Goal: Task Accomplishment & Management: Manage account settings

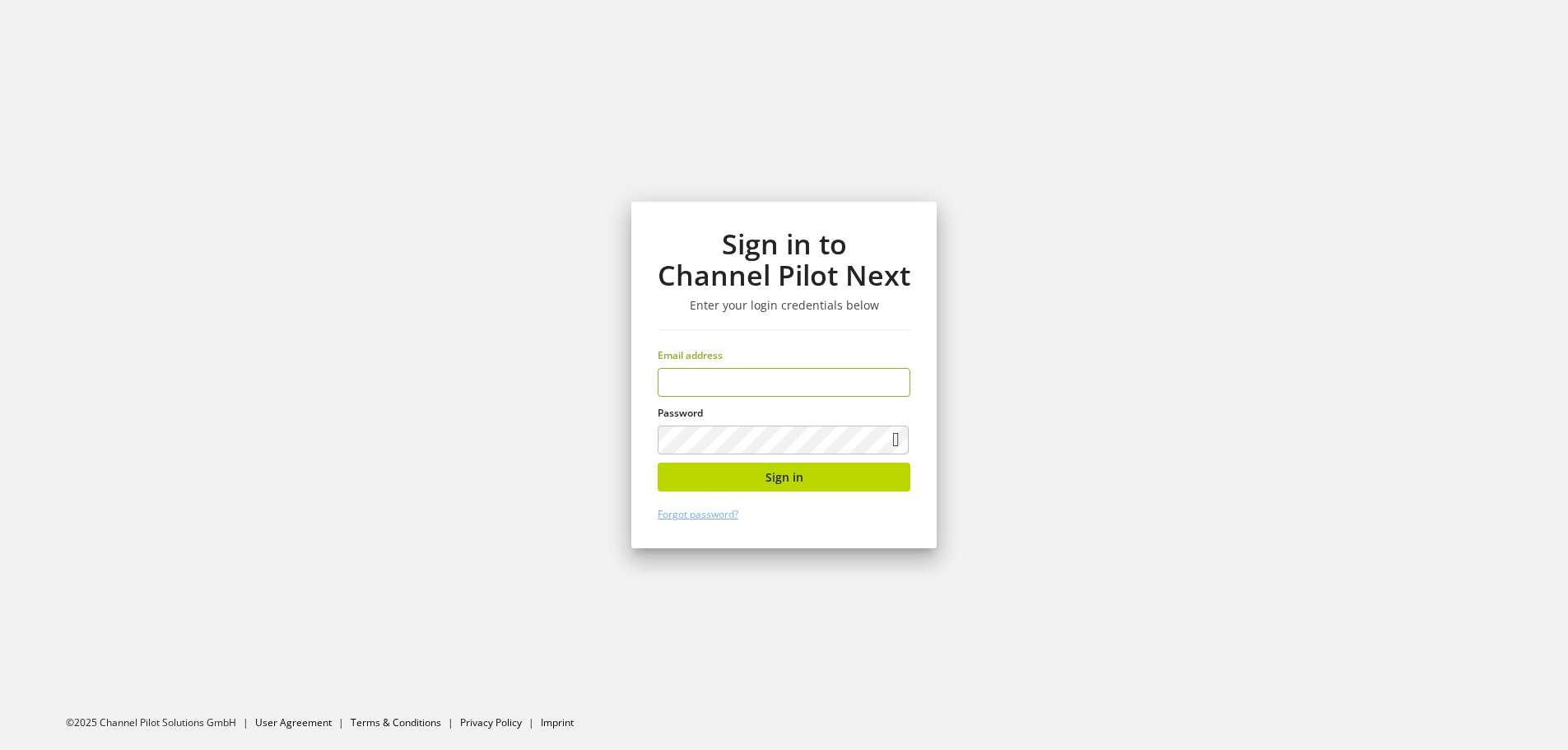
type input "**********"
click at [761, 486] on button "Sign in" at bounding box center [784, 477] width 252 height 29
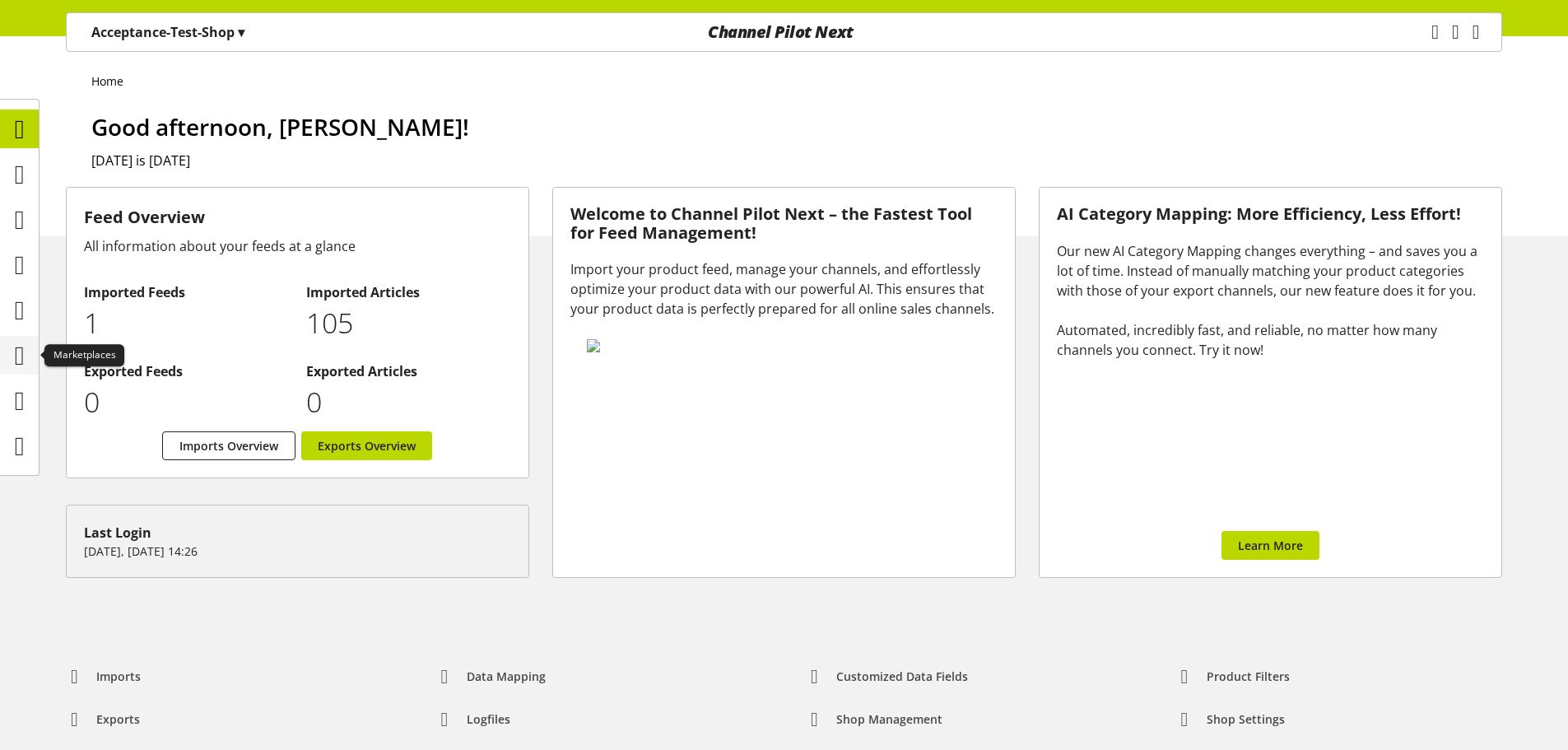
click at [24, 341] on icon at bounding box center [19, 356] width 10 height 33
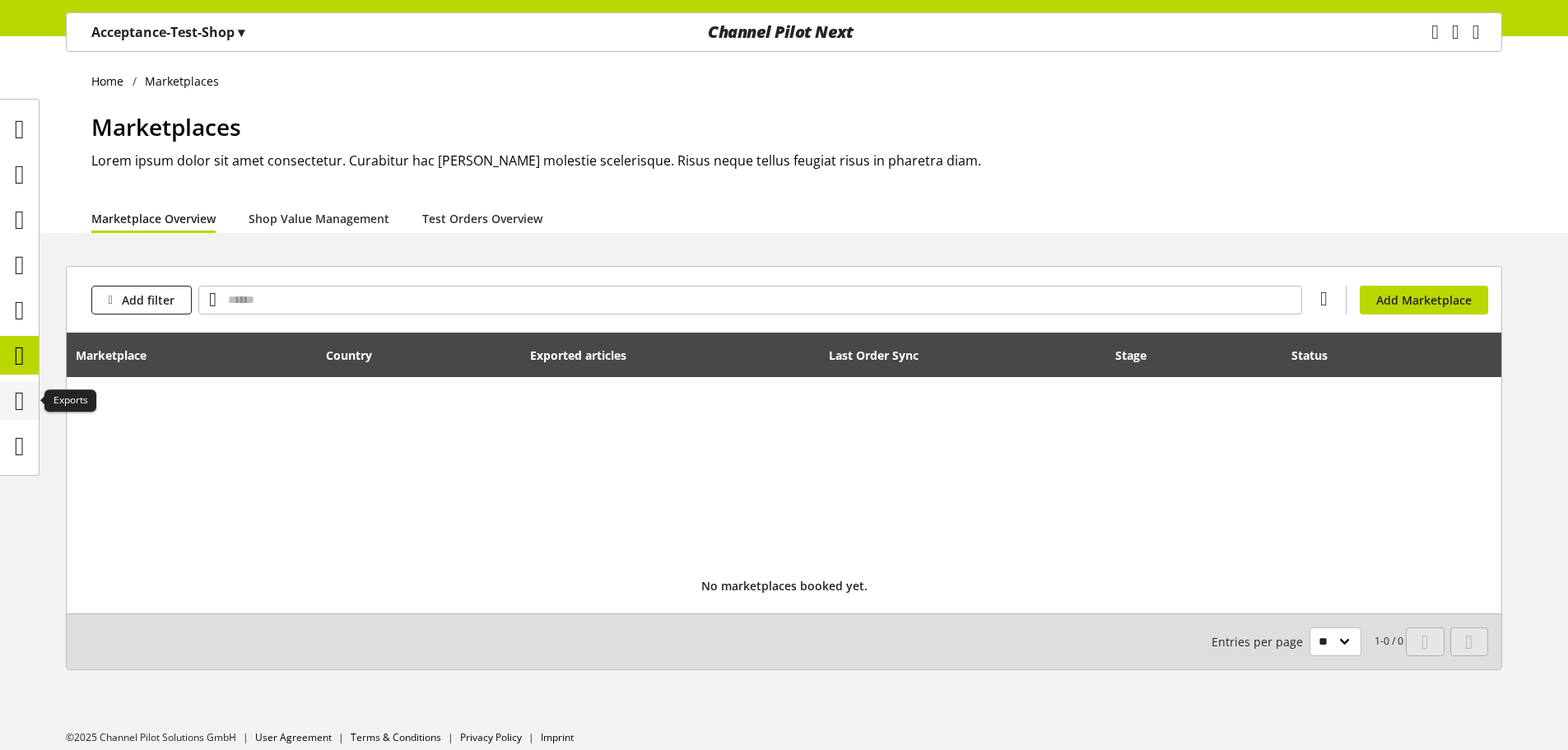
click at [17, 412] on icon at bounding box center [19, 401] width 10 height 33
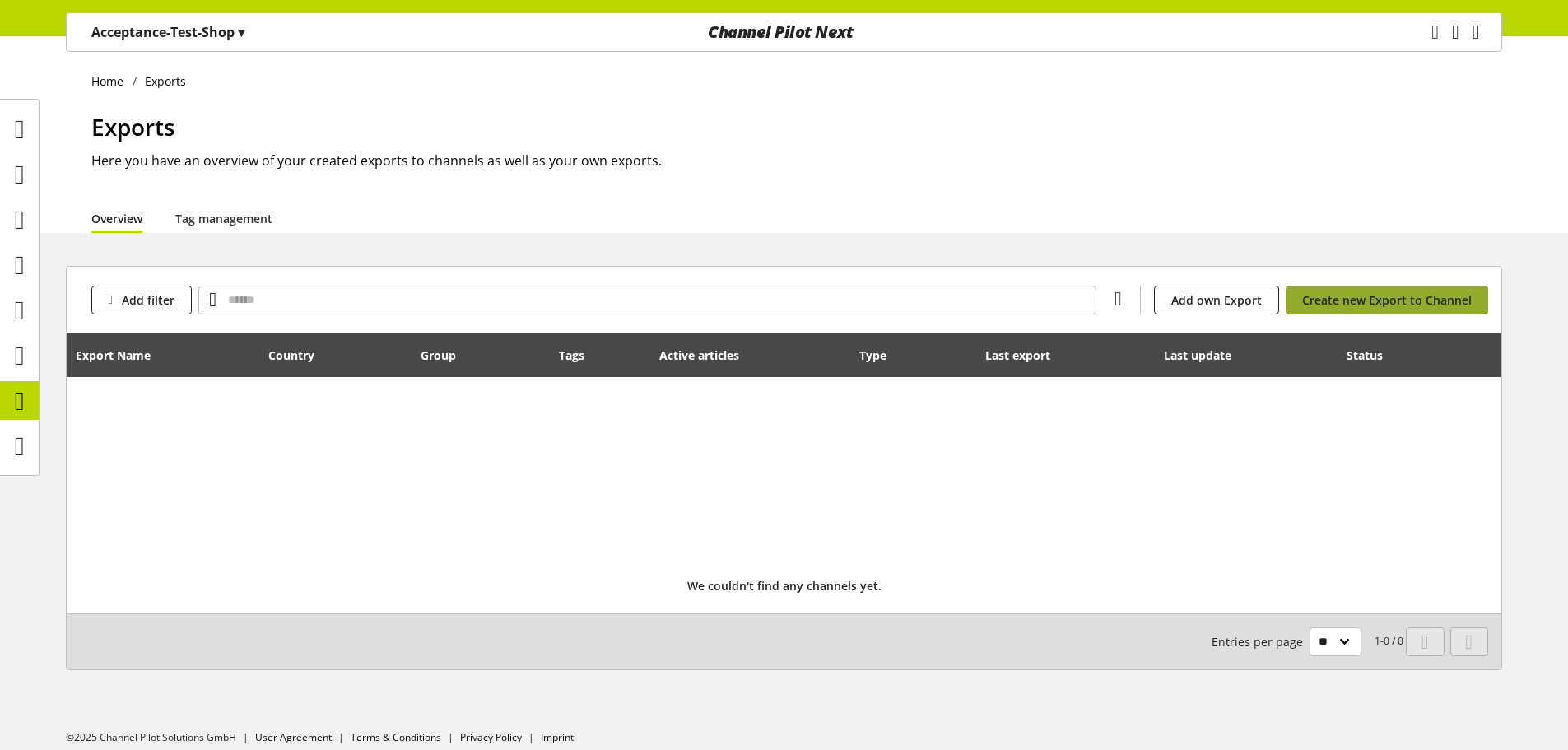
click at [1357, 302] on span "Create new Export to Channel" at bounding box center [1387, 300] width 170 height 17
select select "**"
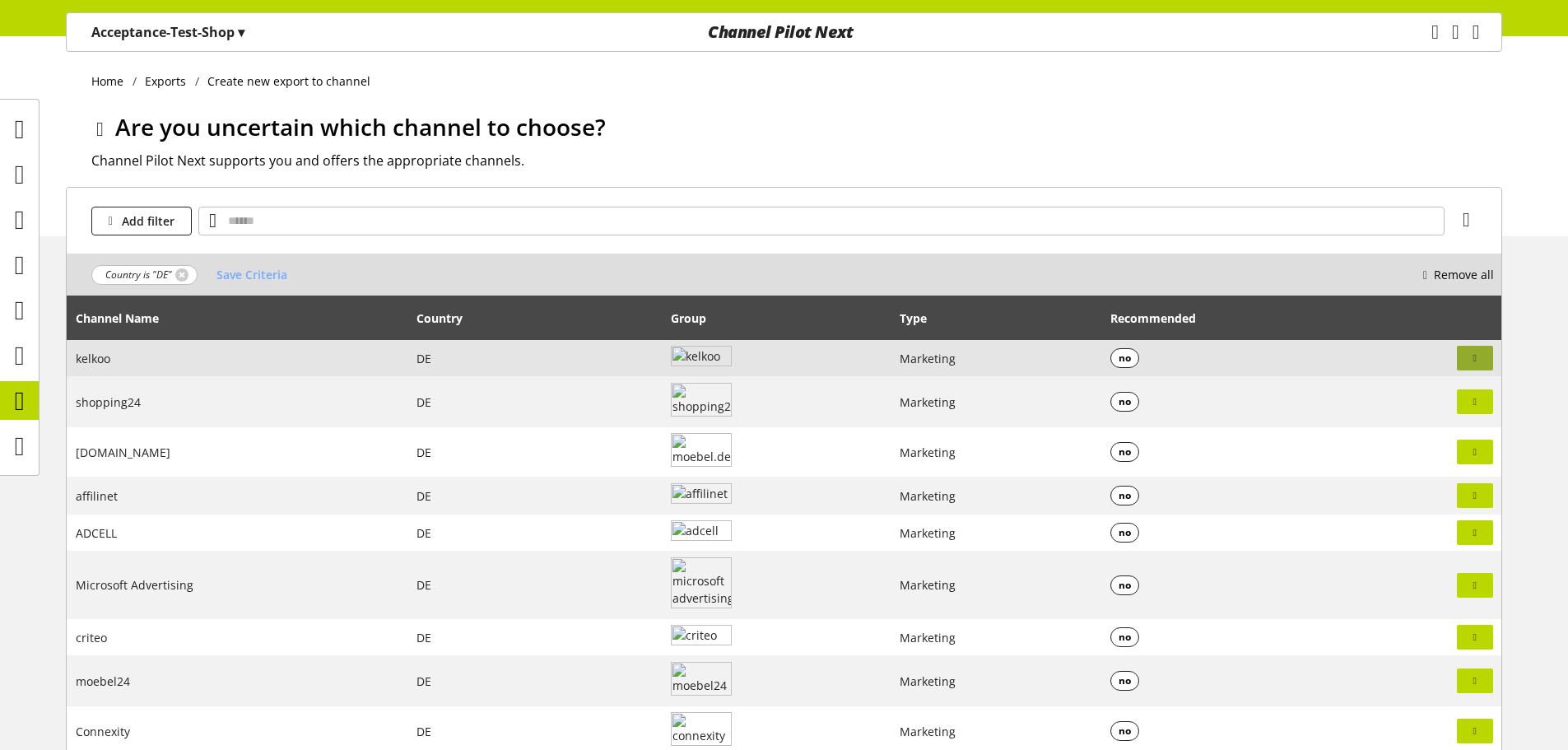
click at [1464, 355] on button "button" at bounding box center [1475, 357] width 36 height 24
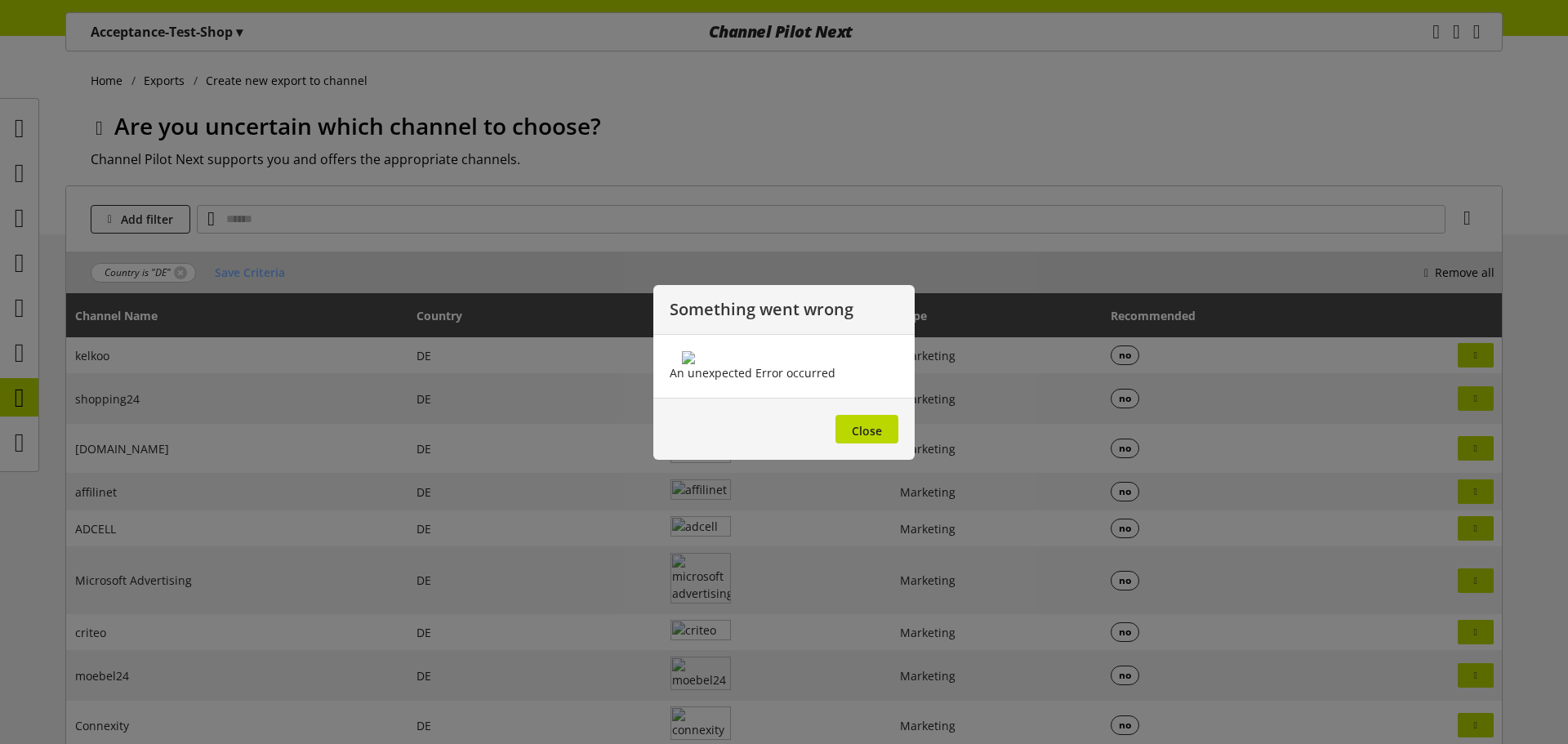
click at [879, 460] on footer "Close" at bounding box center [784, 428] width 262 height 62
click at [878, 439] on span "Close" at bounding box center [866, 431] width 30 height 15
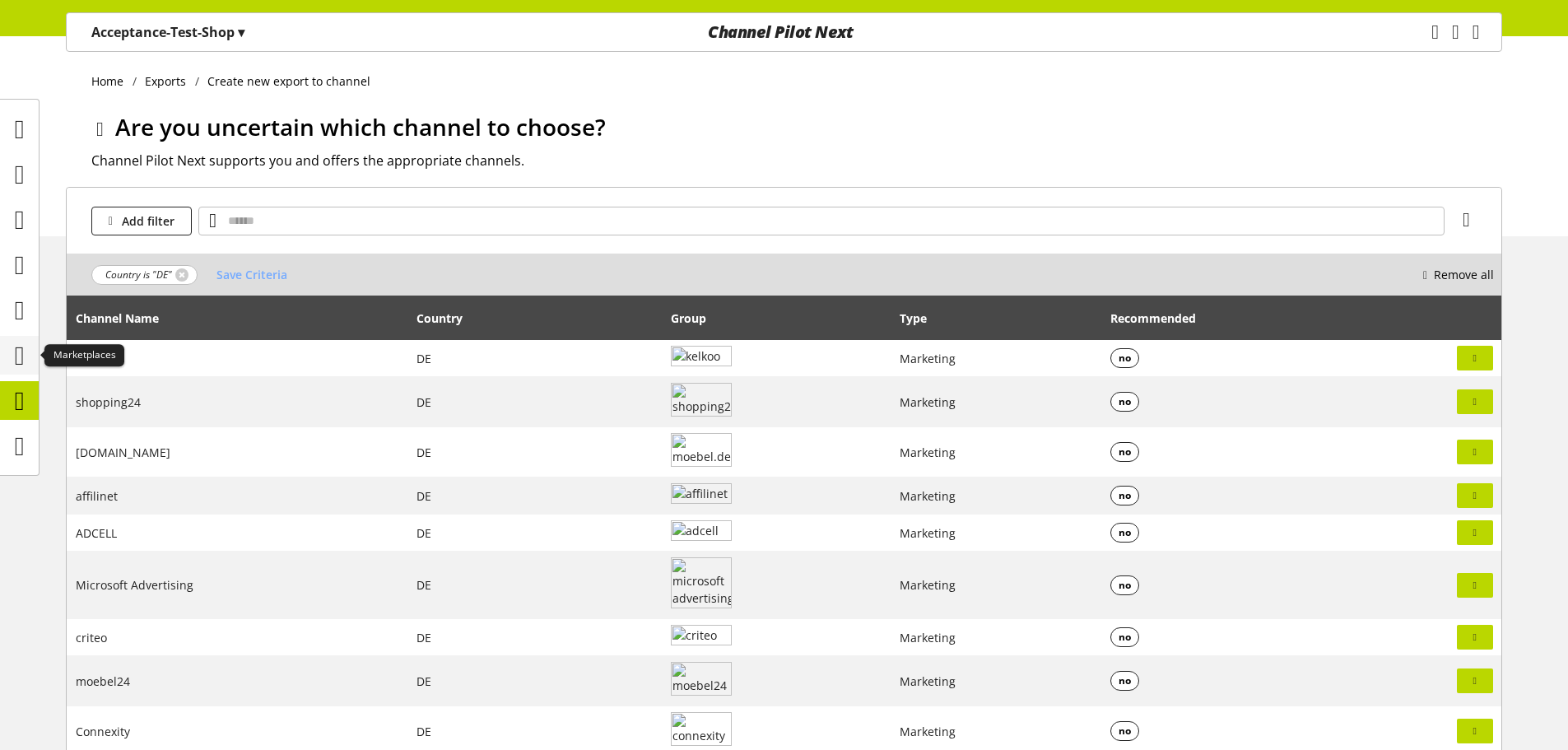
click at [24, 354] on icon at bounding box center [19, 356] width 10 height 33
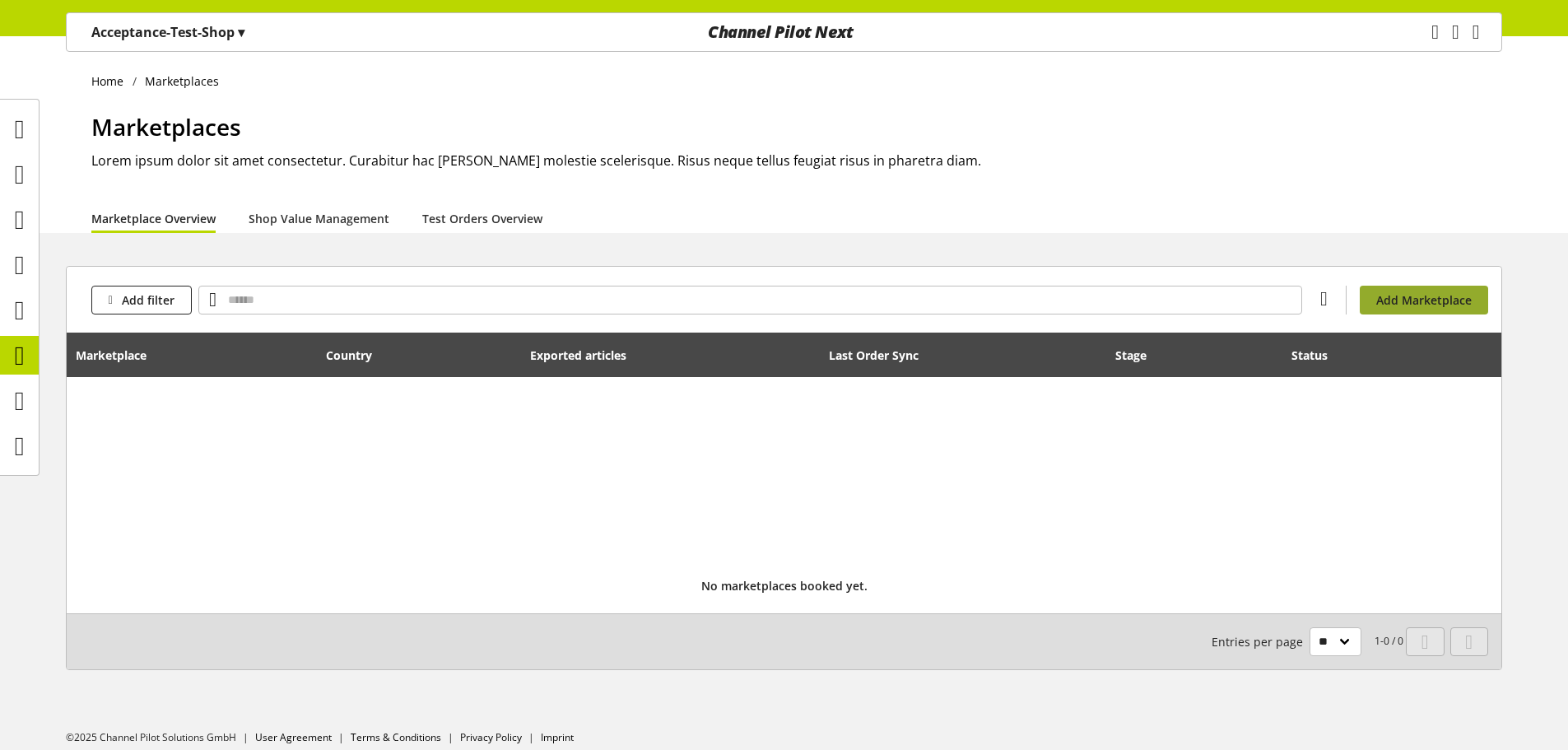
click at [1428, 287] on button "Add Marketplace" at bounding box center [1424, 300] width 128 height 29
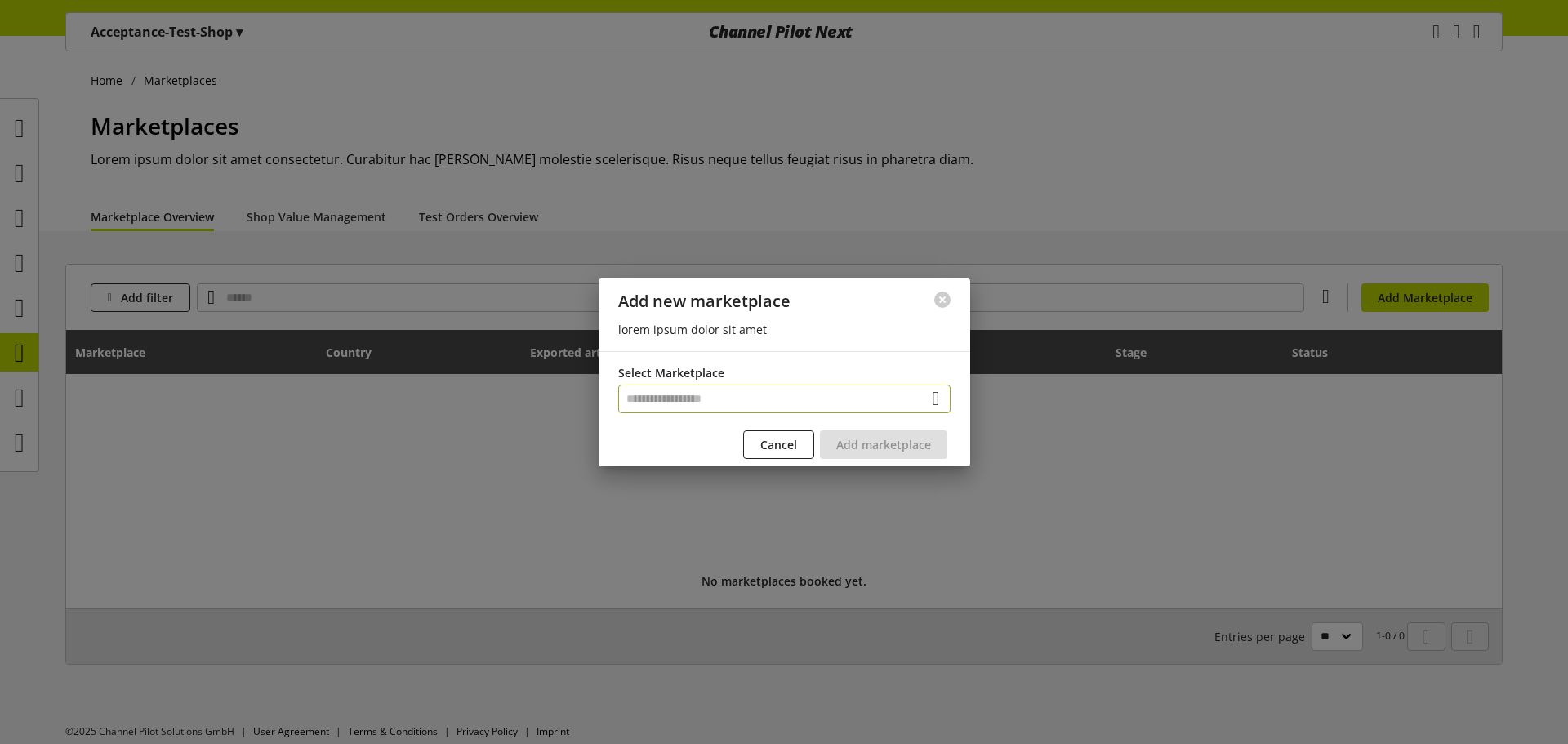
click at [754, 392] on input "text" at bounding box center [784, 399] width 332 height 29
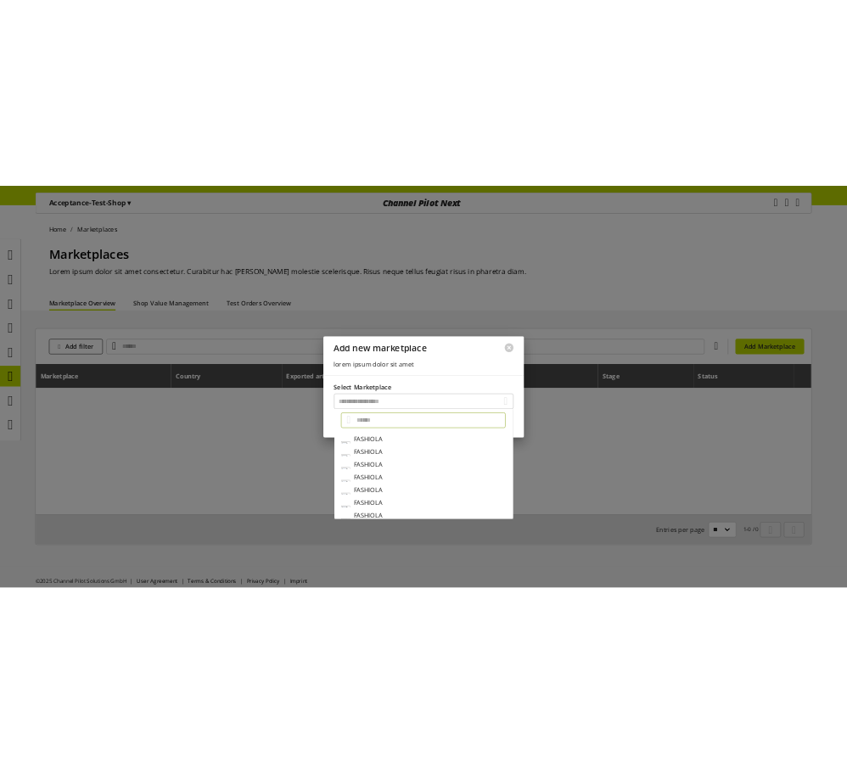
scroll to position [111, 0]
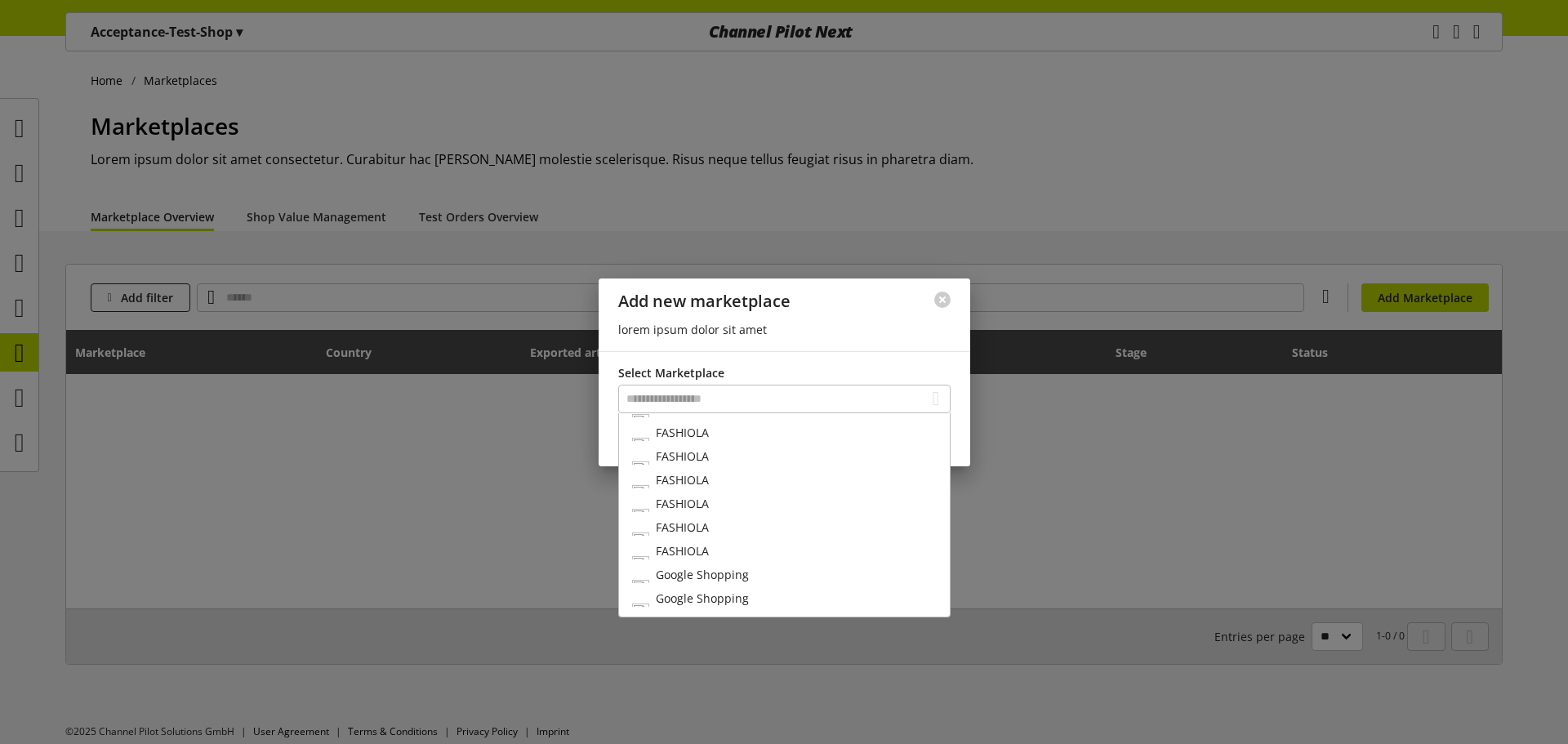
click at [753, 569] on div "Google Shopping" at bounding box center [784, 575] width 331 height 24
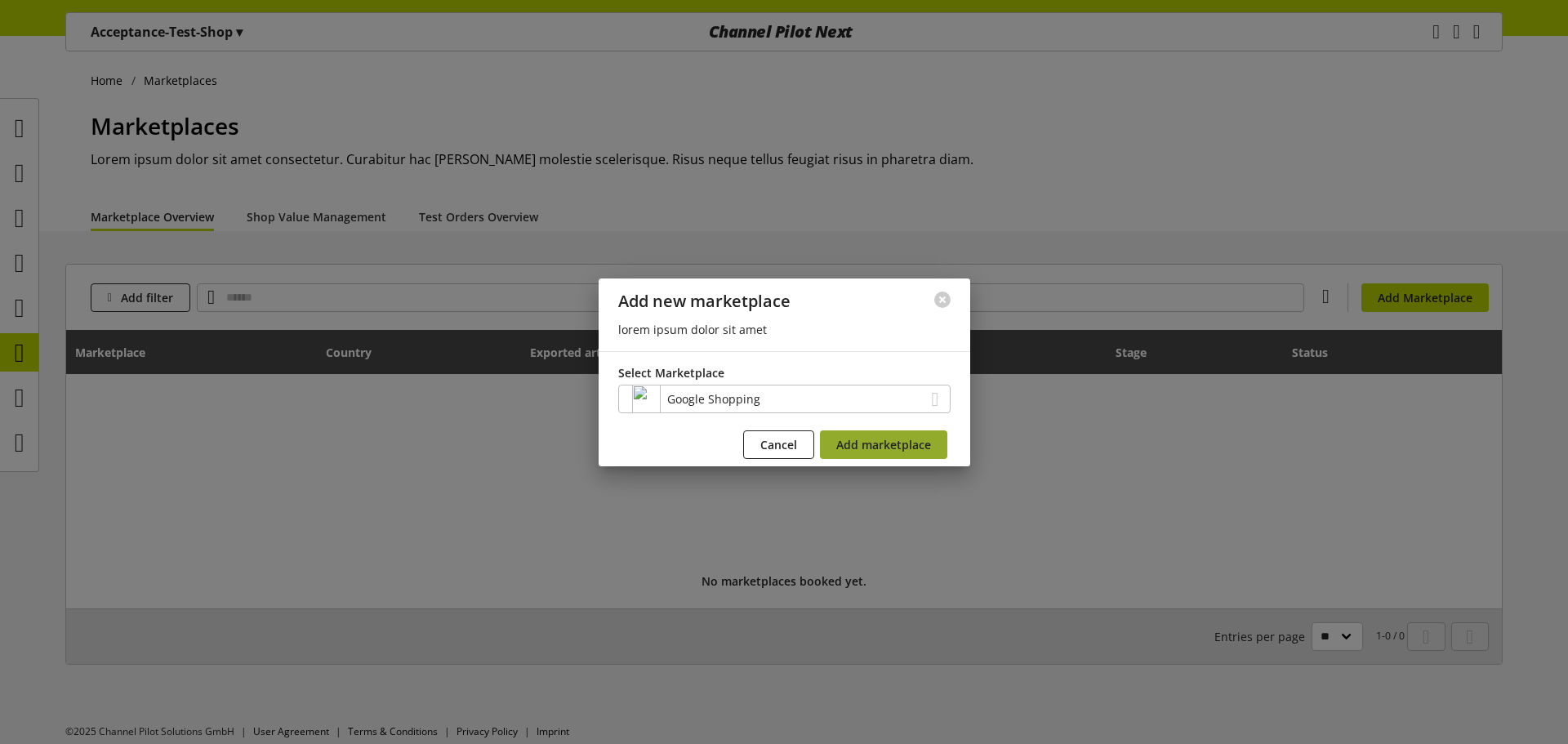
click at [882, 445] on span "Add marketplace" at bounding box center [884, 445] width 94 height 17
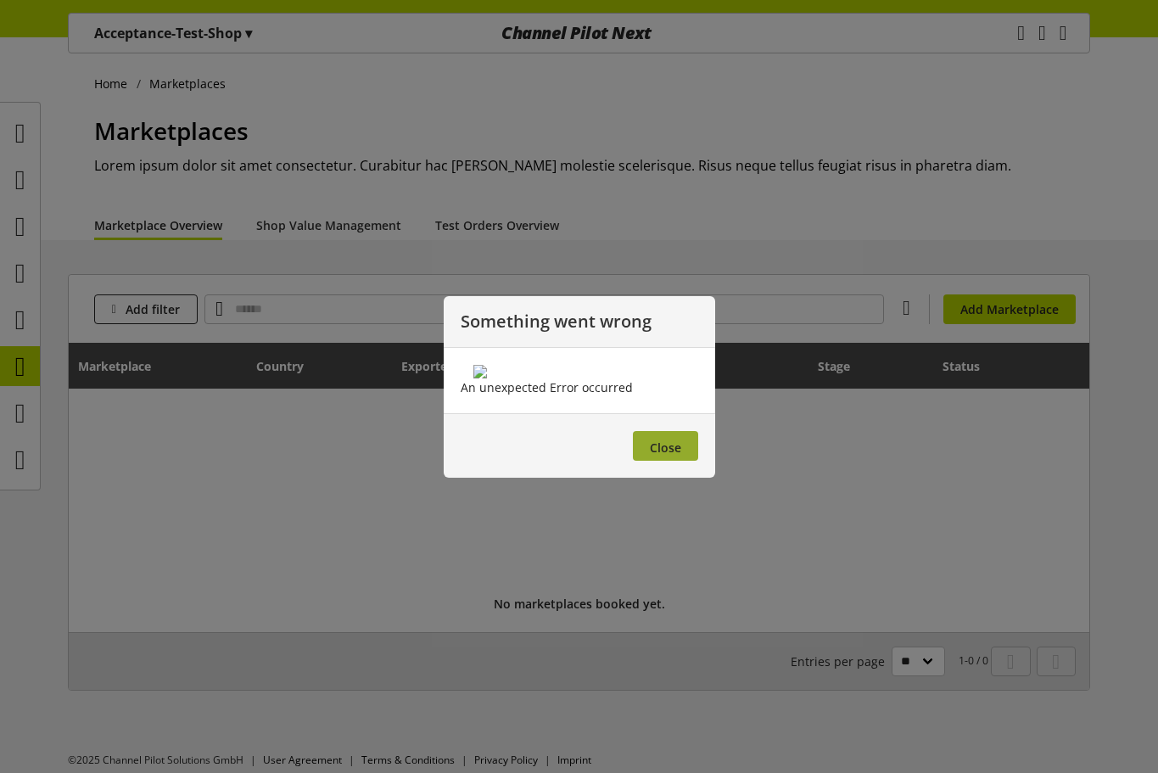
click at [674, 456] on span "Close" at bounding box center [665, 448] width 31 height 16
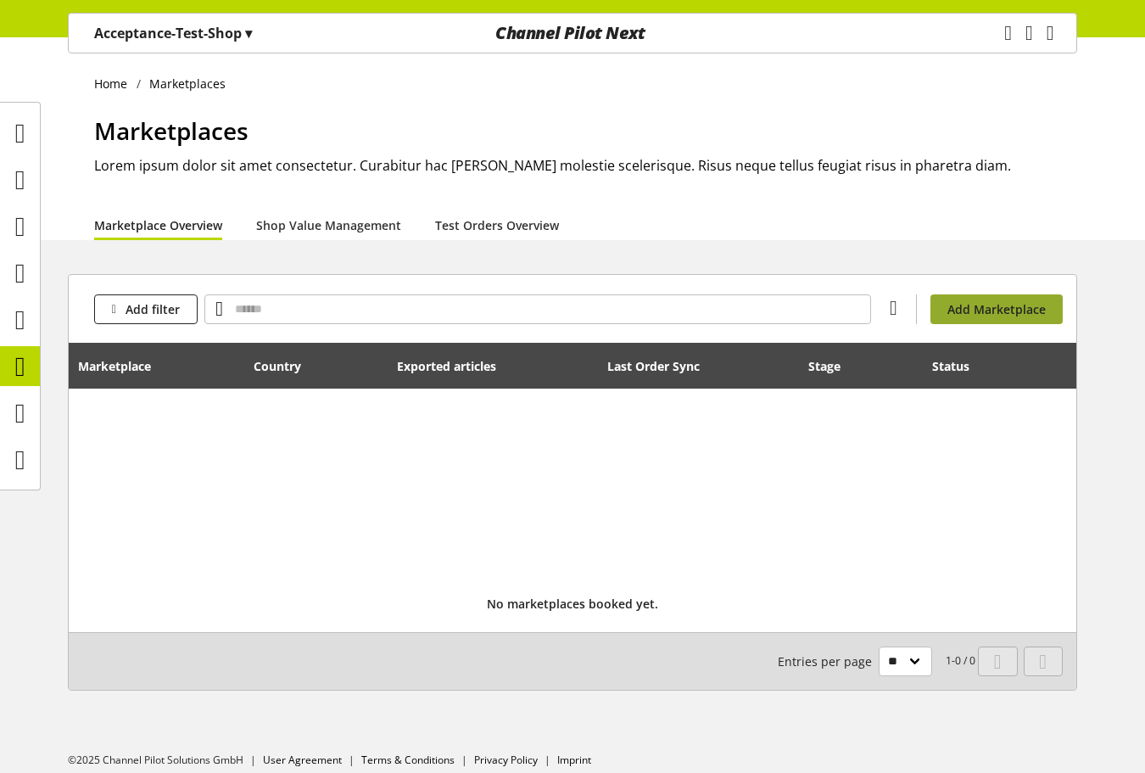
click at [1023, 313] on span "Add Marketplace" at bounding box center [997, 309] width 98 height 18
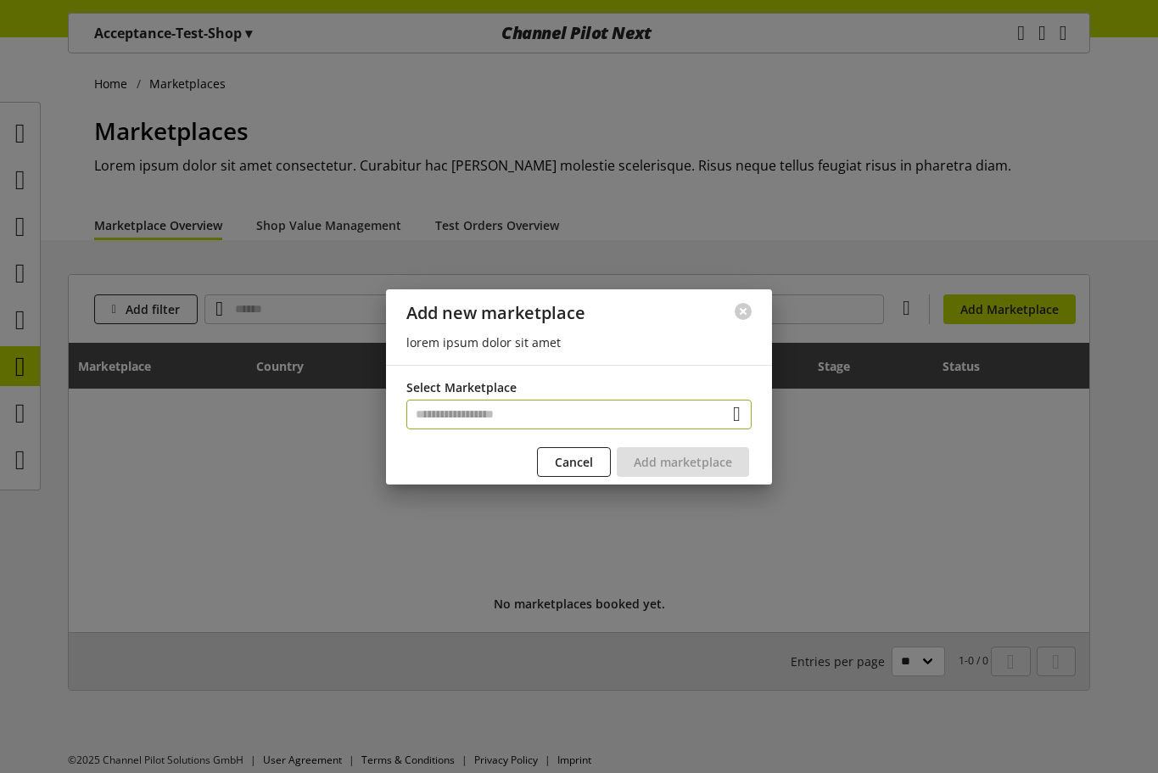
click at [561, 410] on input "text" at bounding box center [578, 415] width 345 height 30
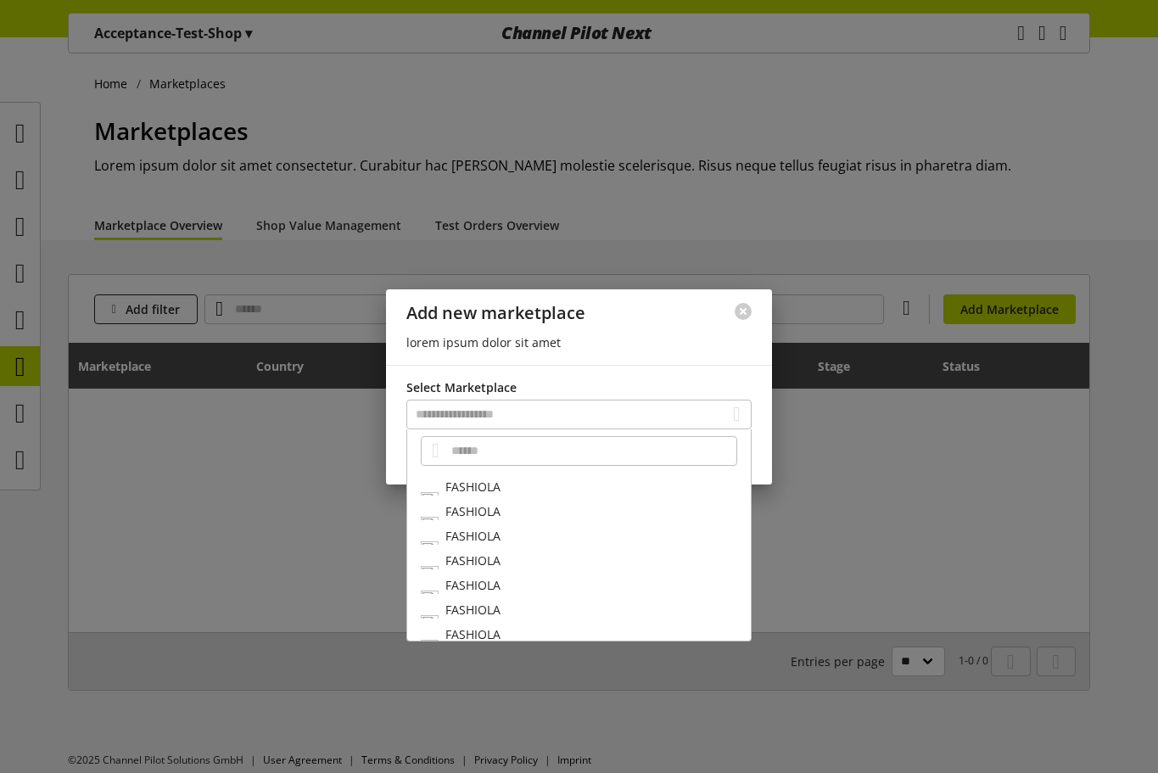
click at [525, 492] on div "FASHIOLA" at bounding box center [579, 486] width 344 height 25
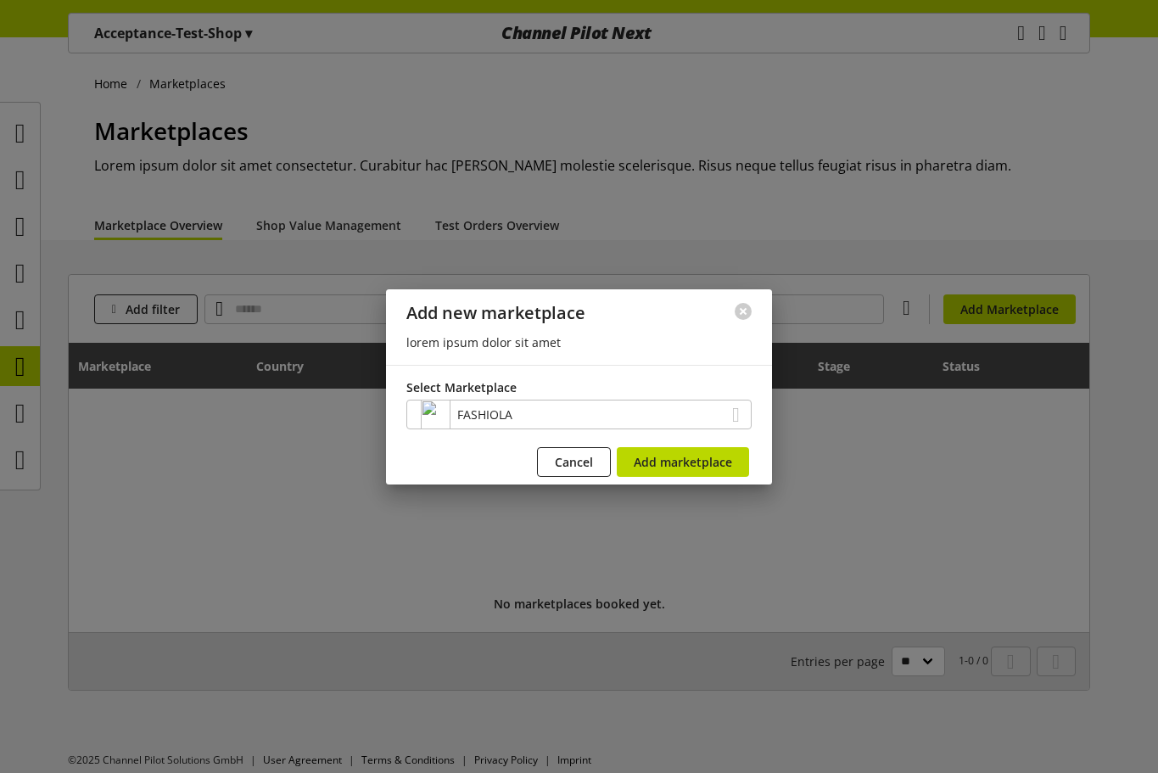
click at [669, 445] on form "Select Marketplace FASHIOLA Cancel Add marketplace" at bounding box center [578, 427] width 345 height 98
click at [675, 454] on span "Add marketplace" at bounding box center [683, 462] width 98 height 18
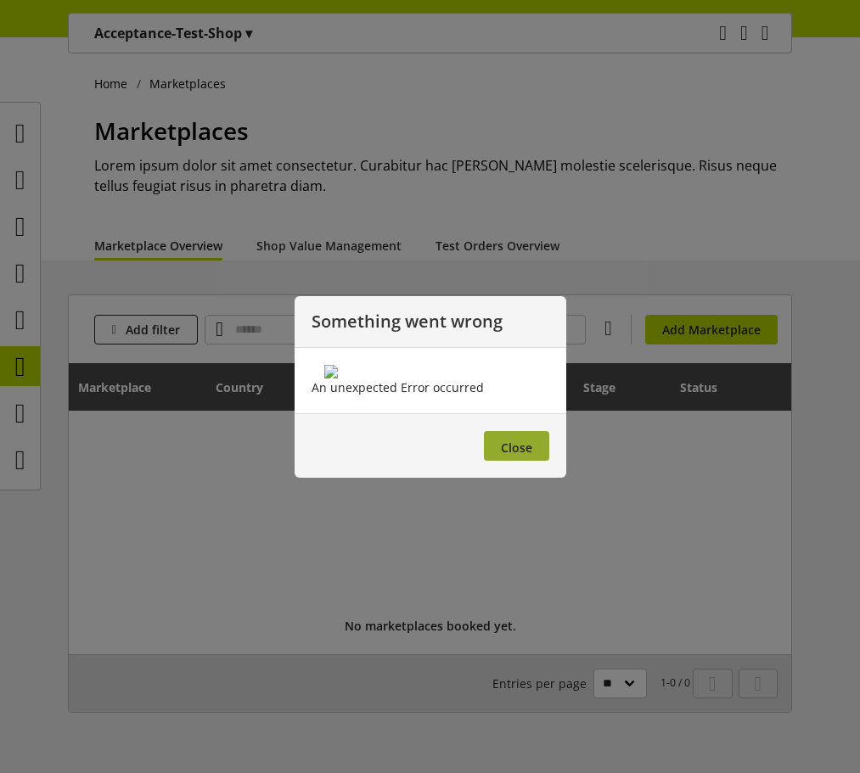
click at [513, 456] on span "Close" at bounding box center [516, 448] width 31 height 16
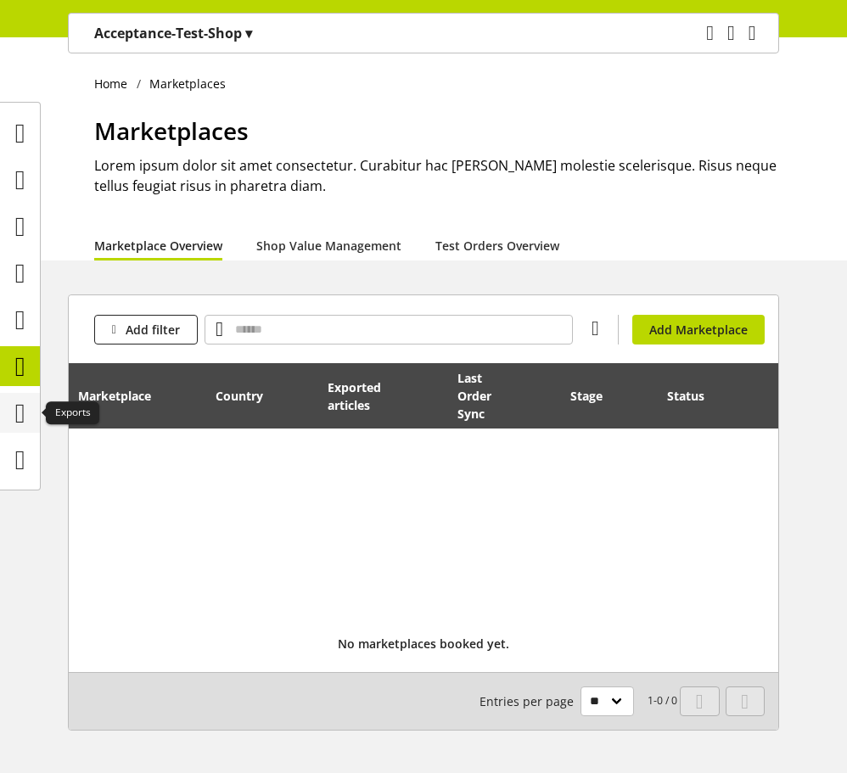
click at [19, 410] on icon at bounding box center [20, 413] width 10 height 34
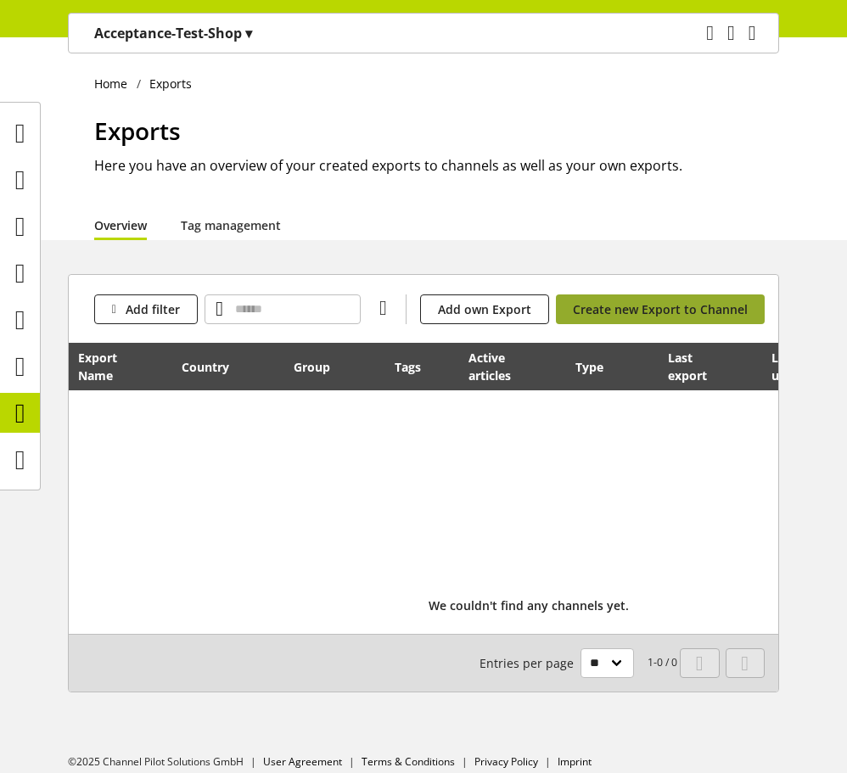
click at [644, 314] on span "Create new Export to Channel" at bounding box center [660, 309] width 175 height 18
select select "**"
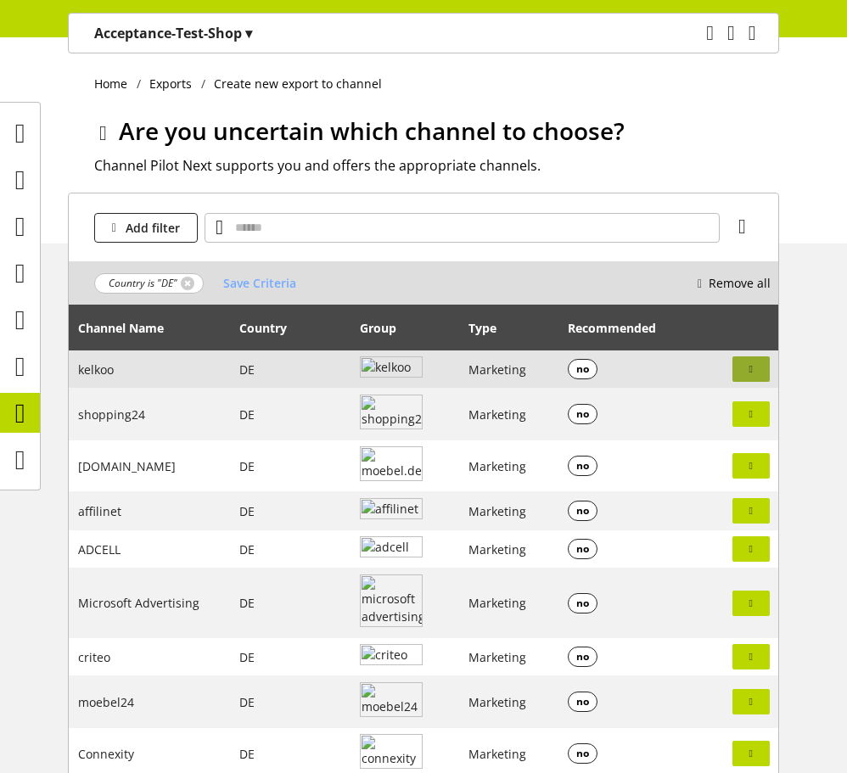
click at [755, 358] on button "button" at bounding box center [750, 368] width 37 height 25
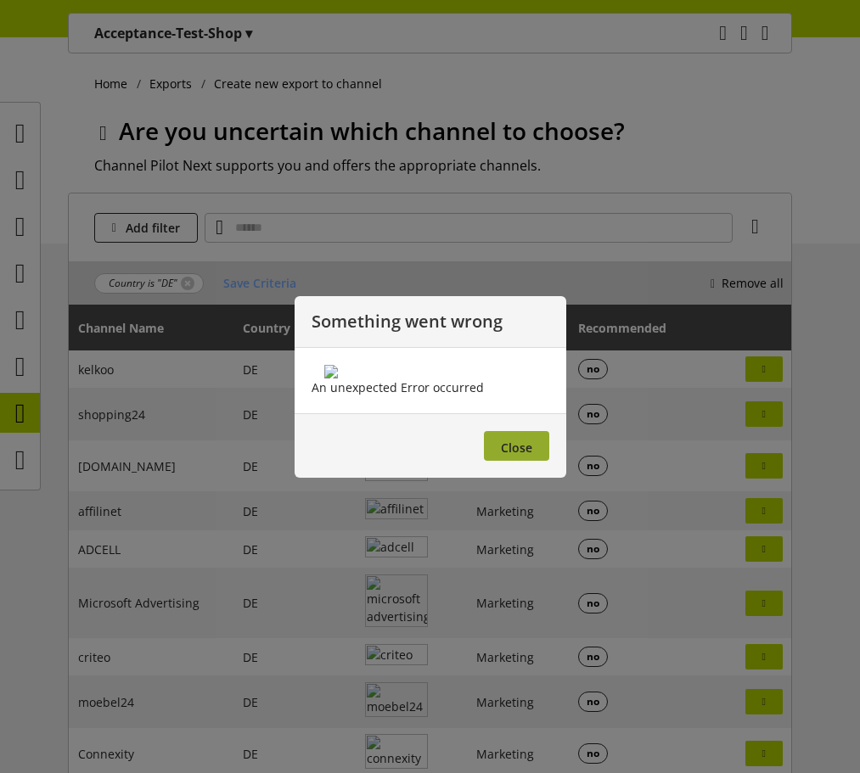
drag, startPoint x: 511, startPoint y: 546, endPoint x: 498, endPoint y: 546, distance: 12.7
click at [510, 456] on span "Close" at bounding box center [516, 448] width 31 height 16
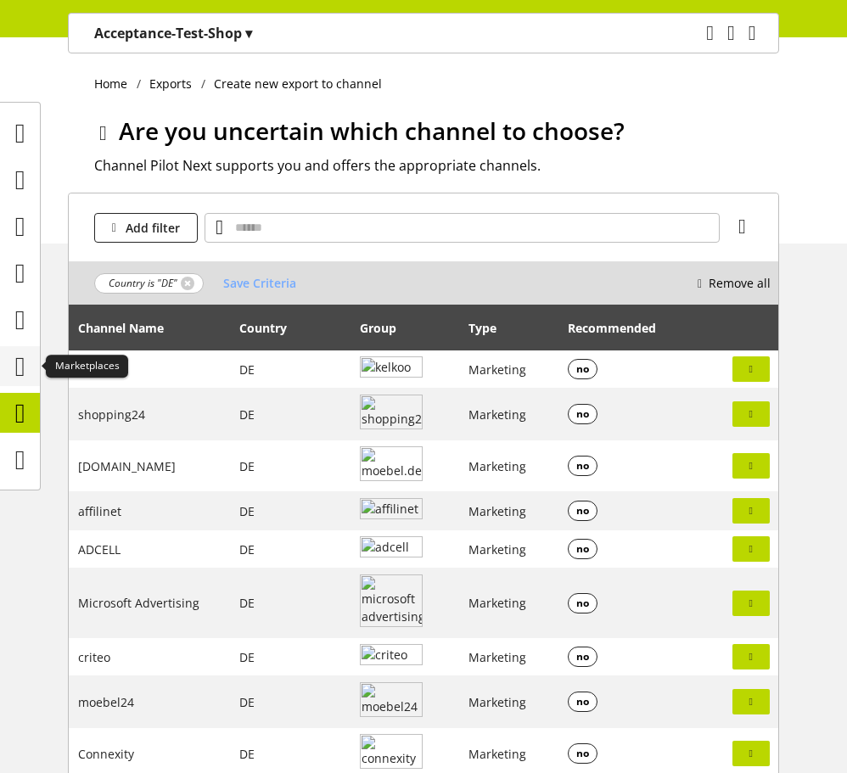
click at [15, 378] on icon at bounding box center [20, 367] width 10 height 34
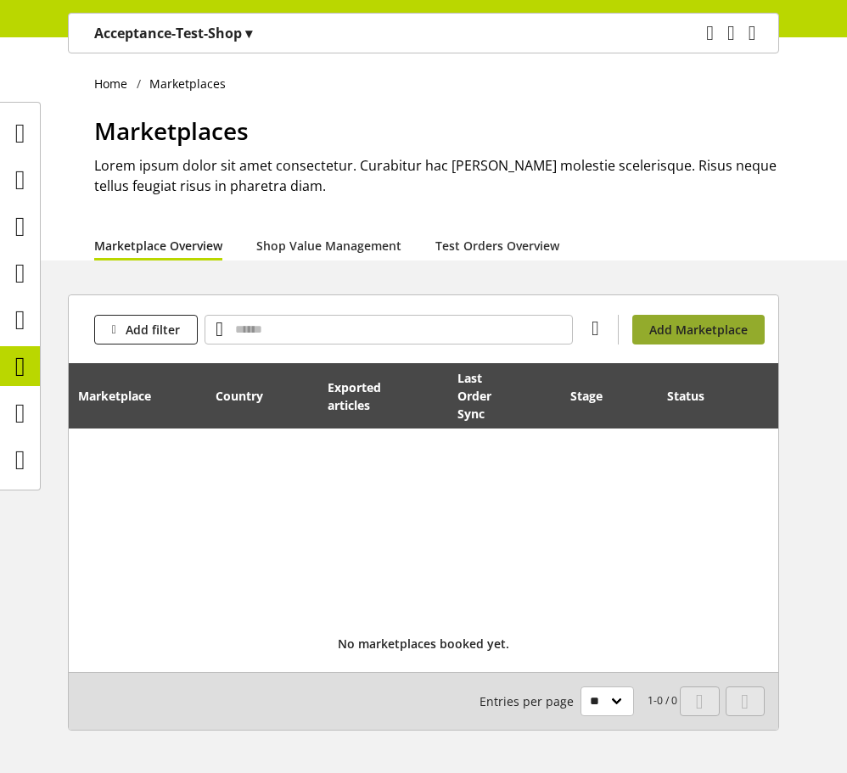
click at [696, 322] on span "Add Marketplace" at bounding box center [698, 330] width 98 height 18
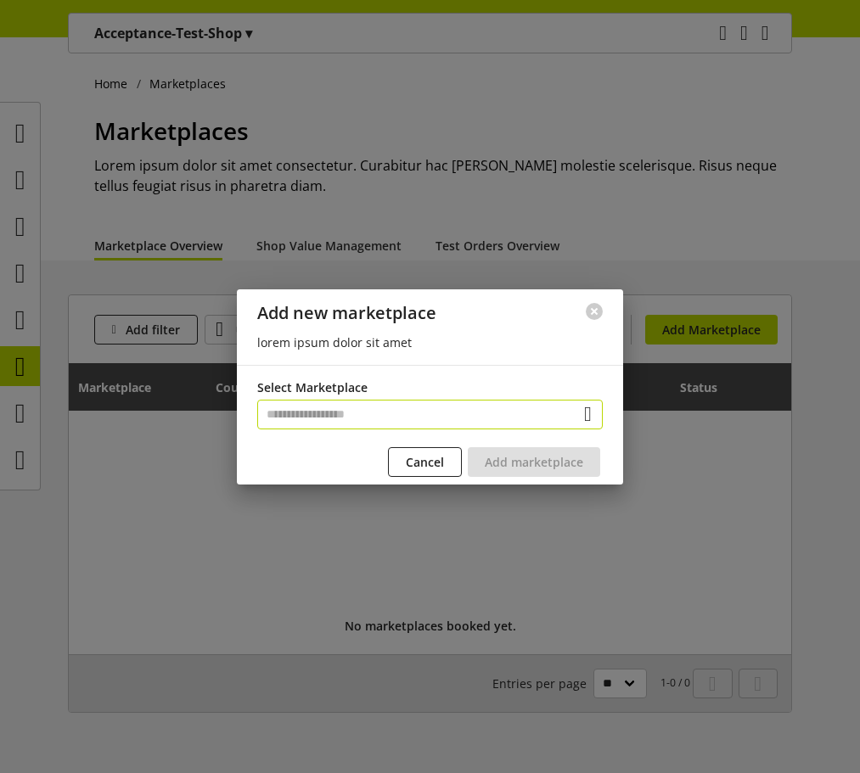
click at [490, 428] on input "text" at bounding box center [429, 415] width 345 height 30
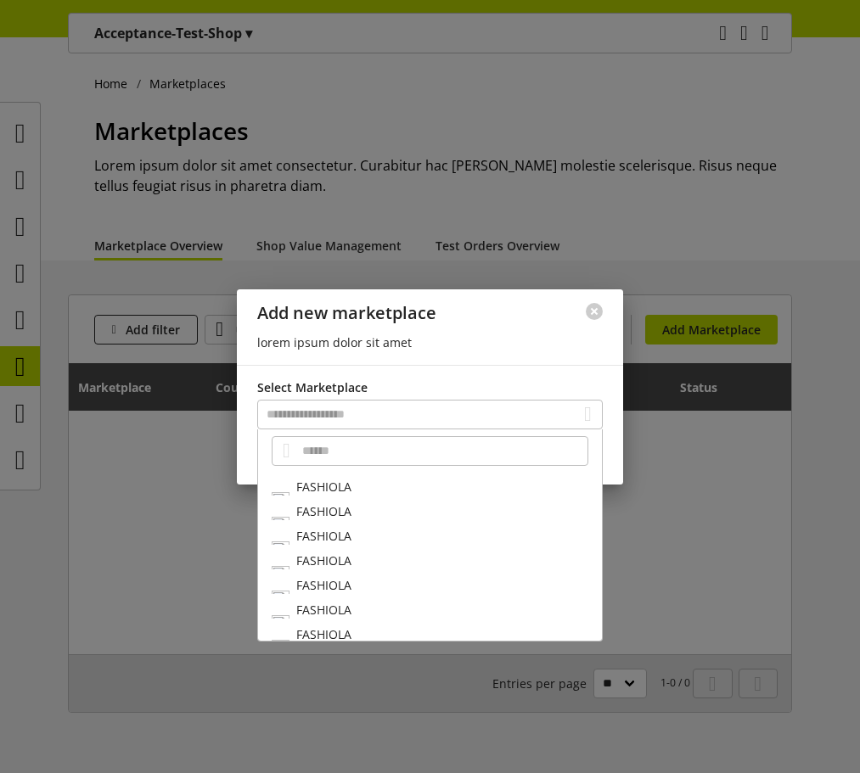
click at [438, 498] on div "FASHIOLA" at bounding box center [430, 486] width 344 height 25
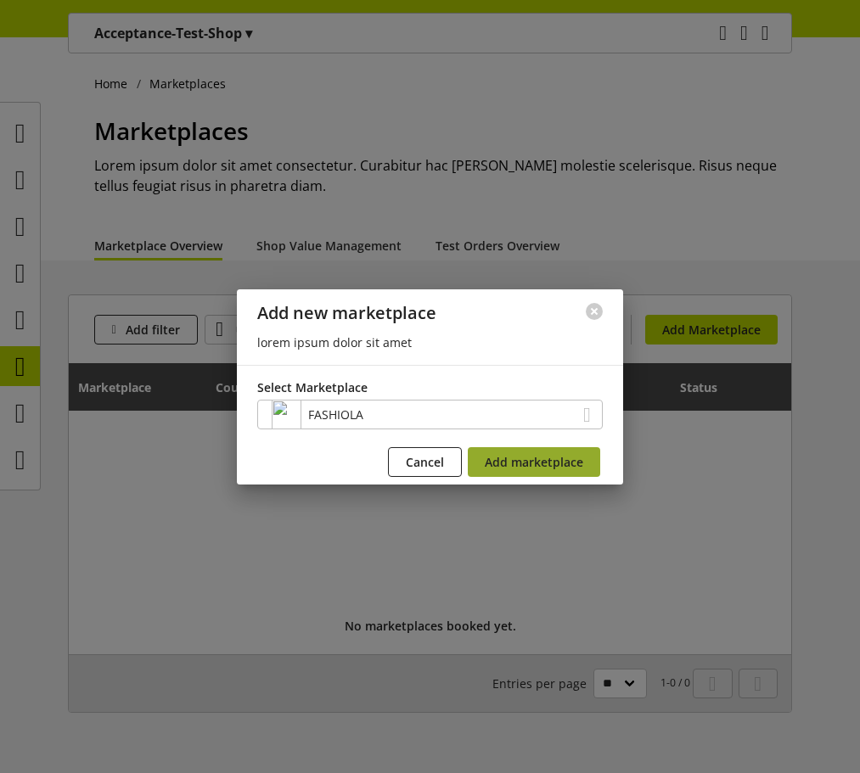
click at [532, 467] on span "Add marketplace" at bounding box center [533, 462] width 98 height 18
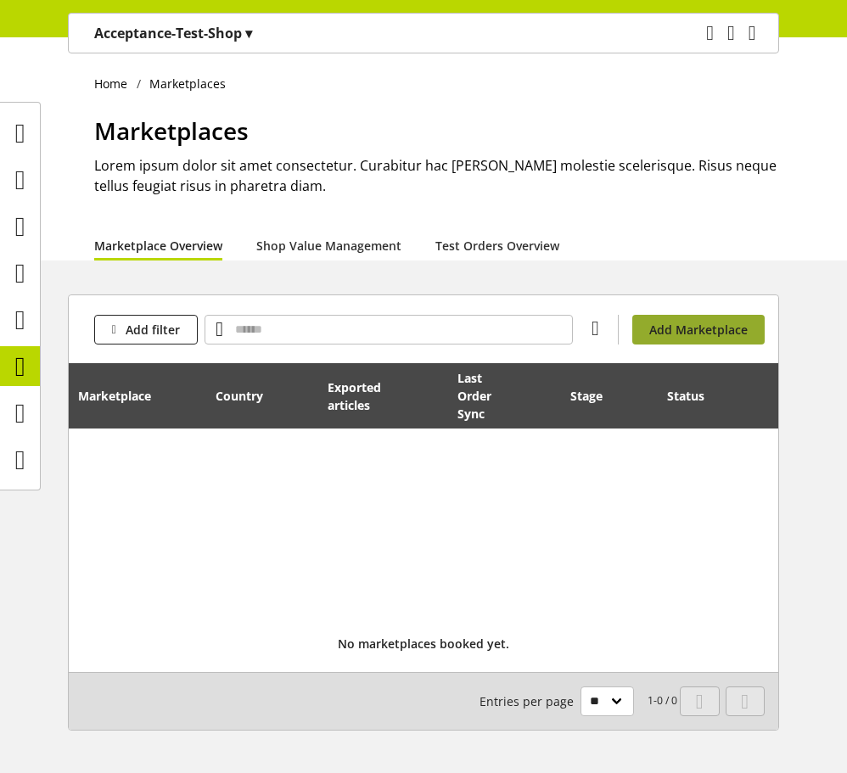
click at [651, 323] on span "Add Marketplace" at bounding box center [698, 330] width 98 height 18
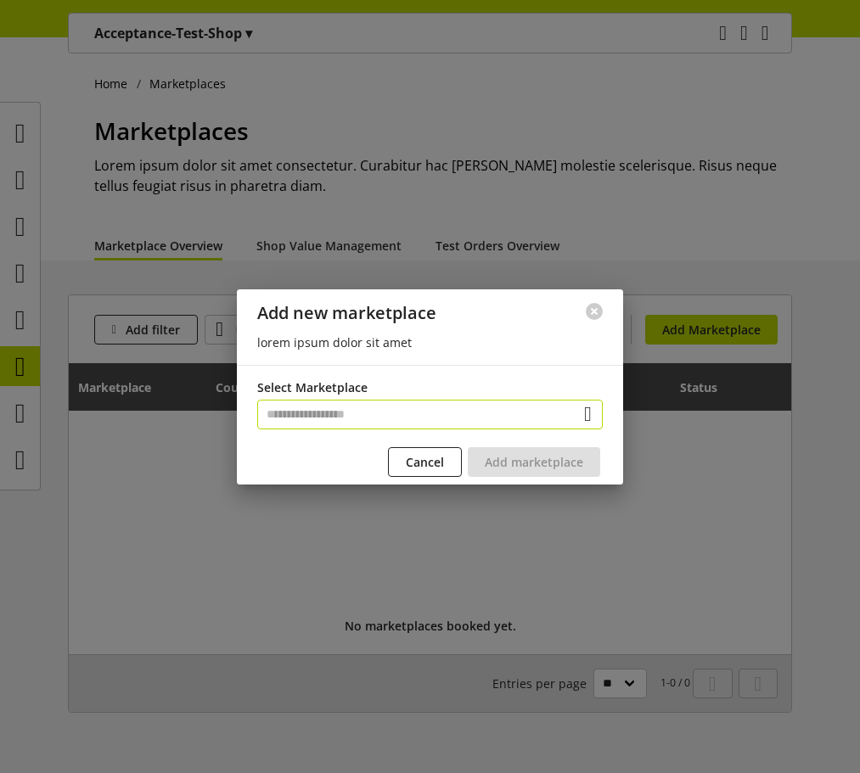
click at [483, 405] on input "text" at bounding box center [429, 415] width 345 height 30
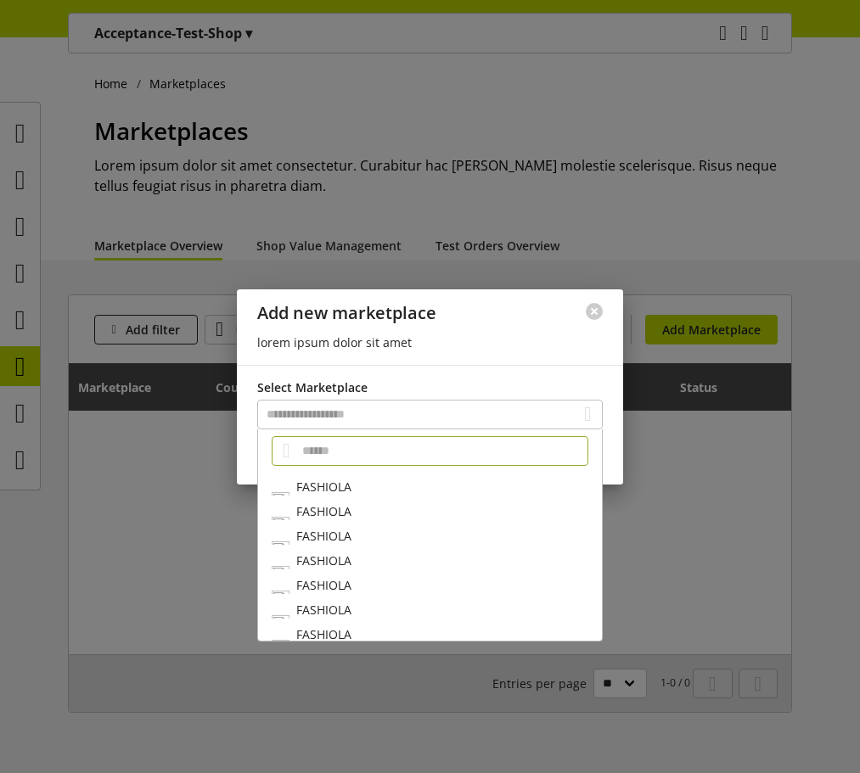
click at [422, 494] on div "FASHIOLA" at bounding box center [430, 486] width 344 height 25
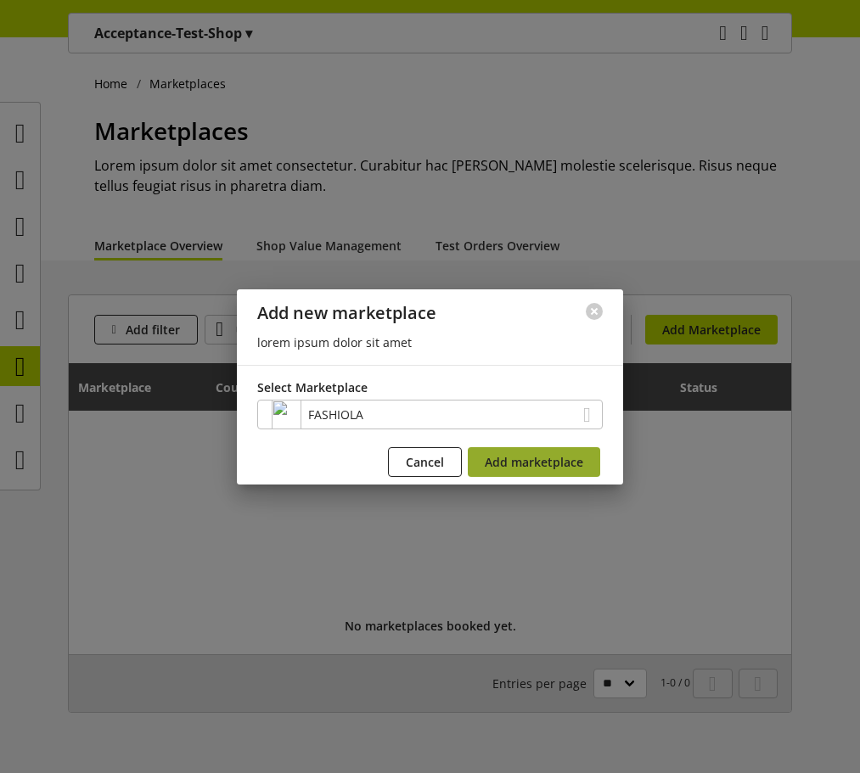
click at [495, 464] on span "Add marketplace" at bounding box center [533, 462] width 98 height 18
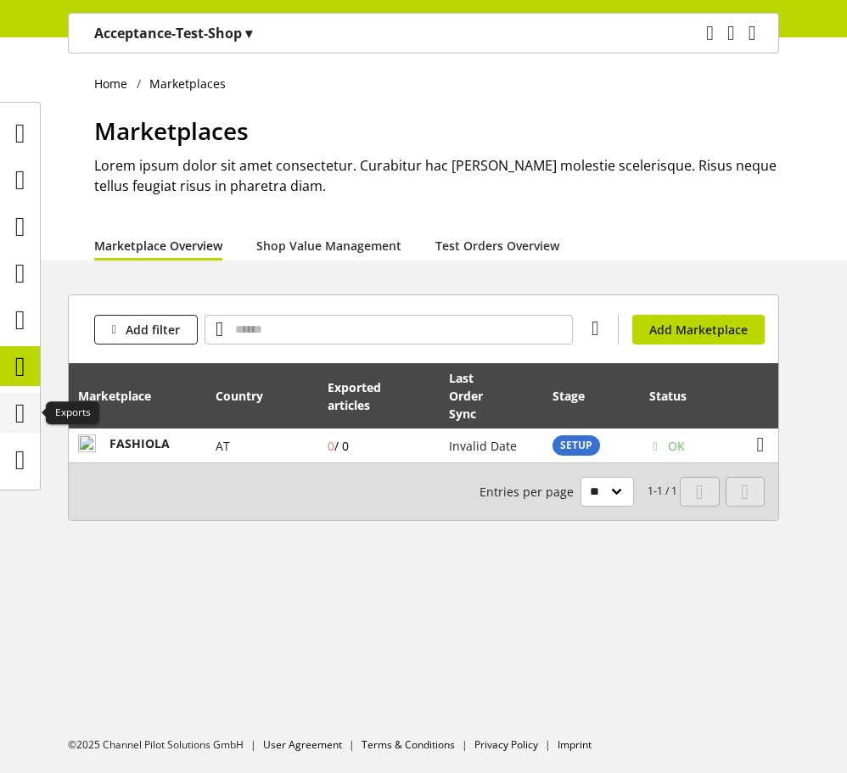
click at [15, 400] on icon at bounding box center [20, 413] width 10 height 34
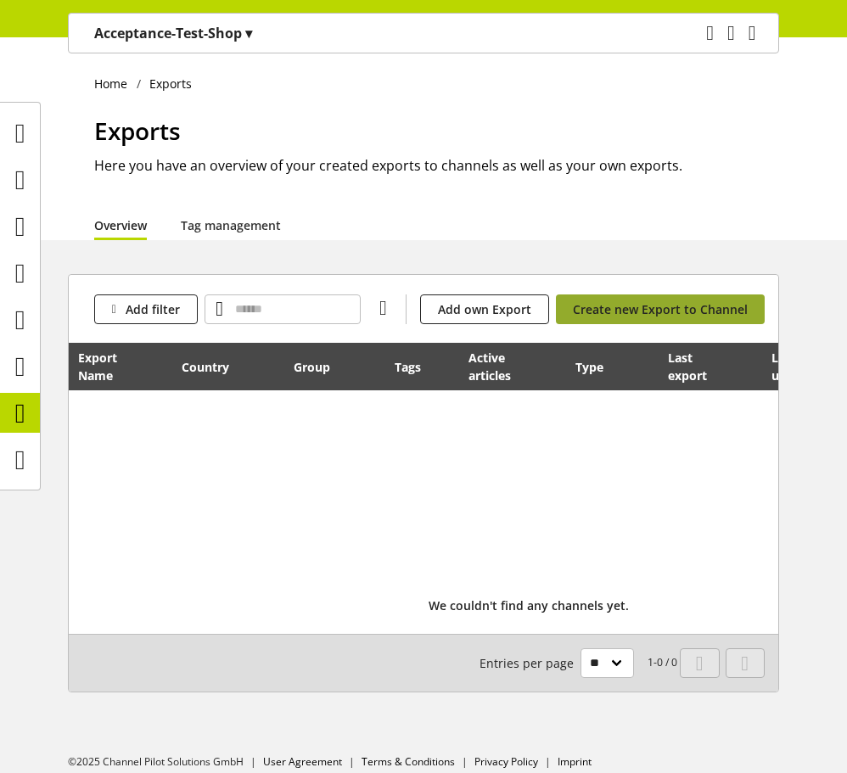
click at [604, 316] on span "Create new Export to Channel" at bounding box center [660, 309] width 175 height 18
select select "**"
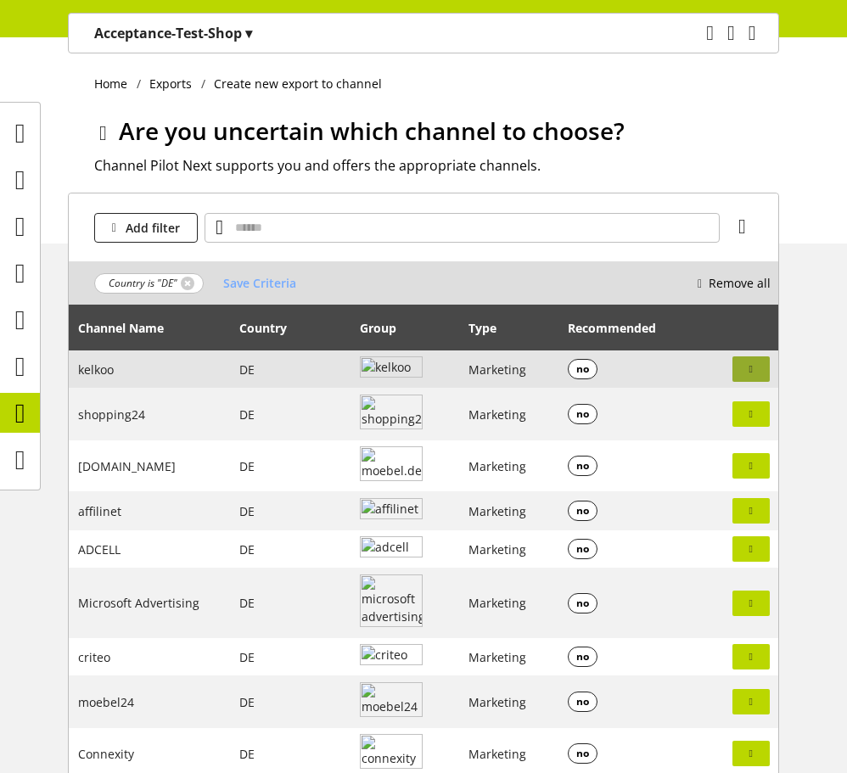
click at [749, 372] on icon "button" at bounding box center [750, 368] width 3 height 15
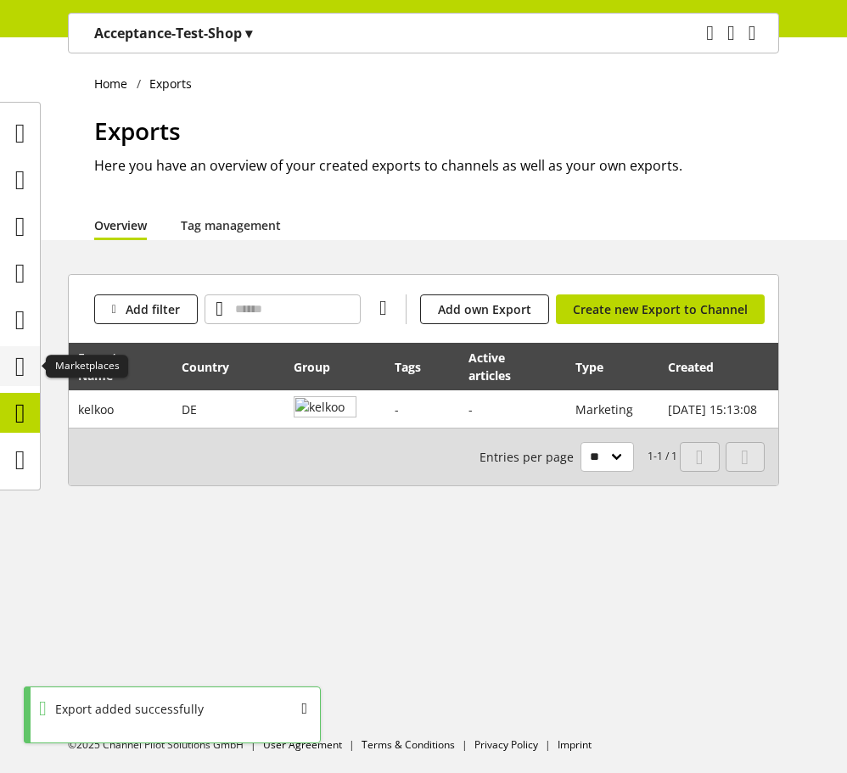
click at [24, 358] on icon at bounding box center [20, 367] width 10 height 34
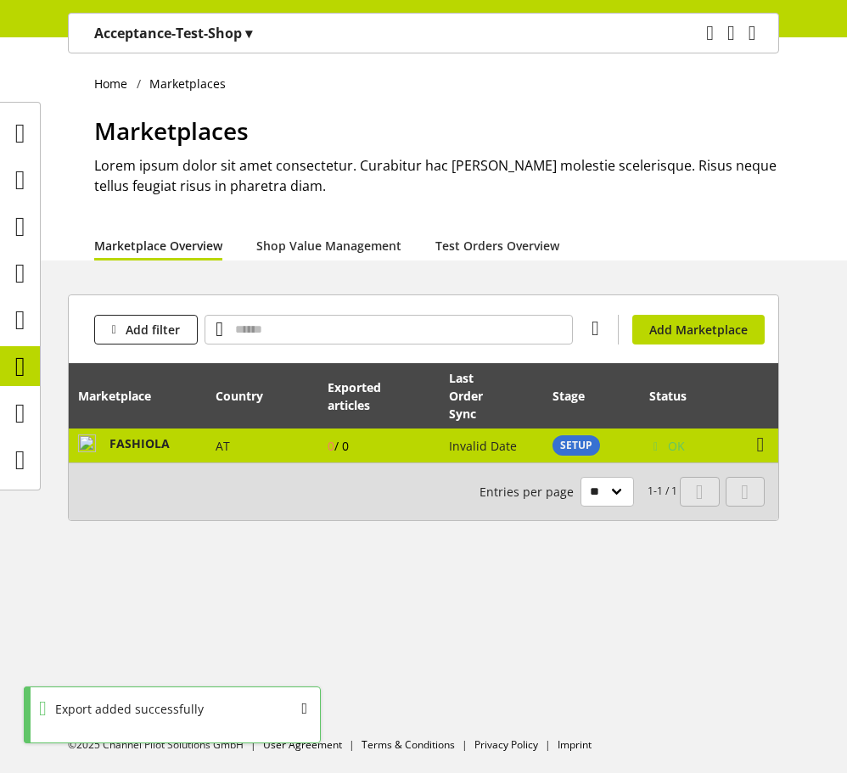
click at [216, 434] on td "AT" at bounding box center [262, 445] width 112 height 34
select select "********"
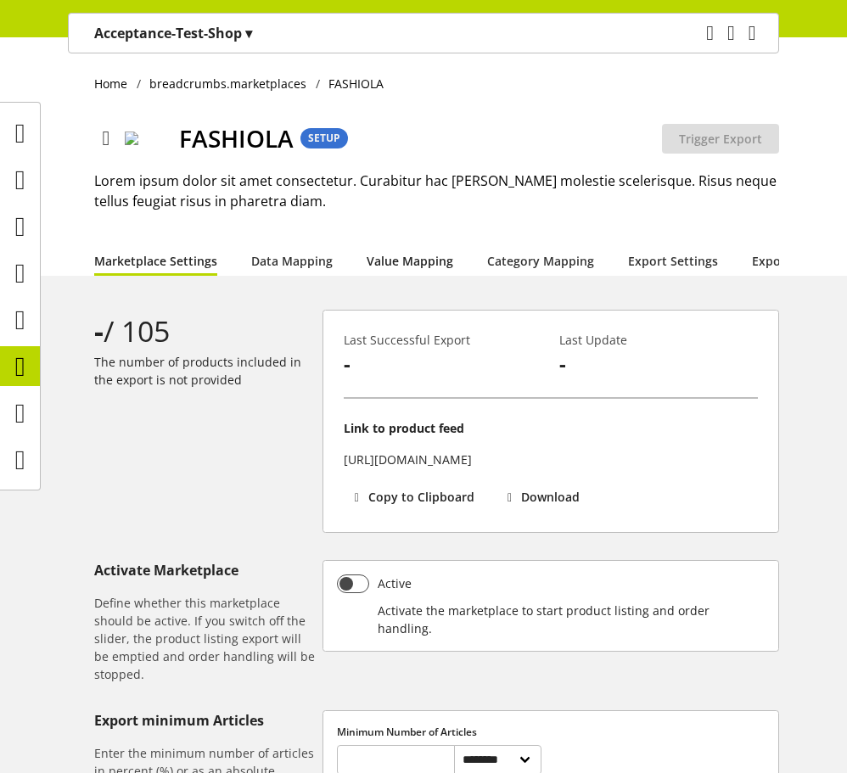
click at [412, 258] on link "Value Mapping" at bounding box center [410, 261] width 87 height 18
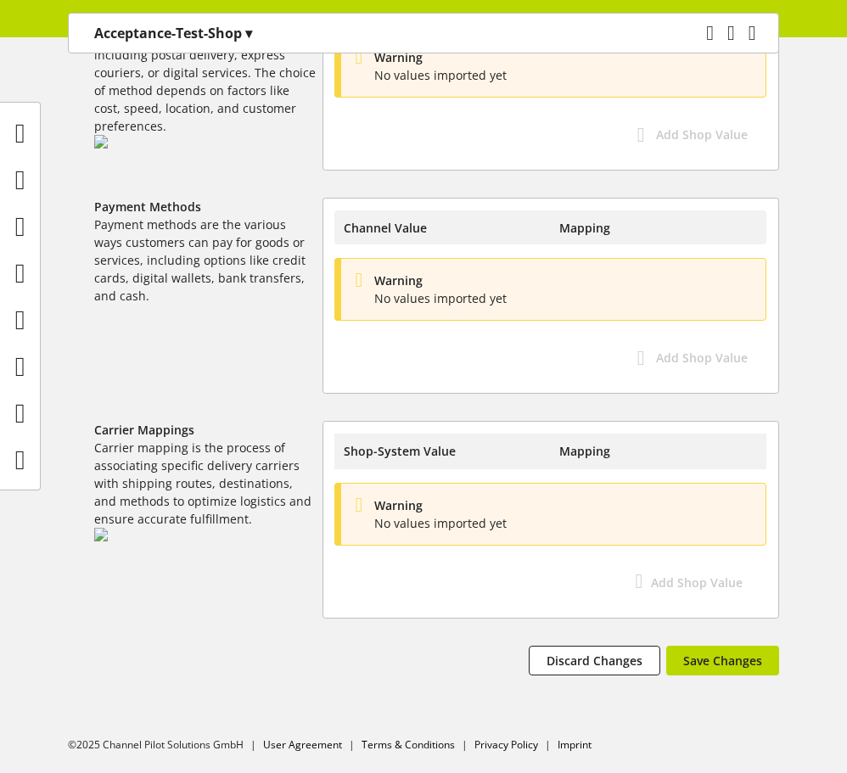
scroll to position [491, 0]
click at [15, 372] on icon at bounding box center [20, 367] width 10 height 34
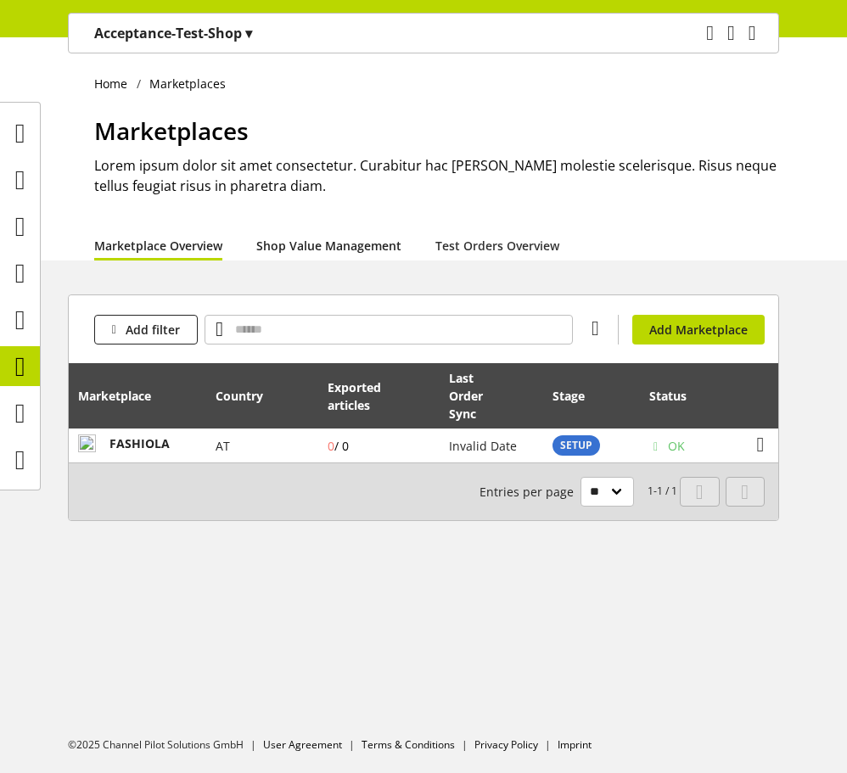
click at [292, 255] on link "Shop Value Management" at bounding box center [328, 246] width 145 height 18
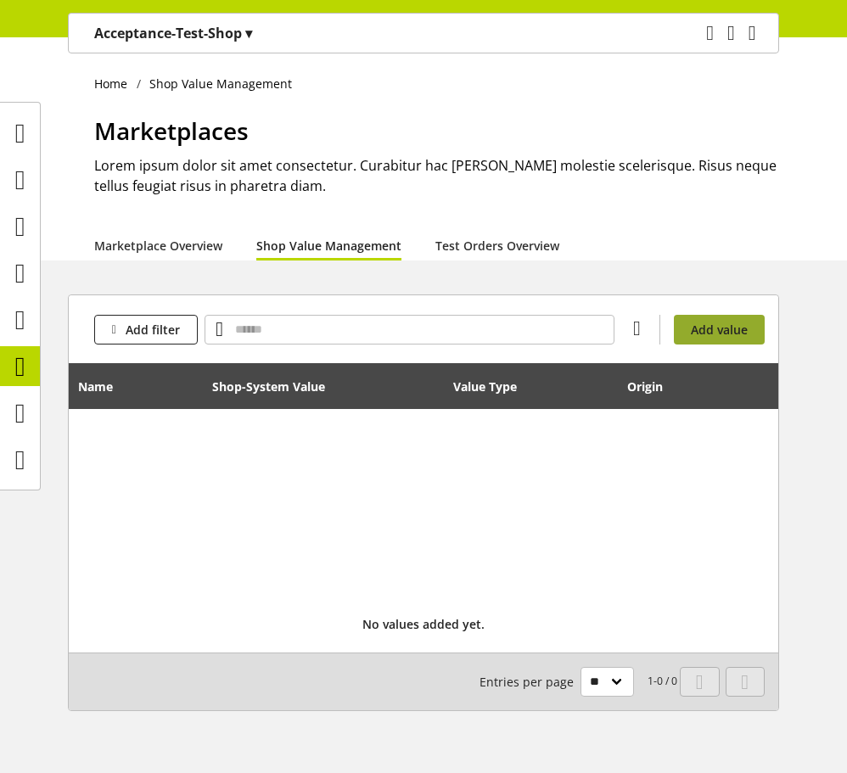
click at [721, 329] on span "Add value" at bounding box center [719, 330] width 57 height 18
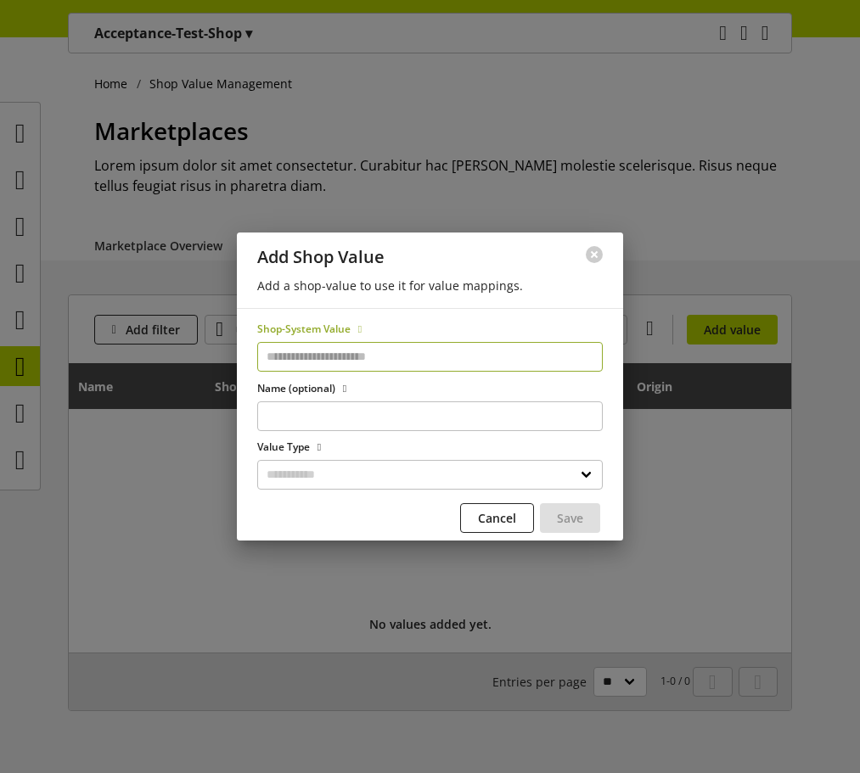
click at [448, 356] on input "text" at bounding box center [429, 357] width 345 height 30
type input "*"
type input "****"
click at [443, 473] on select "**********" at bounding box center [429, 475] width 345 height 30
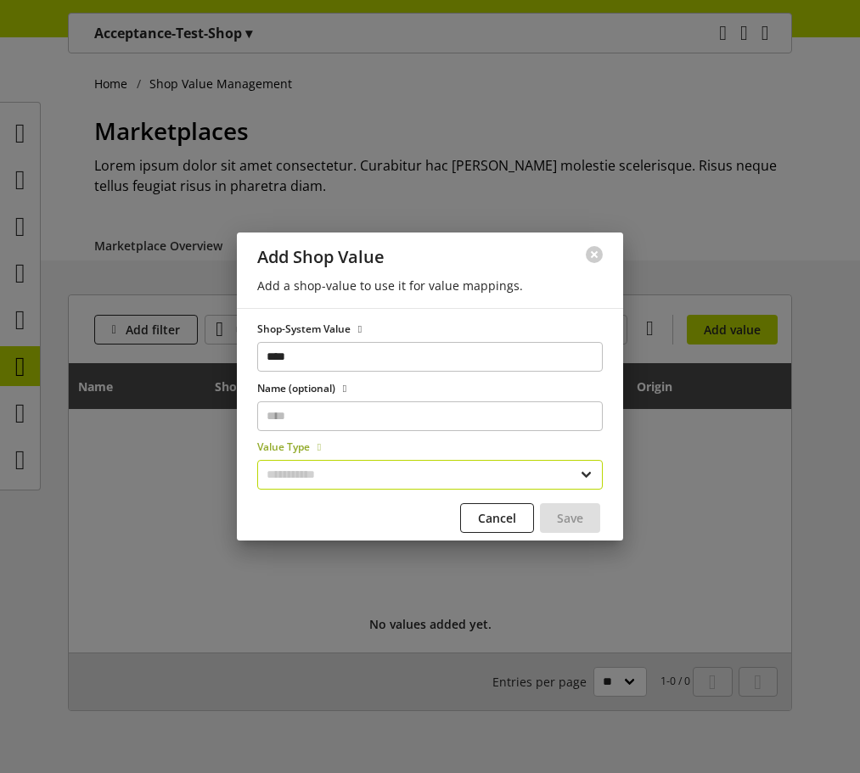
select select "*******"
click at [257, 460] on select "**********" at bounding box center [429, 475] width 345 height 30
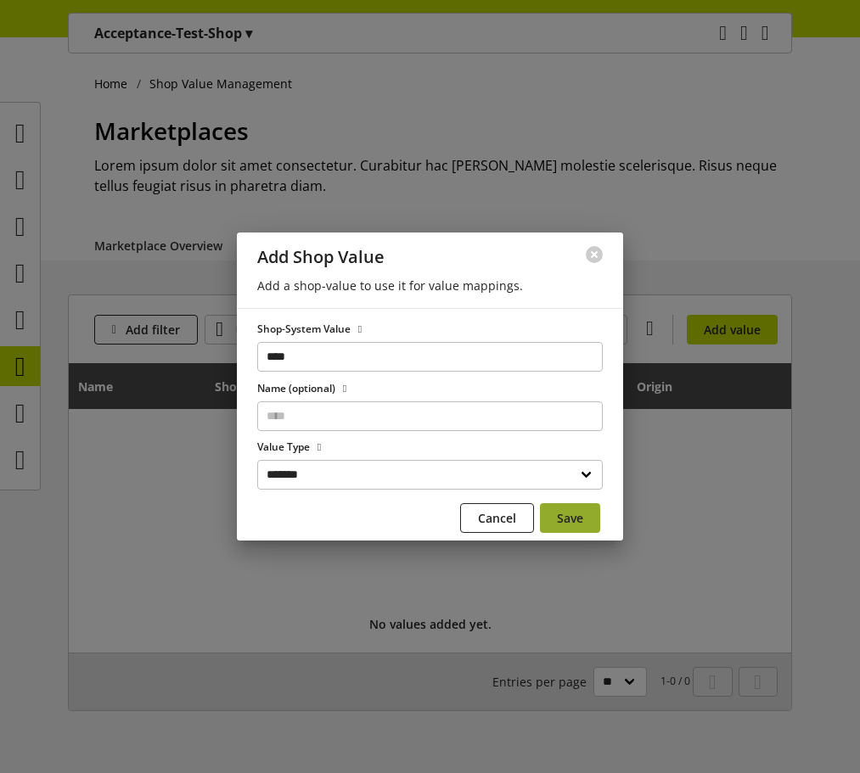
click at [565, 516] on span "Save" at bounding box center [570, 518] width 26 height 18
type input "****"
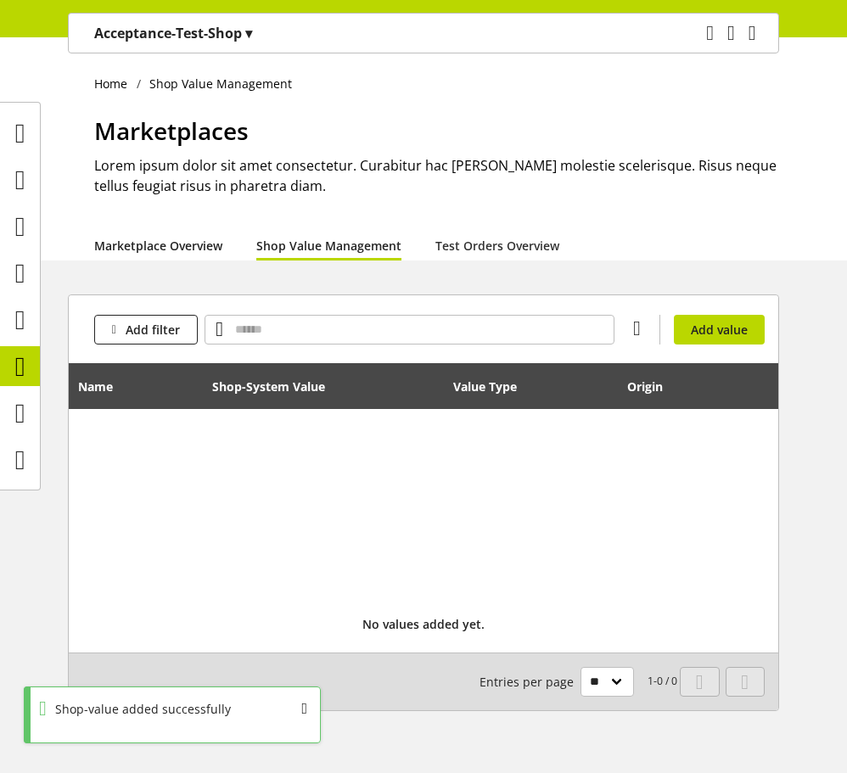
click at [190, 255] on link "Marketplace Overview" at bounding box center [158, 246] width 128 height 18
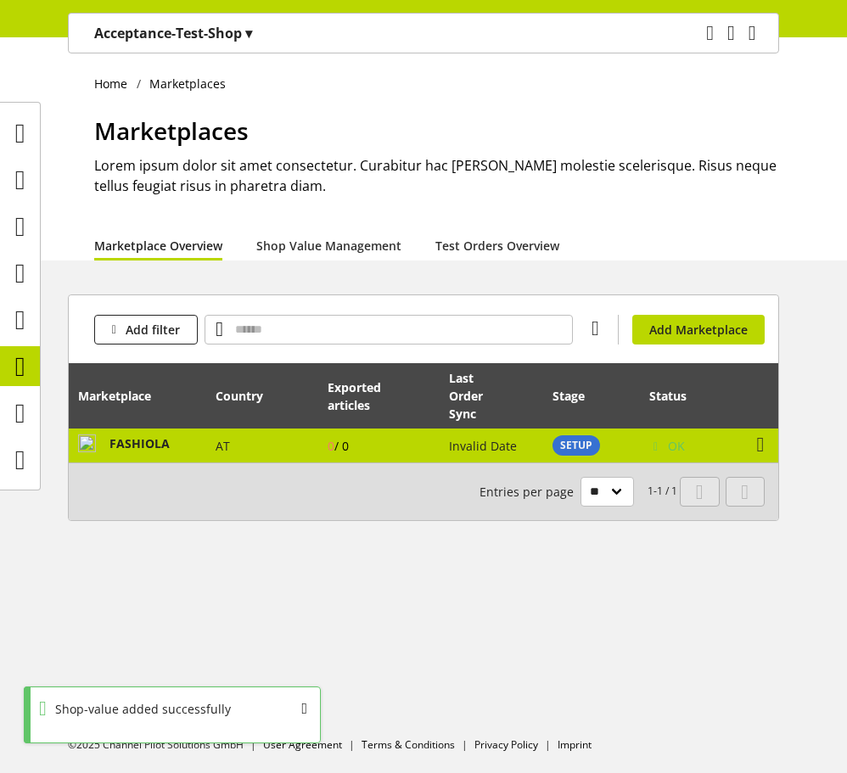
click at [229, 443] on span "AT" at bounding box center [223, 446] width 14 height 16
select select "********"
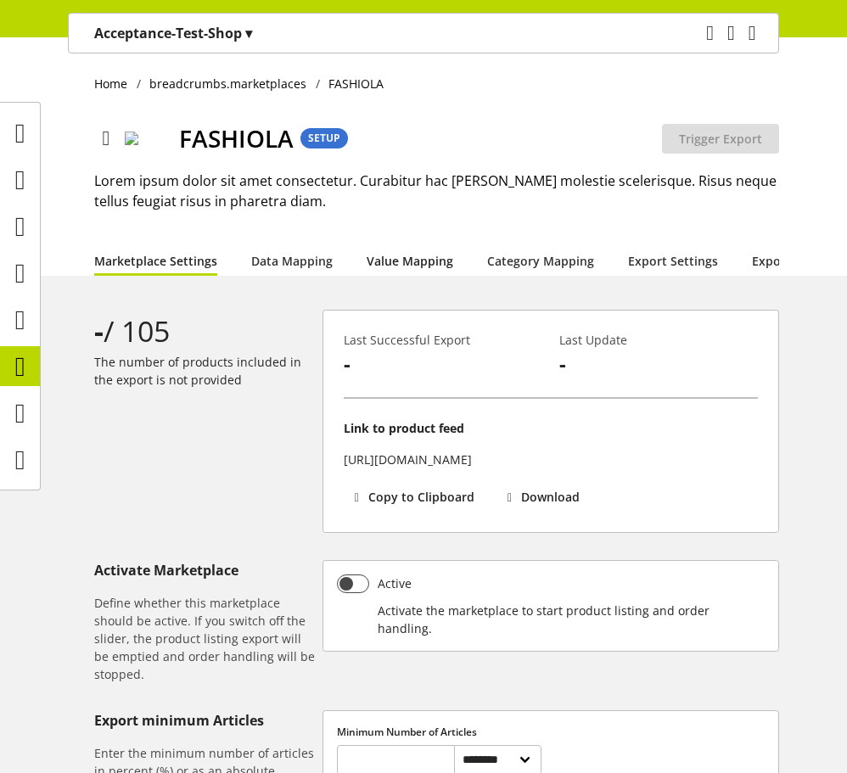
click at [420, 266] on link "Value Mapping" at bounding box center [410, 261] width 87 height 18
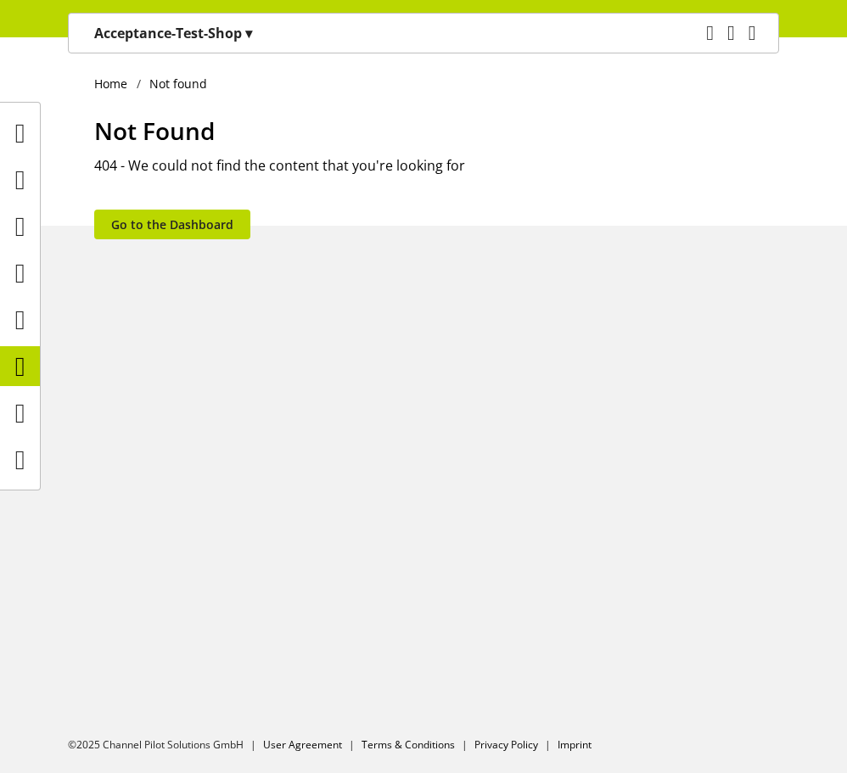
select select "********"
click at [21, 370] on icon at bounding box center [20, 367] width 10 height 34
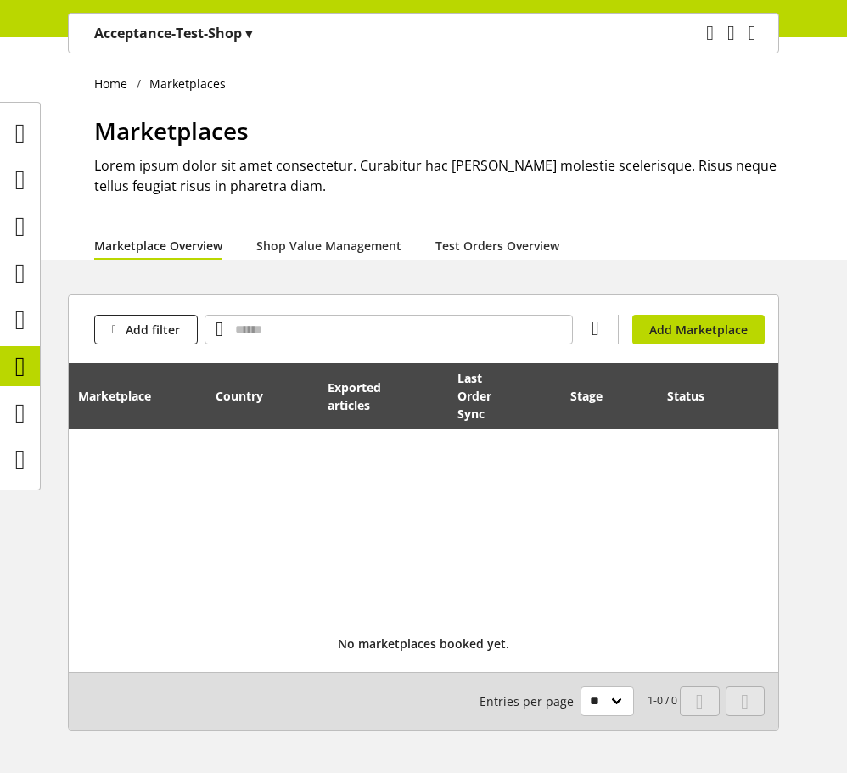
click at [25, 343] on ul at bounding box center [20, 296] width 40 height 367
click at [25, 331] on icon at bounding box center [20, 320] width 10 height 34
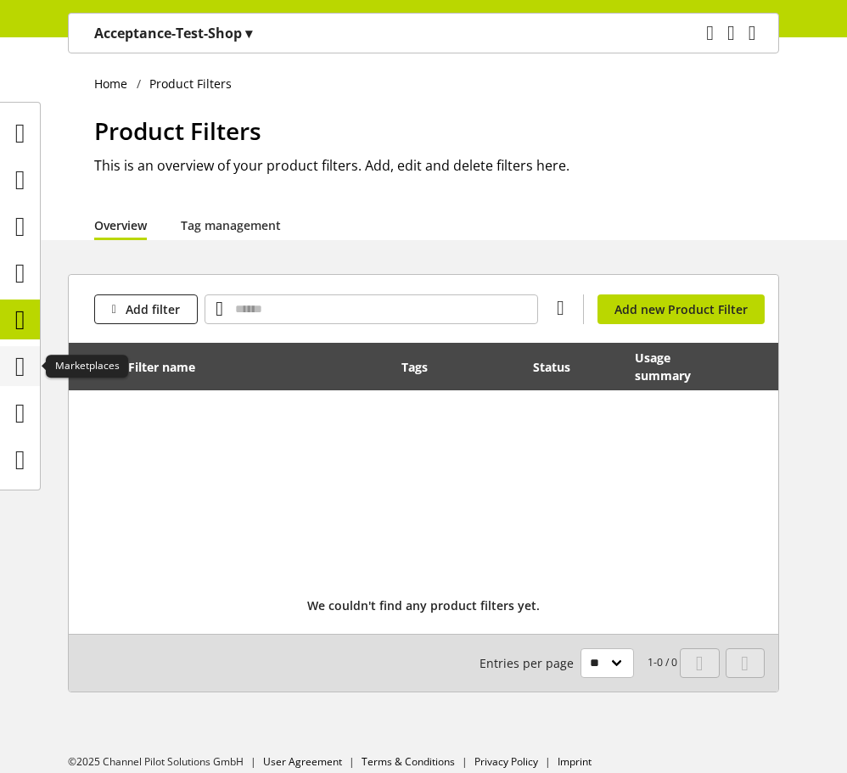
click at [21, 372] on icon at bounding box center [20, 367] width 10 height 34
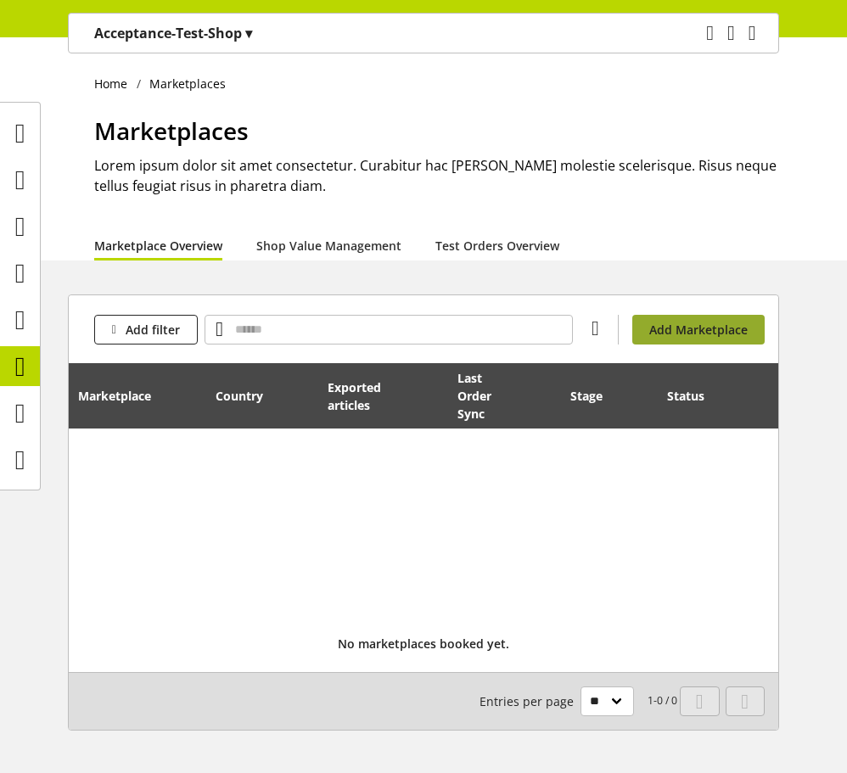
click at [641, 323] on button "Add Marketplace" at bounding box center [698, 330] width 132 height 30
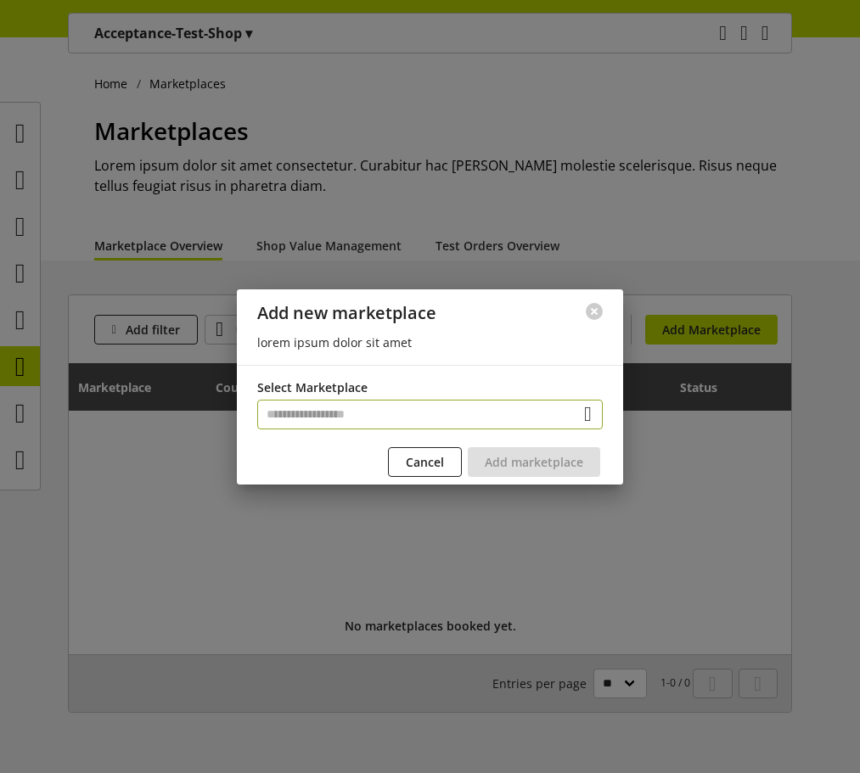
click at [458, 406] on input "text" at bounding box center [429, 415] width 345 height 30
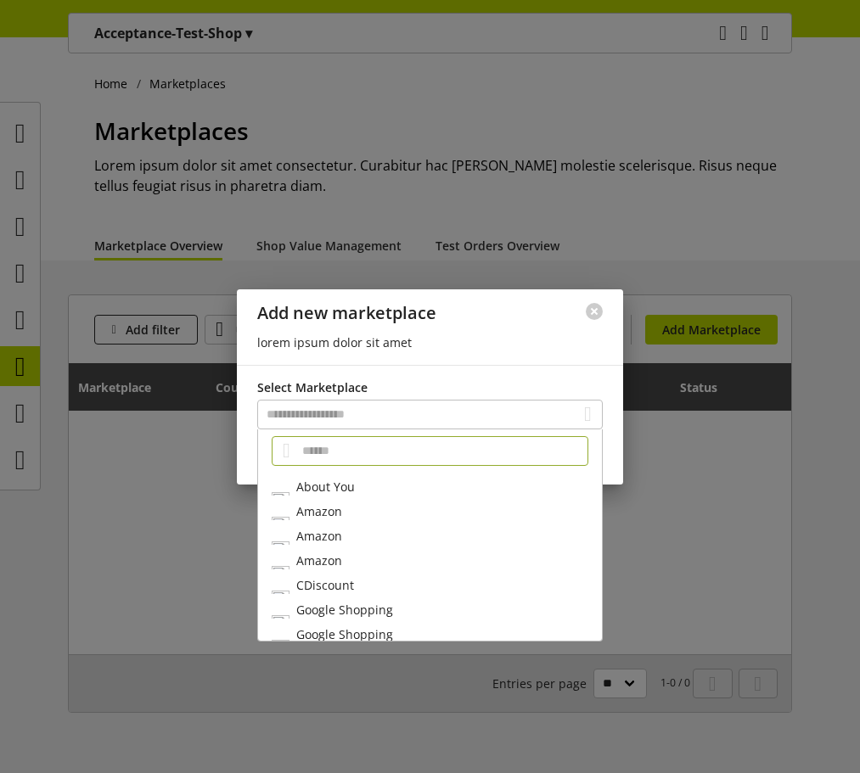
click at [423, 490] on div "About You" at bounding box center [430, 486] width 344 height 25
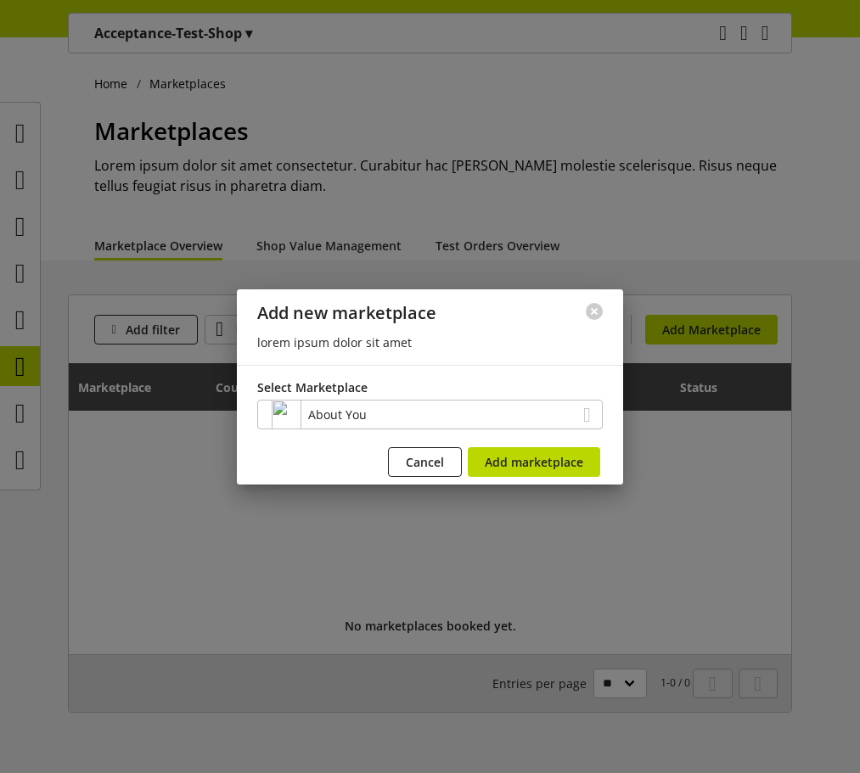
click at [423, 490] on div at bounding box center [430, 386] width 860 height 773
click at [512, 463] on span "Add marketplace" at bounding box center [533, 462] width 98 height 18
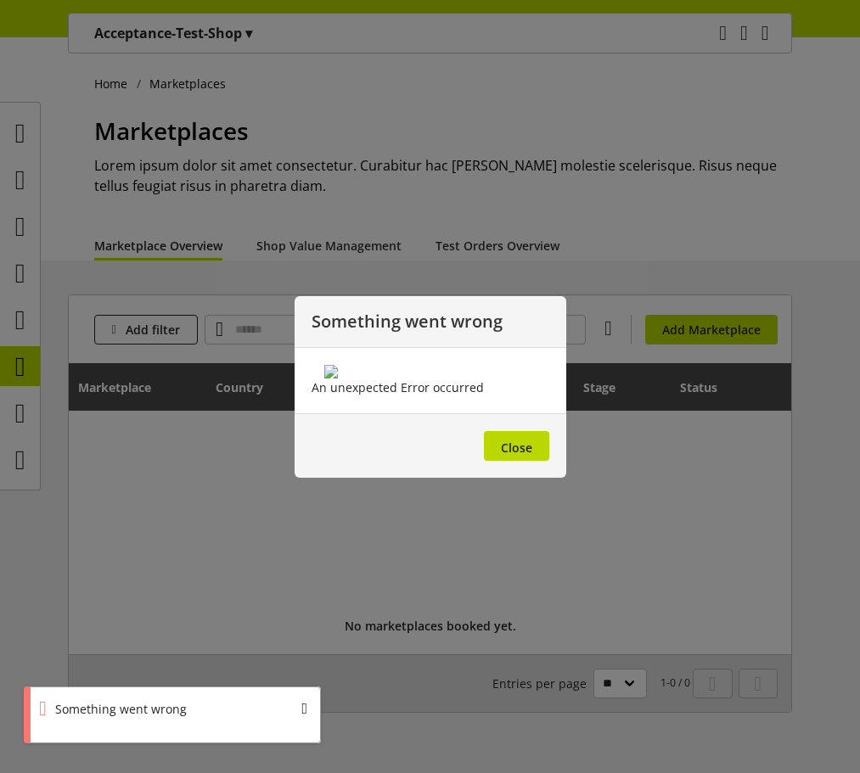
click at [499, 478] on footer "Close" at bounding box center [430, 445] width 272 height 64
click at [503, 461] on button "Close" at bounding box center [516, 446] width 65 height 30
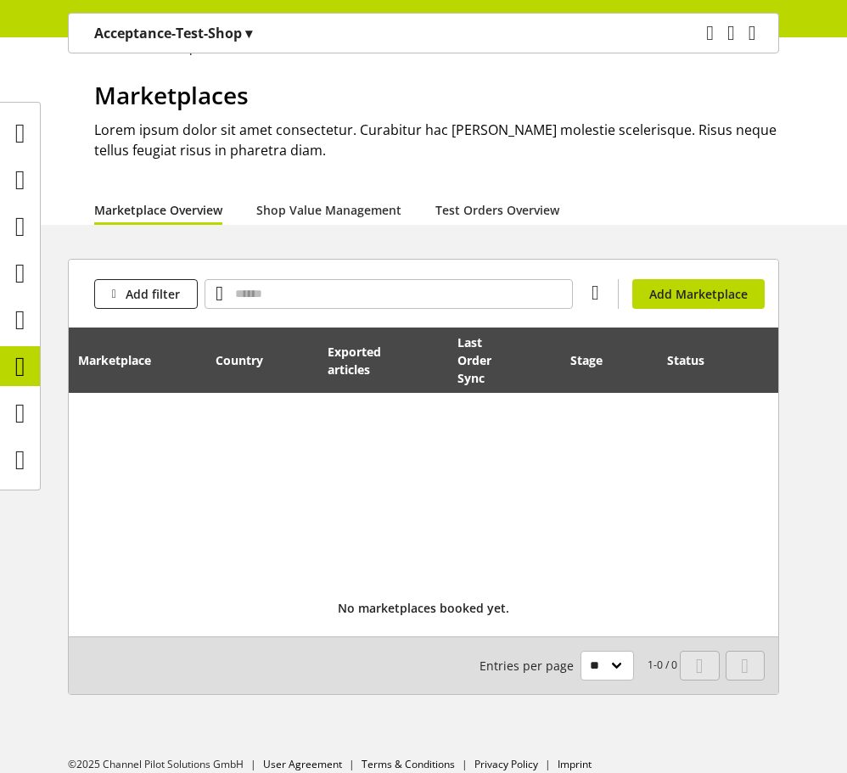
scroll to position [55, 0]
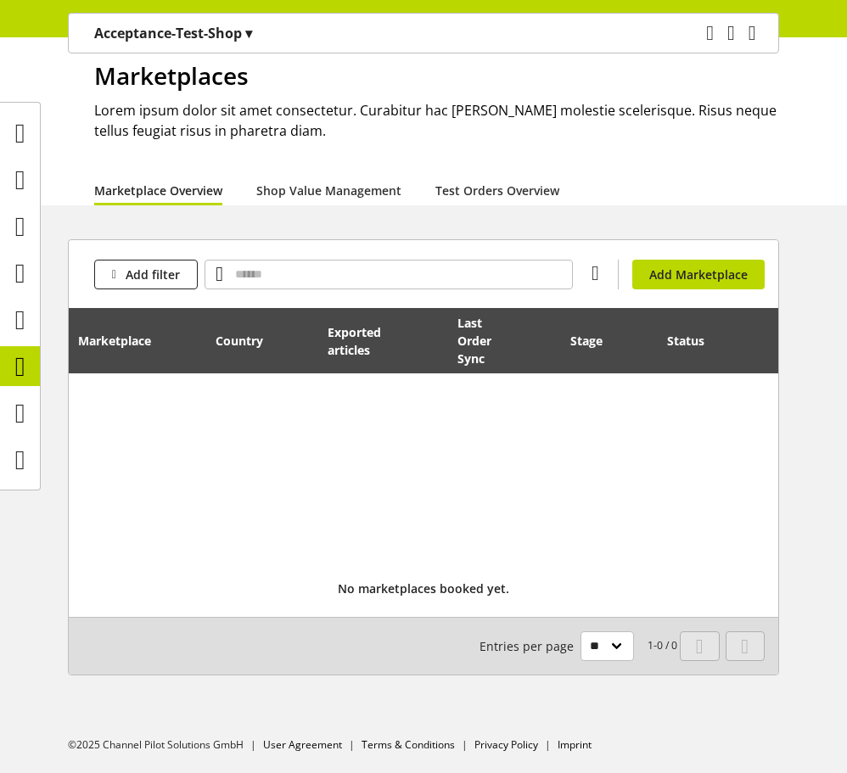
click at [693, 254] on div "Add filter You don't have permission to add a marketplace. Add Marketplace" at bounding box center [423, 274] width 709 height 68
click at [17, 325] on icon at bounding box center [20, 320] width 10 height 34
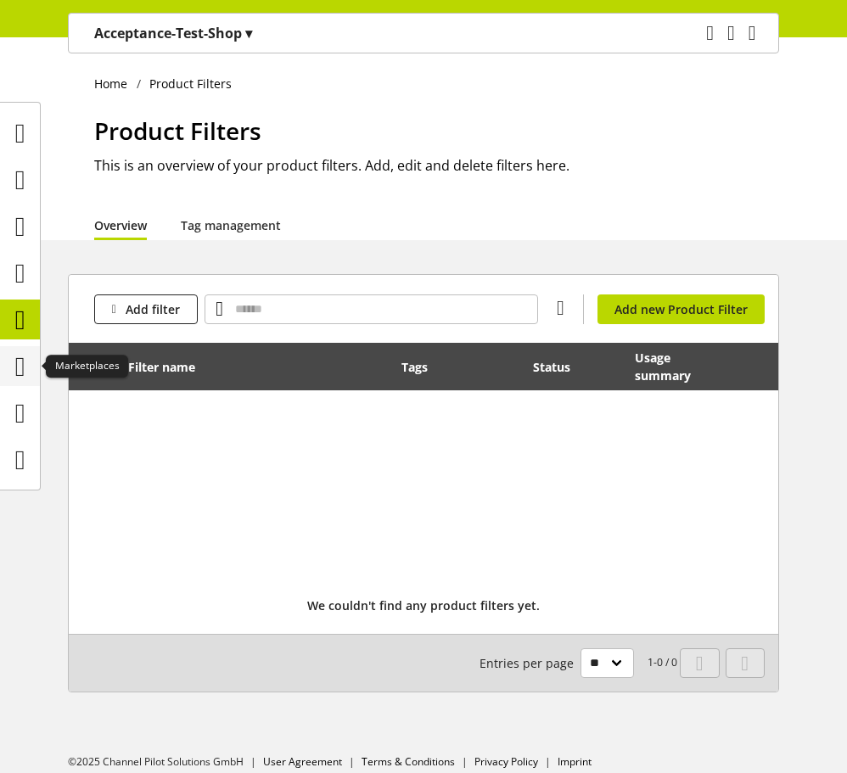
click at [25, 371] on icon at bounding box center [20, 367] width 10 height 34
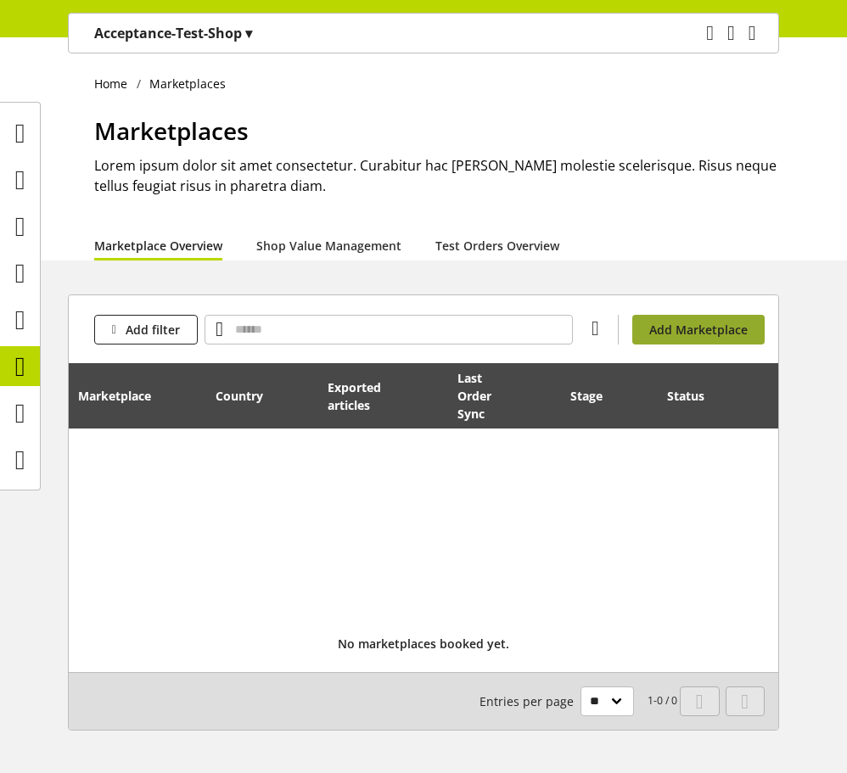
click at [730, 327] on span "Add Marketplace" at bounding box center [698, 330] width 98 height 18
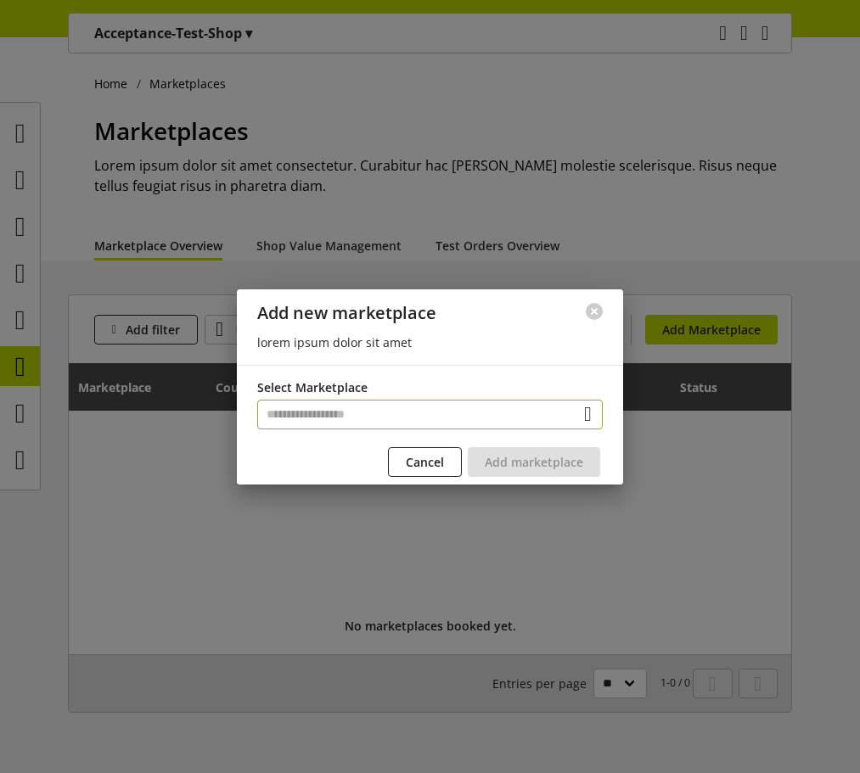
click at [450, 418] on input "text" at bounding box center [429, 415] width 345 height 30
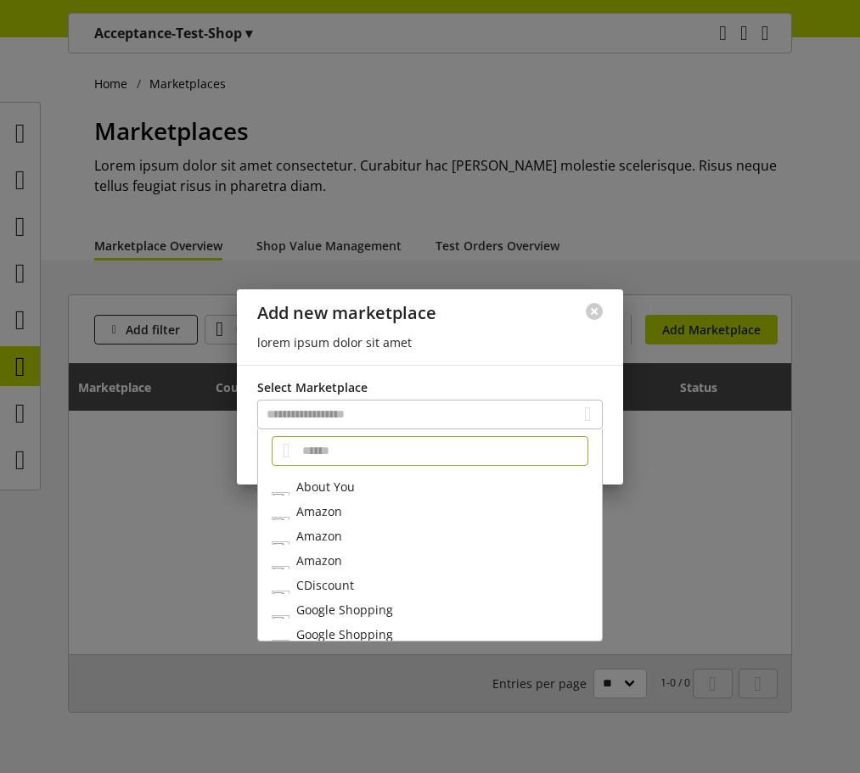
scroll to position [111, 0]
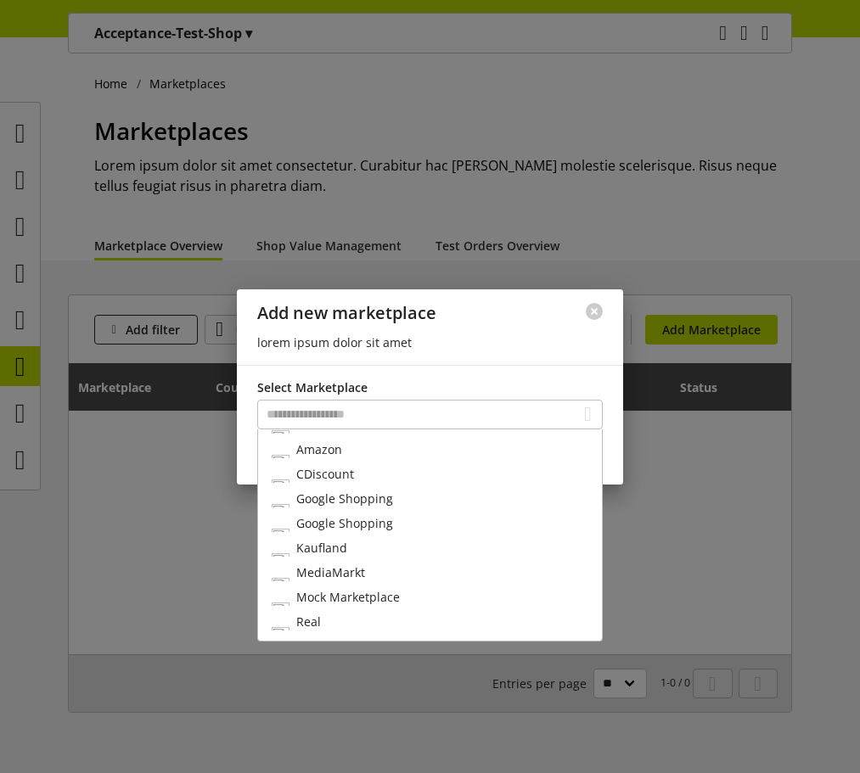
click at [412, 520] on div "Google Shopping" at bounding box center [430, 523] width 344 height 25
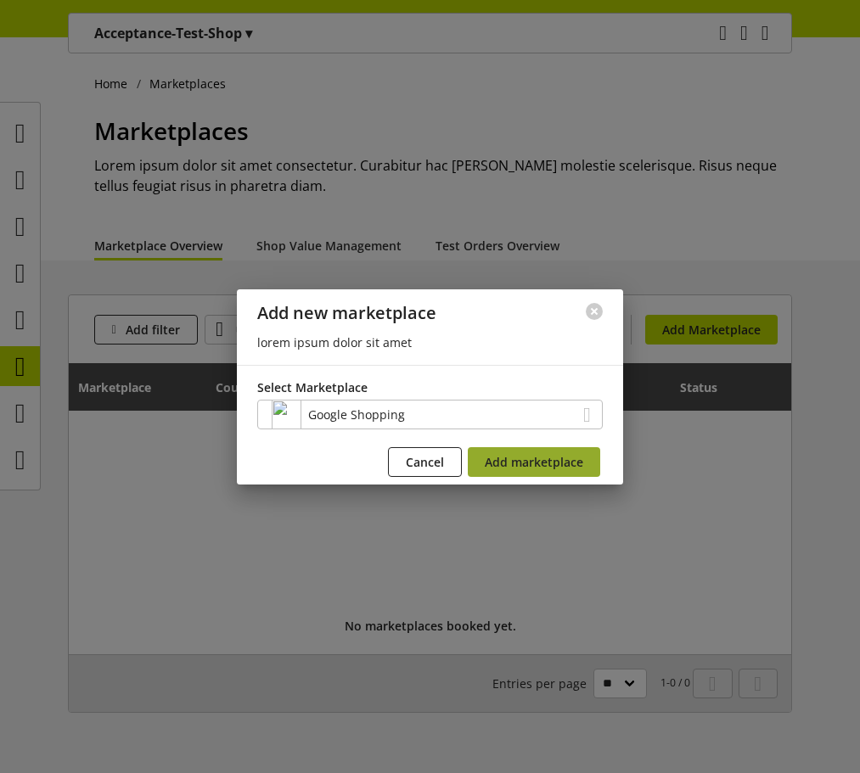
click at [499, 459] on span "Add marketplace" at bounding box center [533, 462] width 98 height 18
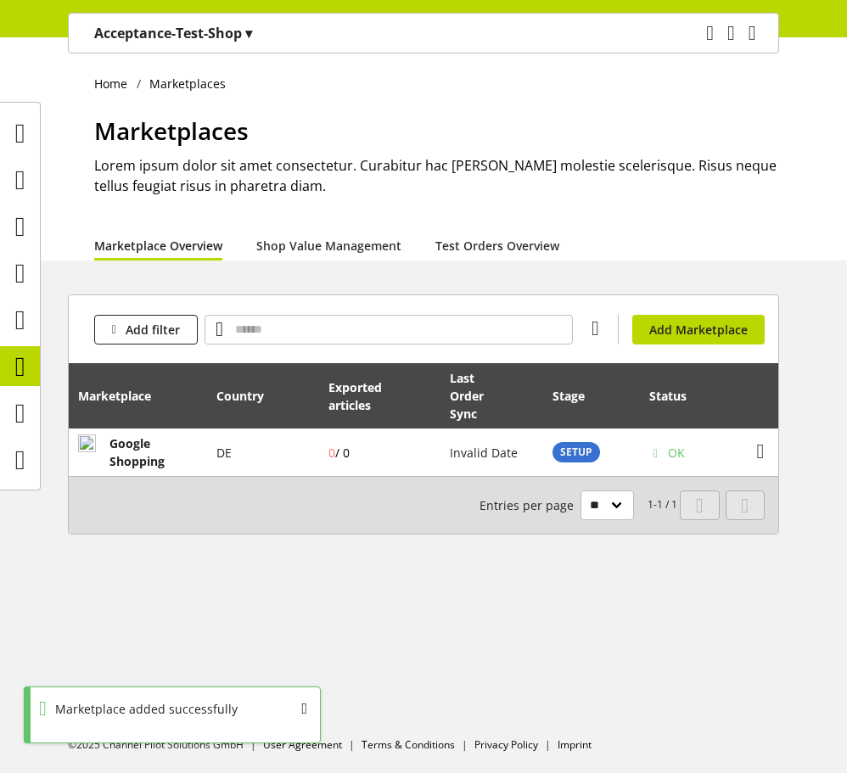
click at [695, 345] on div "Add filter You don't have permission to add a marketplace. Add Marketplace" at bounding box center [423, 329] width 709 height 68
click at [695, 338] on span "Add Marketplace" at bounding box center [698, 330] width 98 height 18
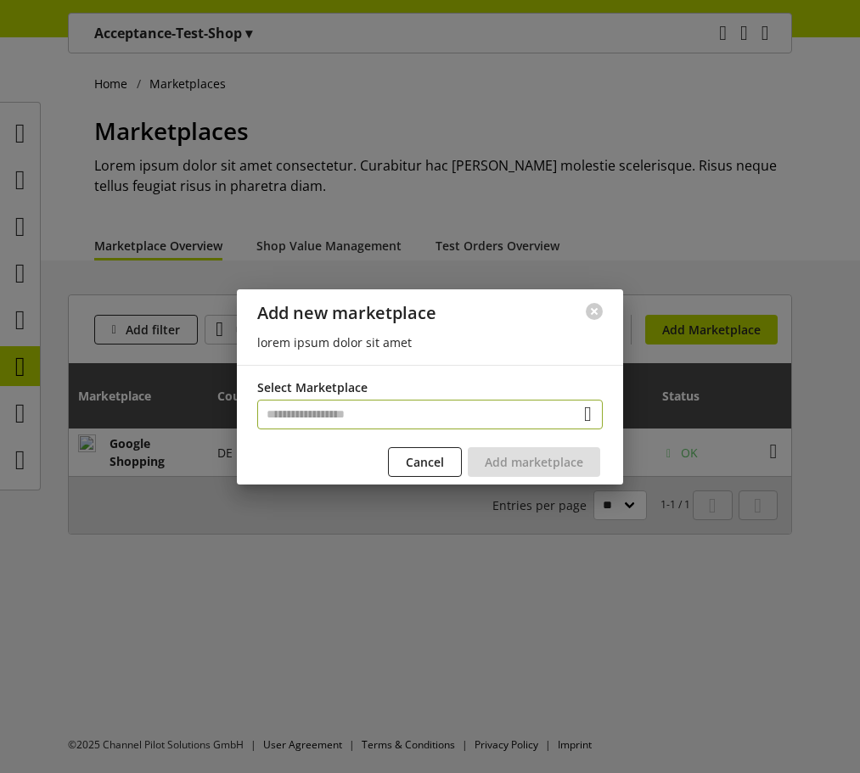
click at [509, 412] on input "text" at bounding box center [429, 415] width 345 height 30
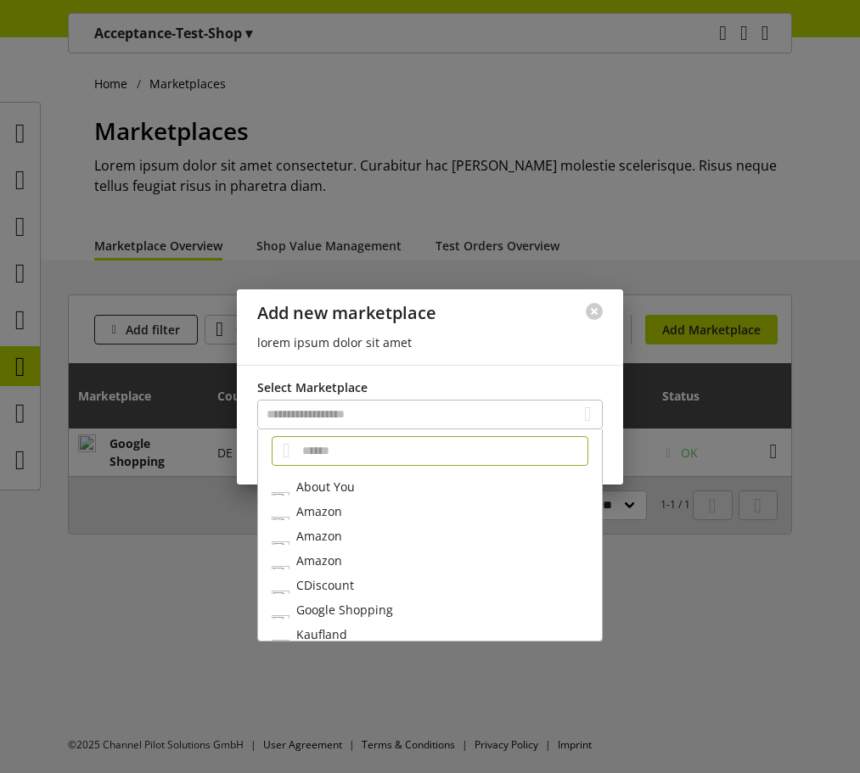
scroll to position [87, 0]
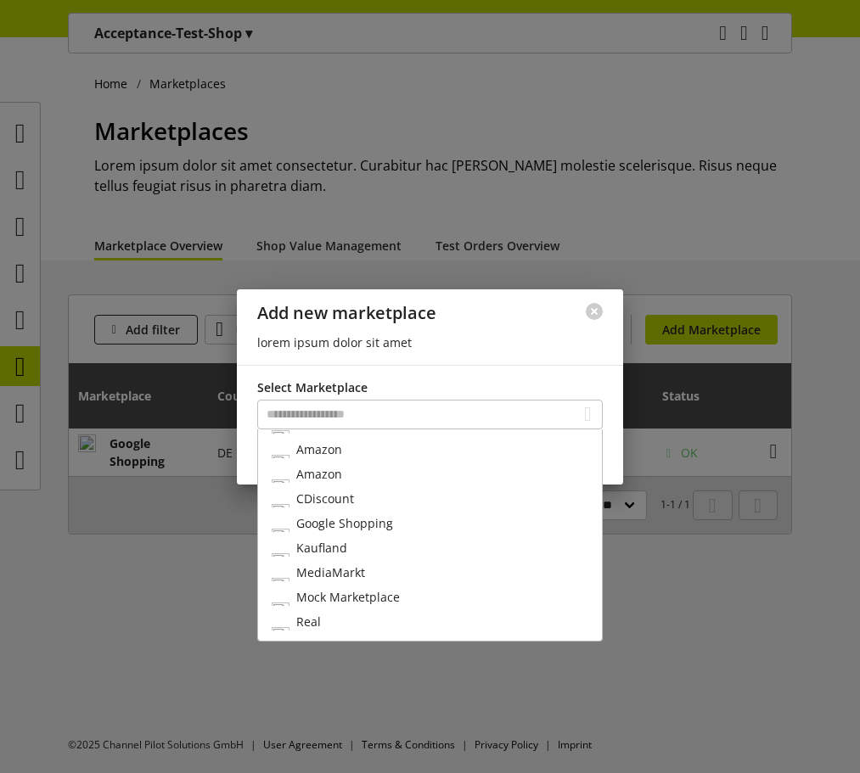
click at [413, 587] on div "Mock Marketplace" at bounding box center [430, 597] width 344 height 25
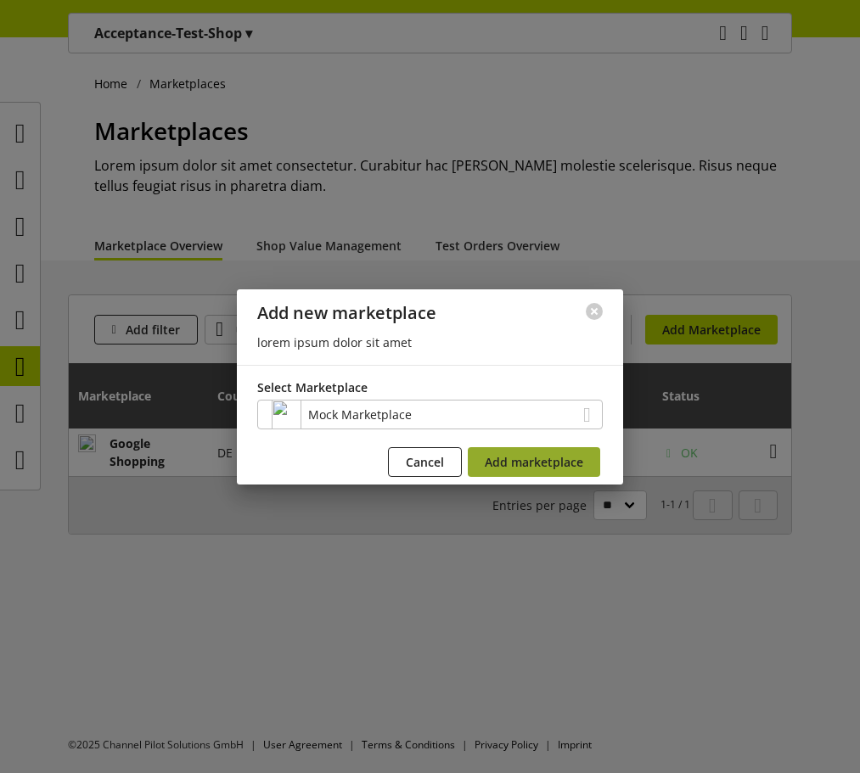
click at [529, 459] on span "Add marketplace" at bounding box center [533, 462] width 98 height 18
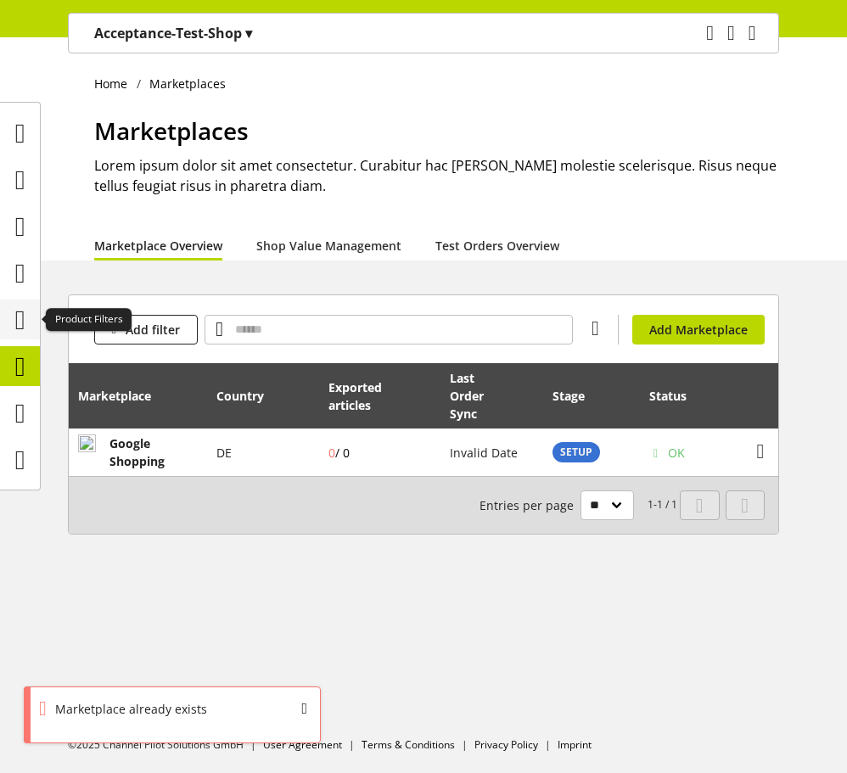
click at [24, 320] on icon at bounding box center [20, 320] width 10 height 34
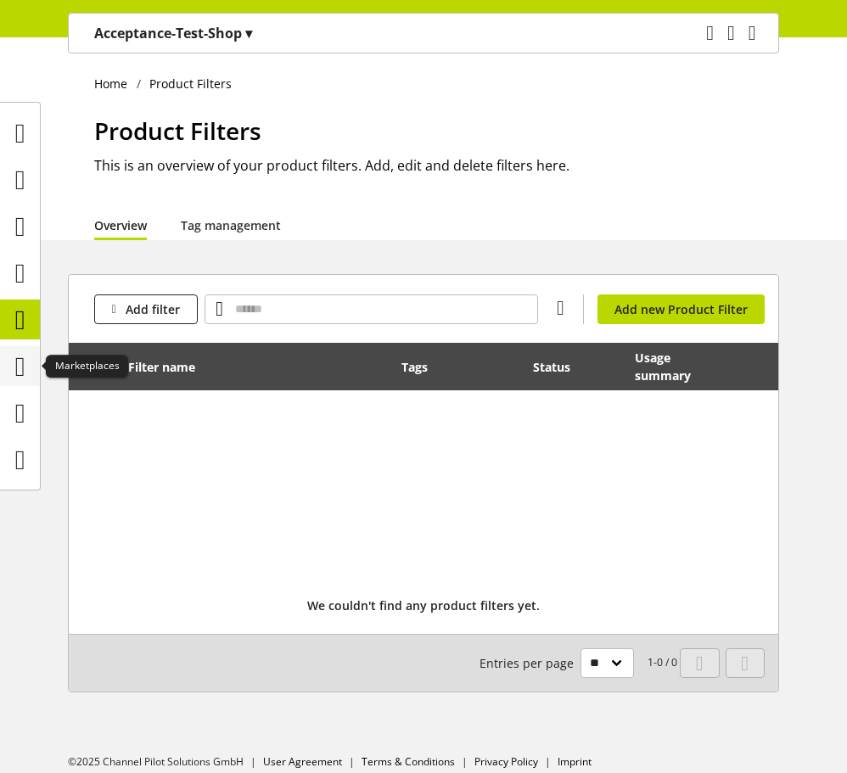
click at [25, 378] on icon at bounding box center [20, 367] width 10 height 34
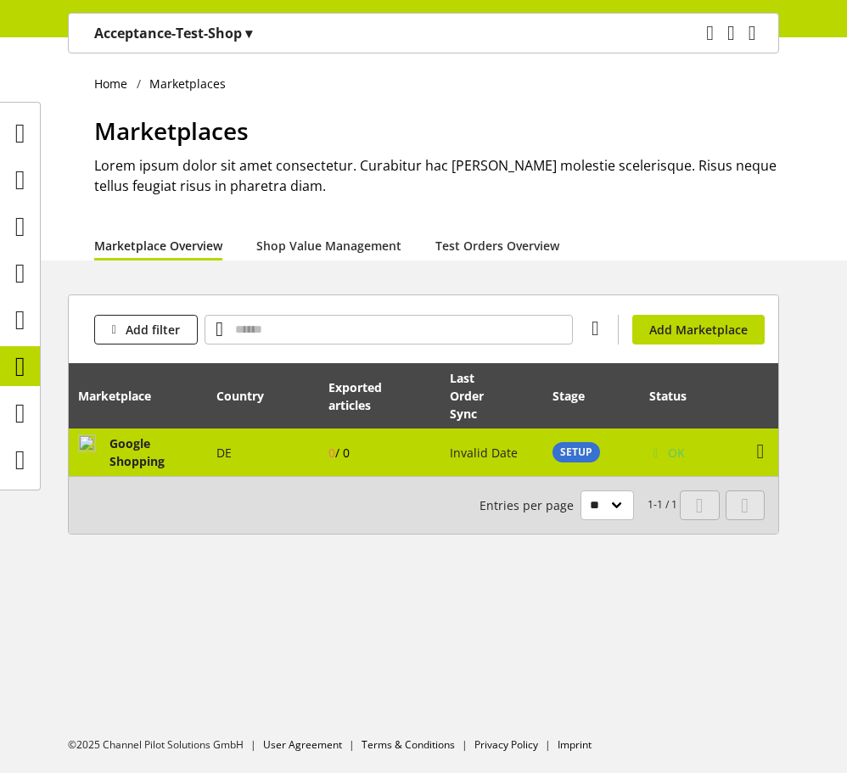
click at [160, 441] on span "Google Shopping" at bounding box center [153, 452] width 89 height 36
select select "********"
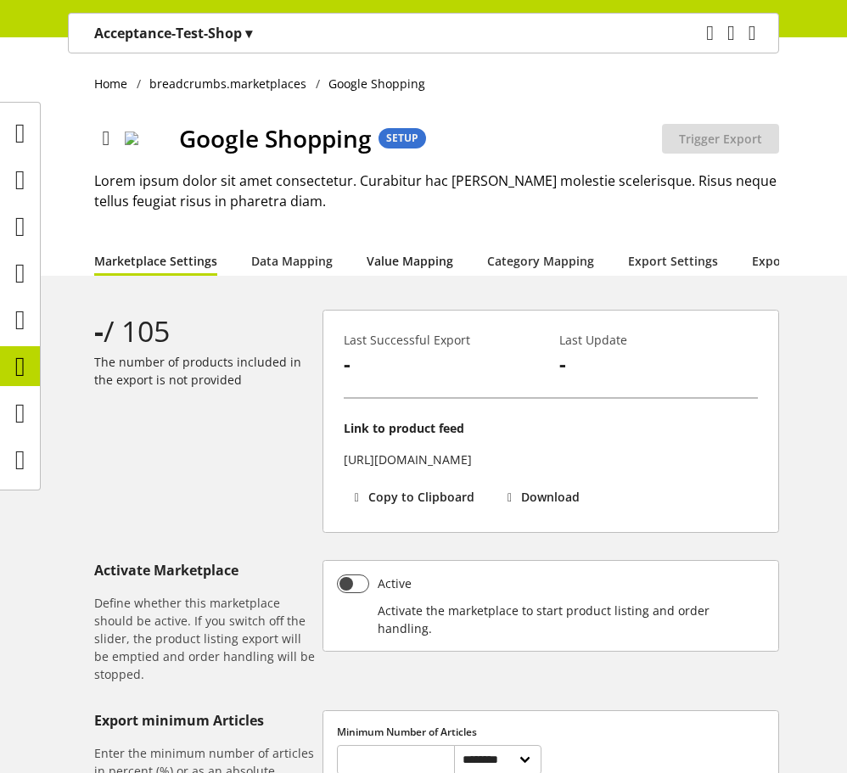
click at [400, 264] on link "Value Mapping" at bounding box center [410, 261] width 87 height 18
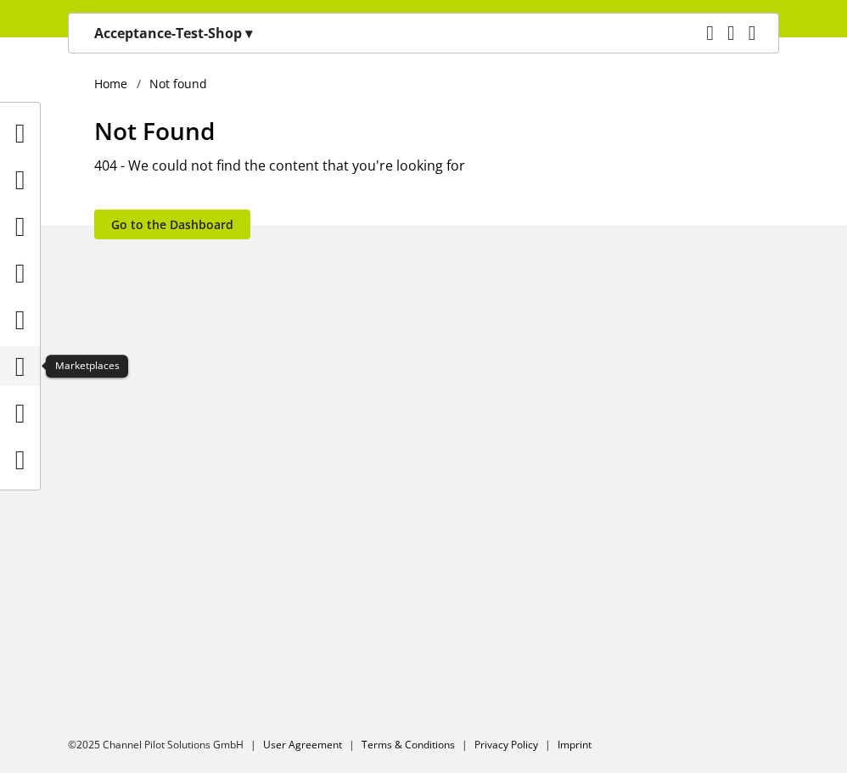
click at [15, 356] on icon at bounding box center [20, 367] width 10 height 34
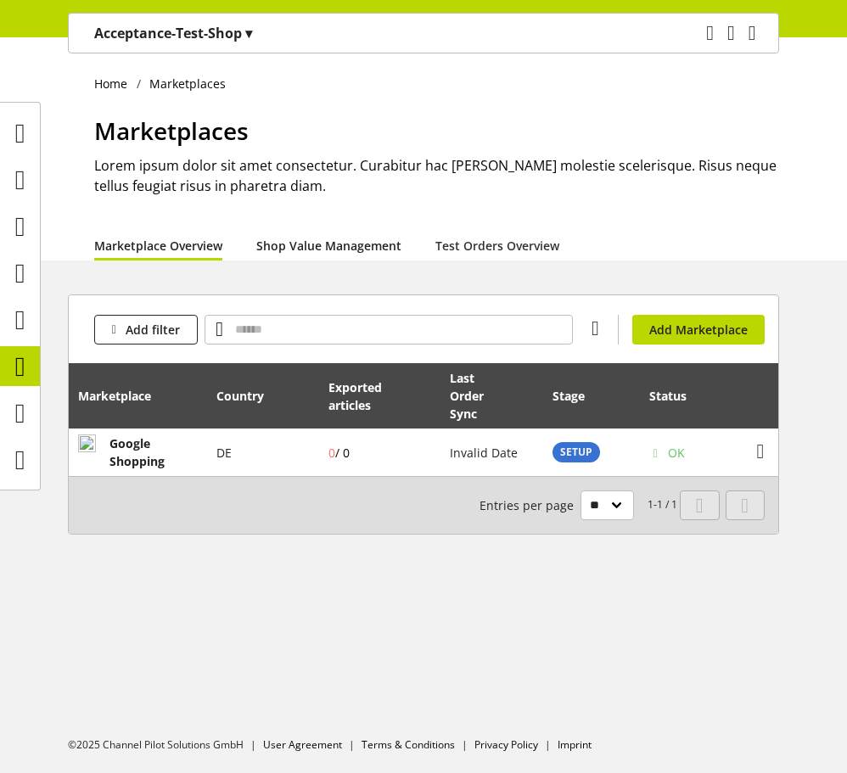
click at [328, 240] on link "Shop Value Management" at bounding box center [328, 246] width 145 height 18
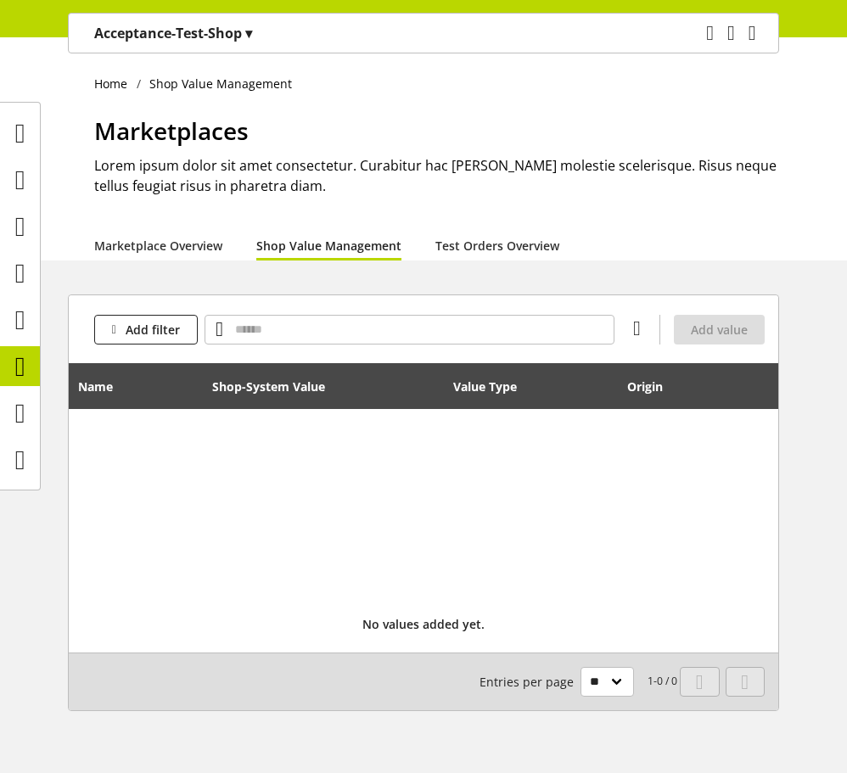
click at [92, 249] on div "Home Shop Value Management Marketplaces Lorem ipsum dolor sit amet consectetur.…" at bounding box center [423, 148] width 847 height 223
click at [100, 247] on link "Marketplace Overview" at bounding box center [158, 246] width 128 height 18
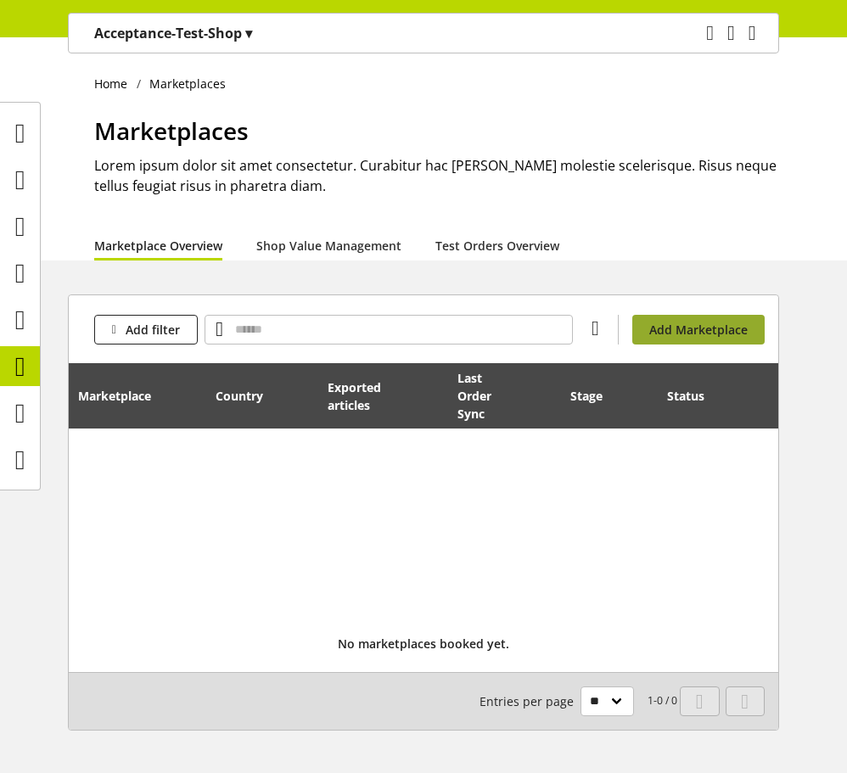
click at [680, 333] on span "Add Marketplace" at bounding box center [698, 330] width 98 height 18
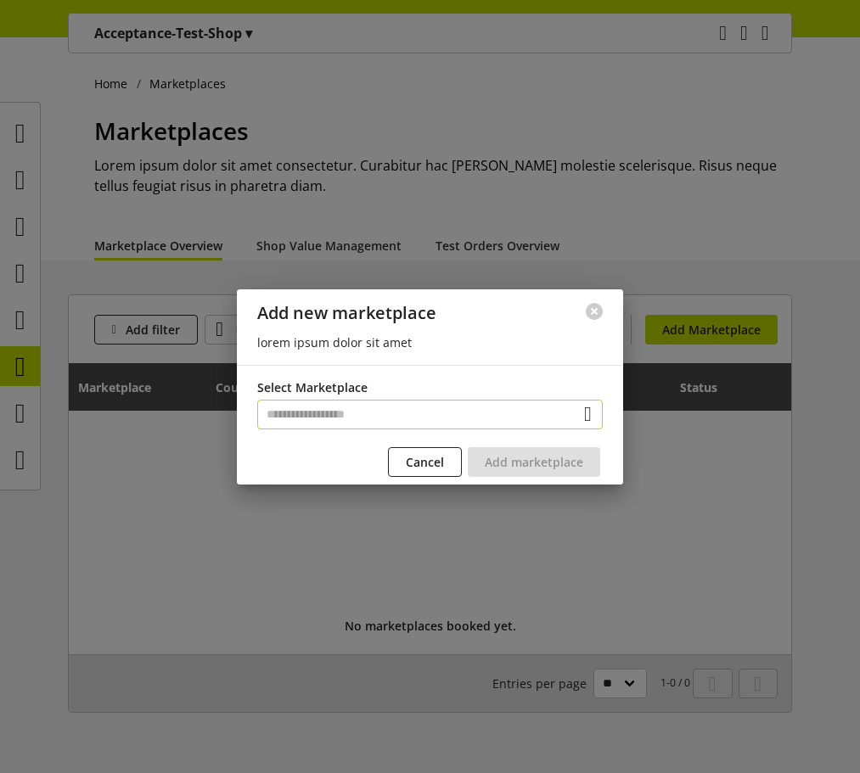
click at [455, 424] on input "text" at bounding box center [429, 415] width 345 height 30
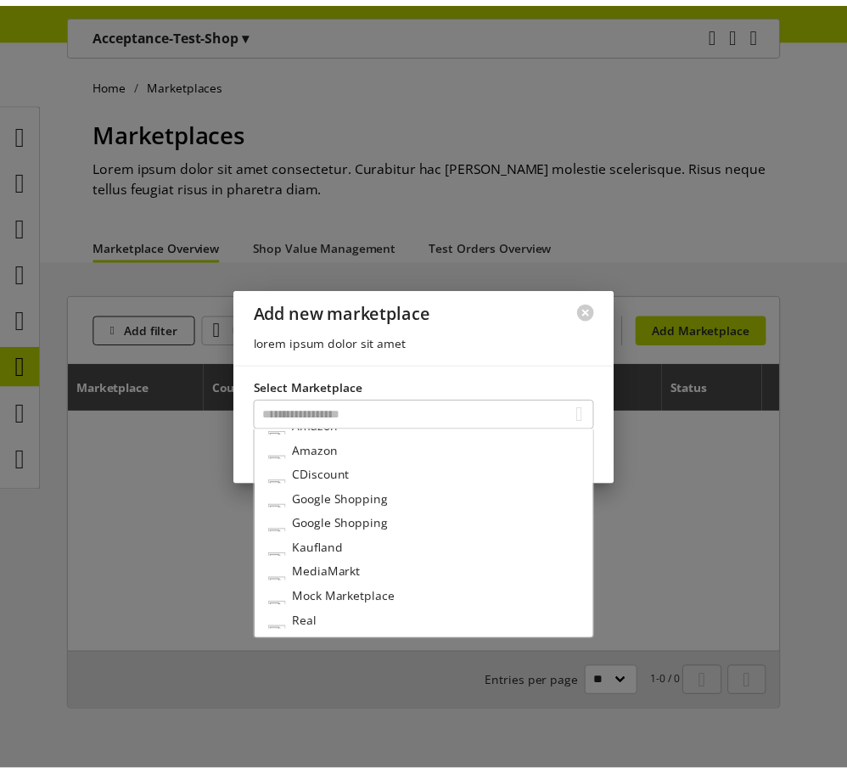
scroll to position [111, 0]
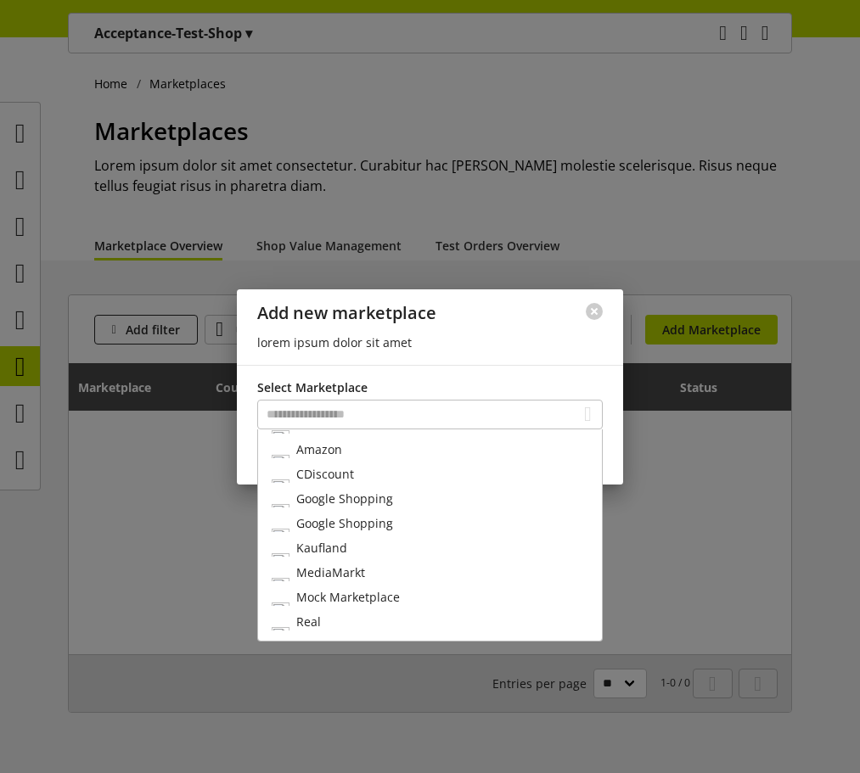
click at [405, 596] on div "Mock Marketplace" at bounding box center [430, 597] width 344 height 25
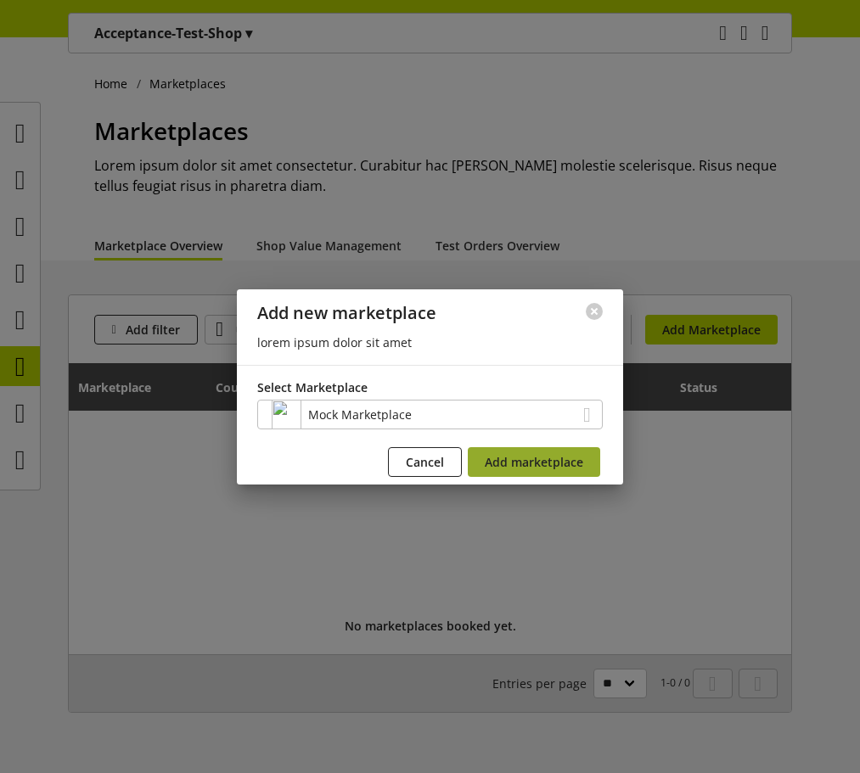
click at [532, 472] on button "Add marketplace" at bounding box center [534, 462] width 132 height 30
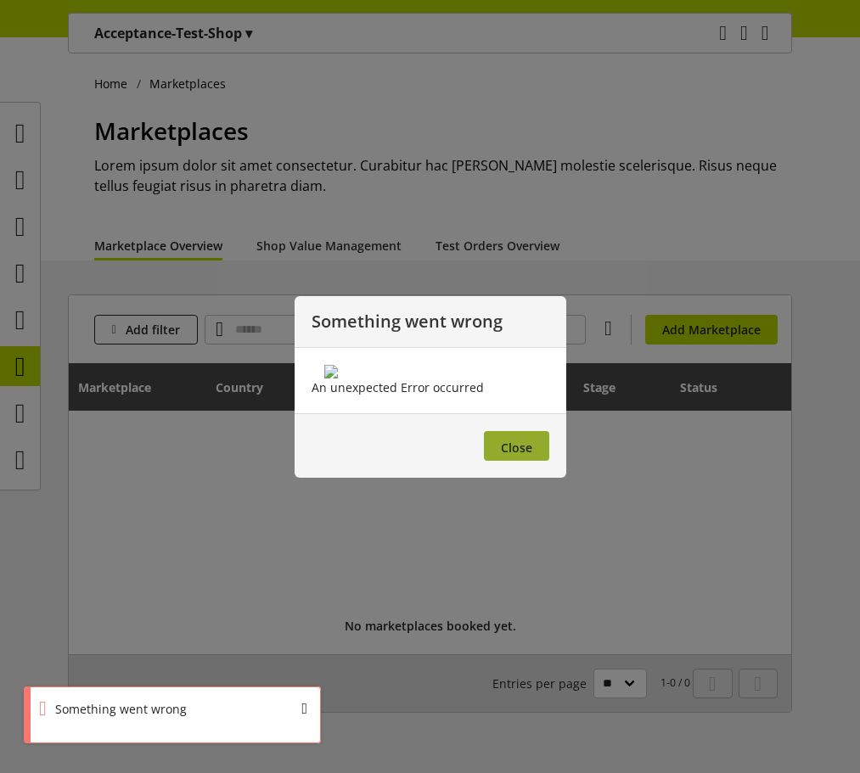
click at [516, 461] on button "Close" at bounding box center [516, 446] width 65 height 30
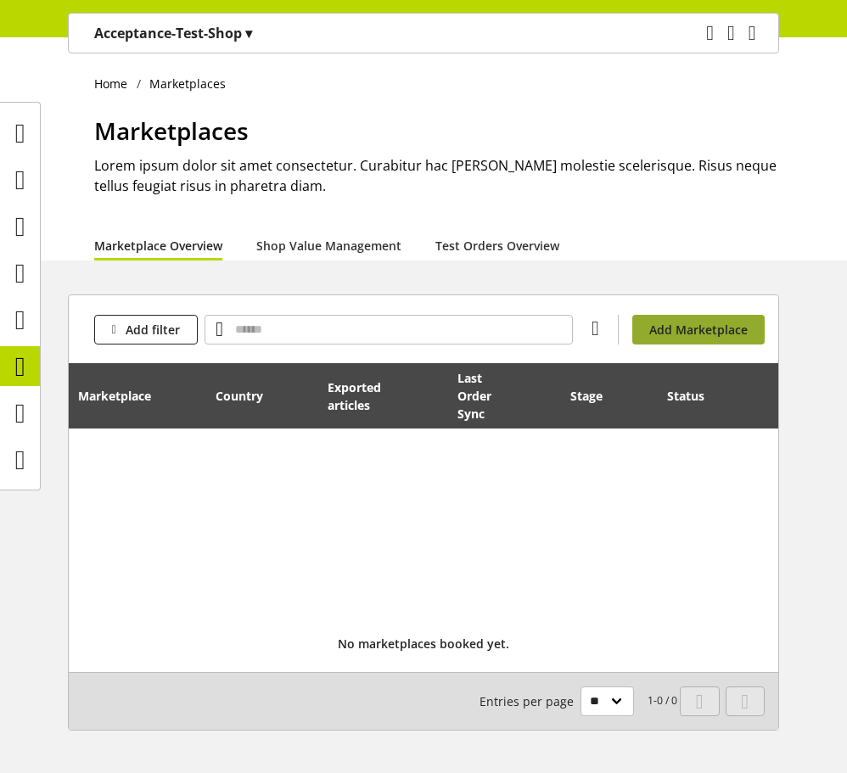
click at [693, 322] on span "Add Marketplace" at bounding box center [698, 330] width 98 height 18
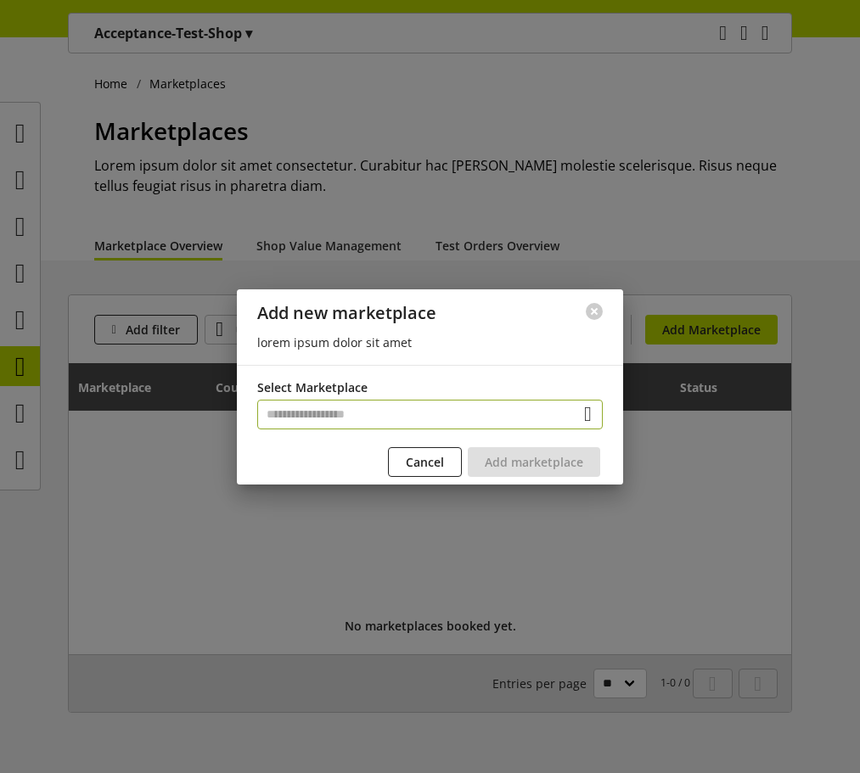
click at [411, 404] on input "text" at bounding box center [429, 415] width 345 height 30
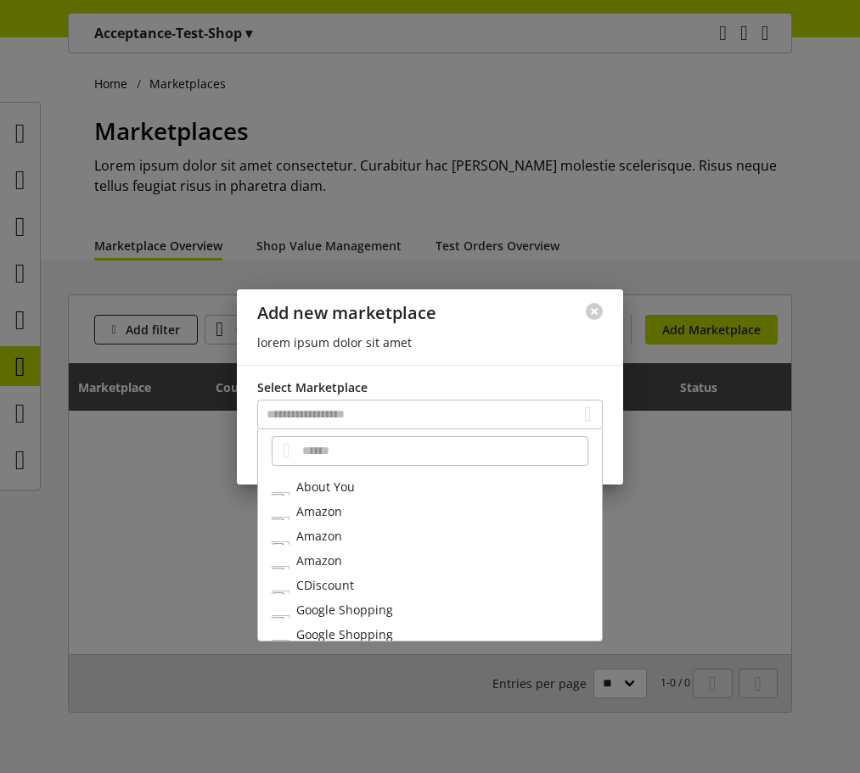
click at [381, 502] on div "Amazon" at bounding box center [430, 511] width 344 height 25
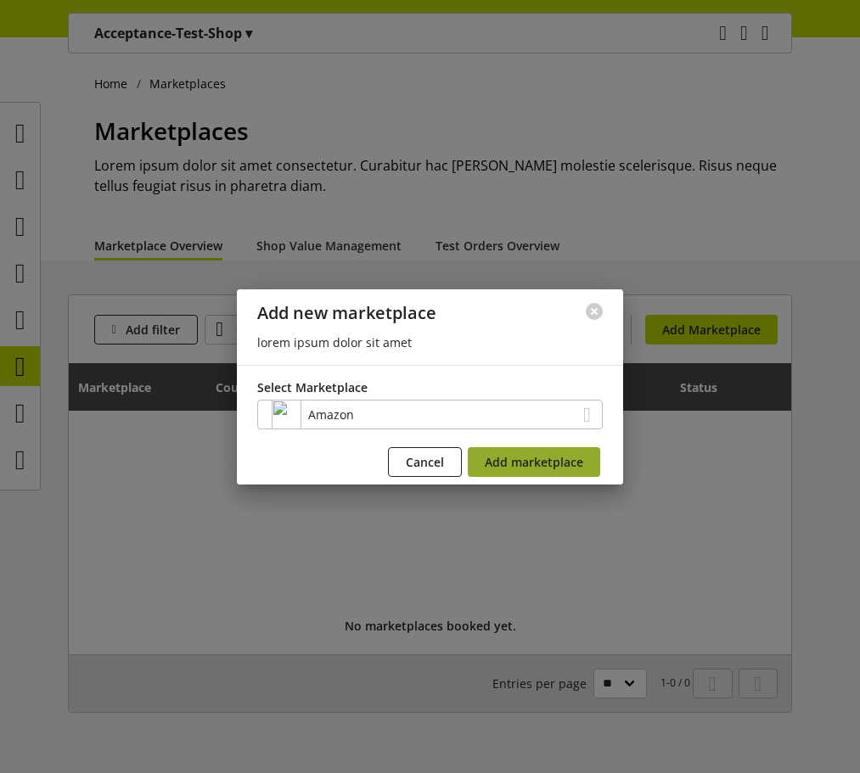
click at [535, 451] on button "Add marketplace" at bounding box center [534, 462] width 132 height 30
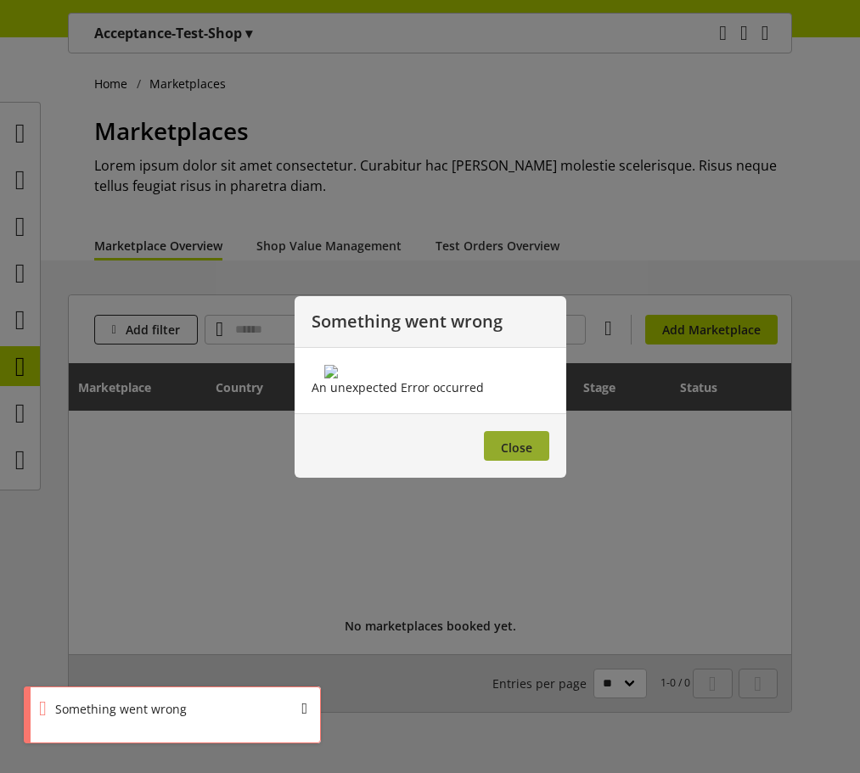
click at [524, 456] on span "Close" at bounding box center [516, 448] width 31 height 16
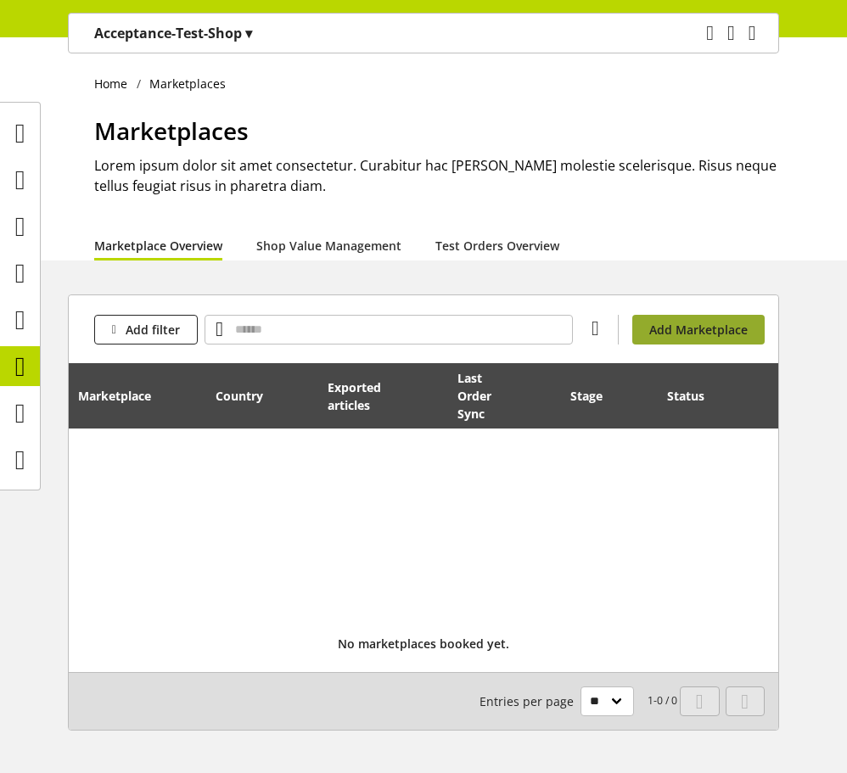
click at [677, 325] on span "Add Marketplace" at bounding box center [698, 330] width 98 height 18
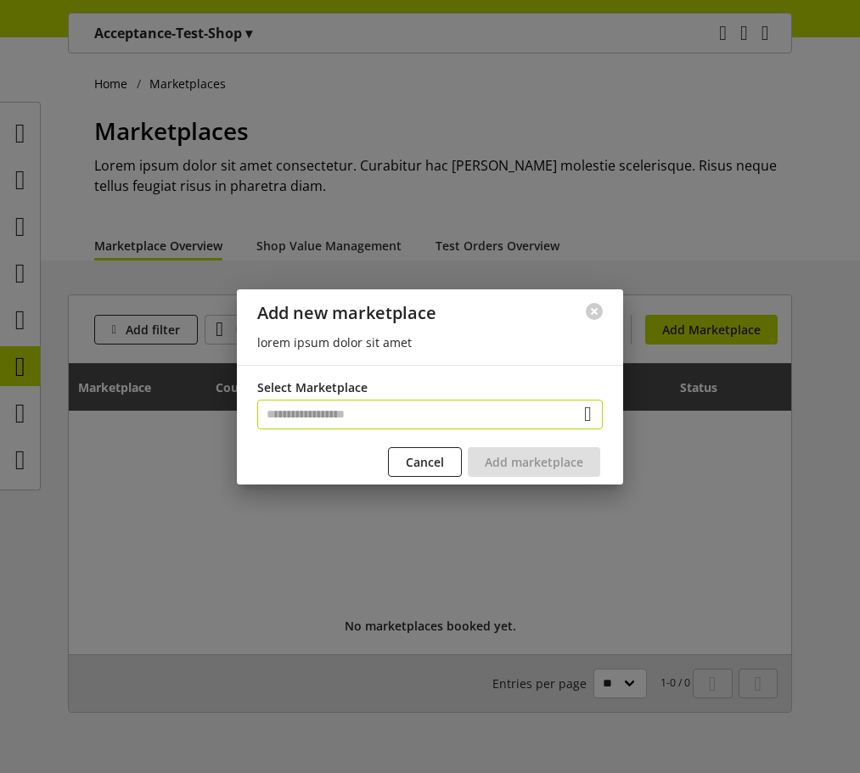
click at [299, 409] on input "text" at bounding box center [429, 415] width 345 height 30
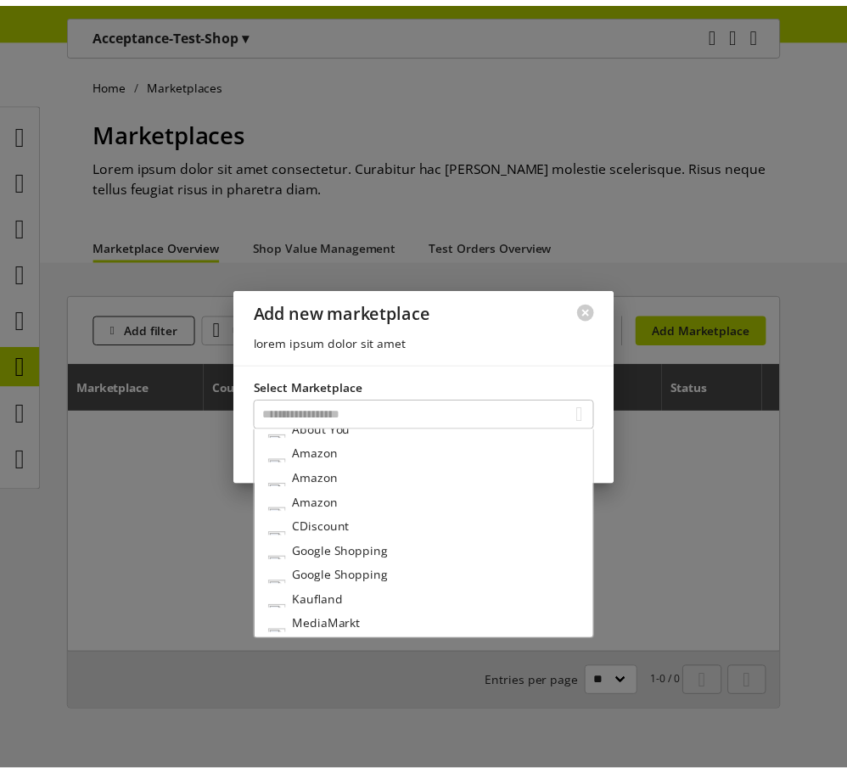
scroll to position [111, 0]
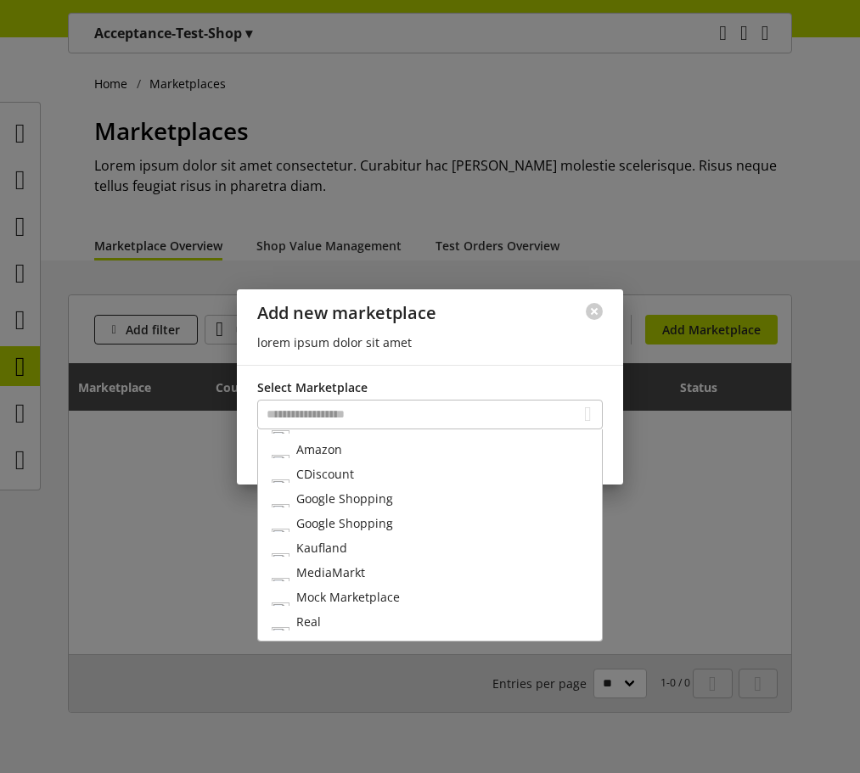
click at [367, 571] on div "MediaMarkt" at bounding box center [430, 572] width 344 height 25
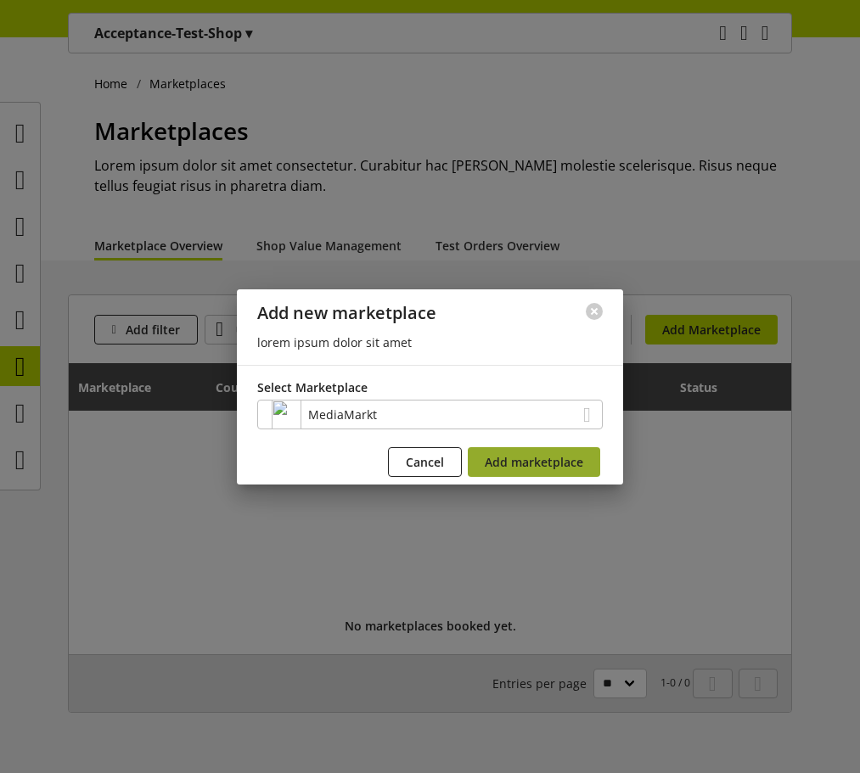
click at [535, 475] on button "Add marketplace" at bounding box center [534, 462] width 132 height 30
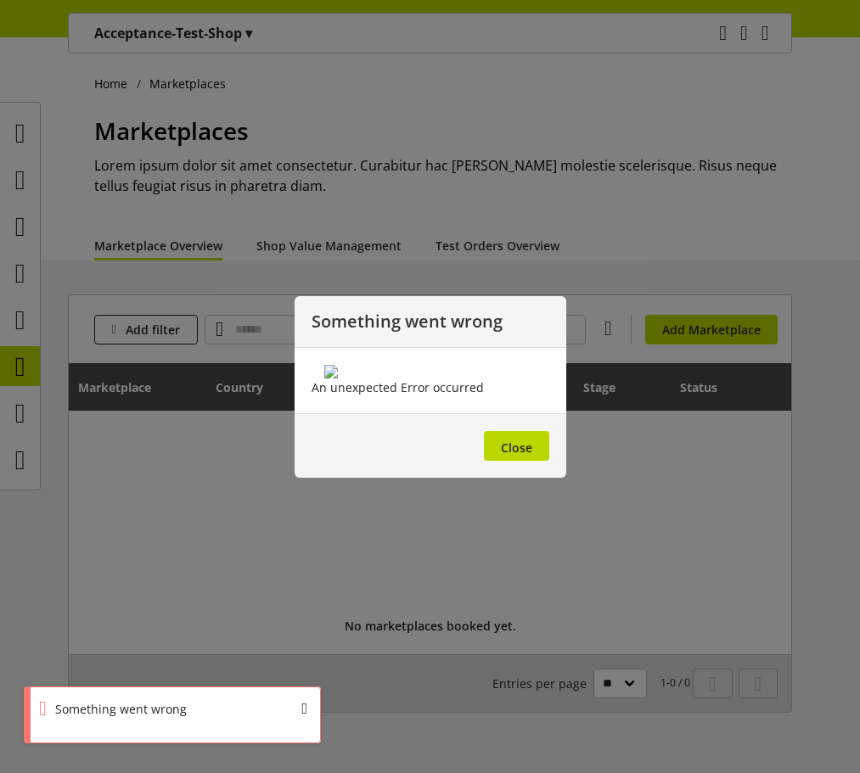
click at [515, 478] on footer "Close" at bounding box center [430, 445] width 272 height 64
click at [524, 456] on span "Close" at bounding box center [516, 448] width 31 height 16
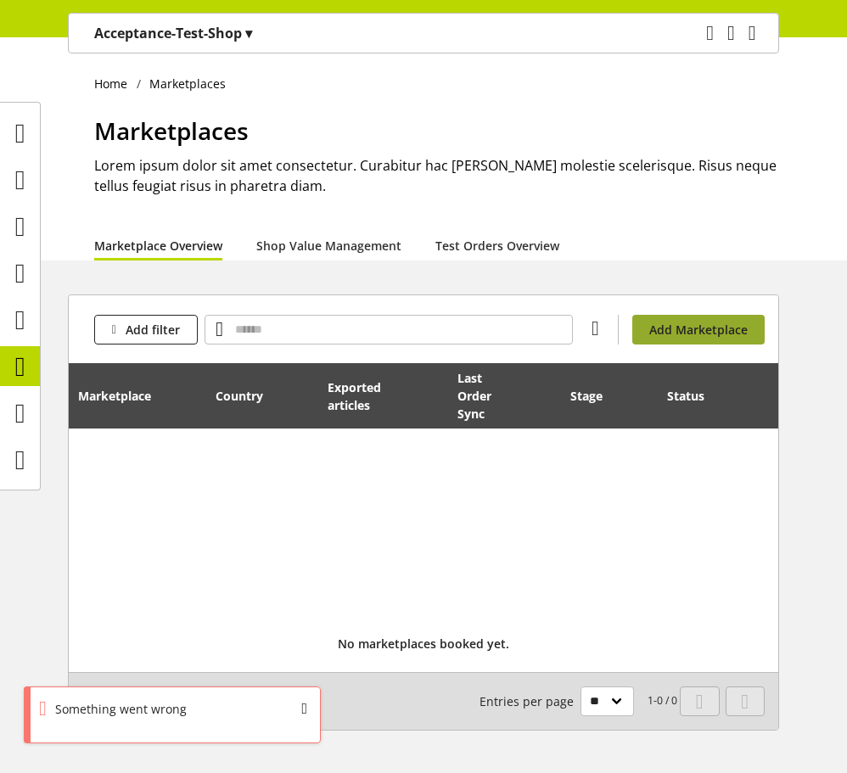
click at [669, 331] on span "Add Marketplace" at bounding box center [698, 330] width 98 height 18
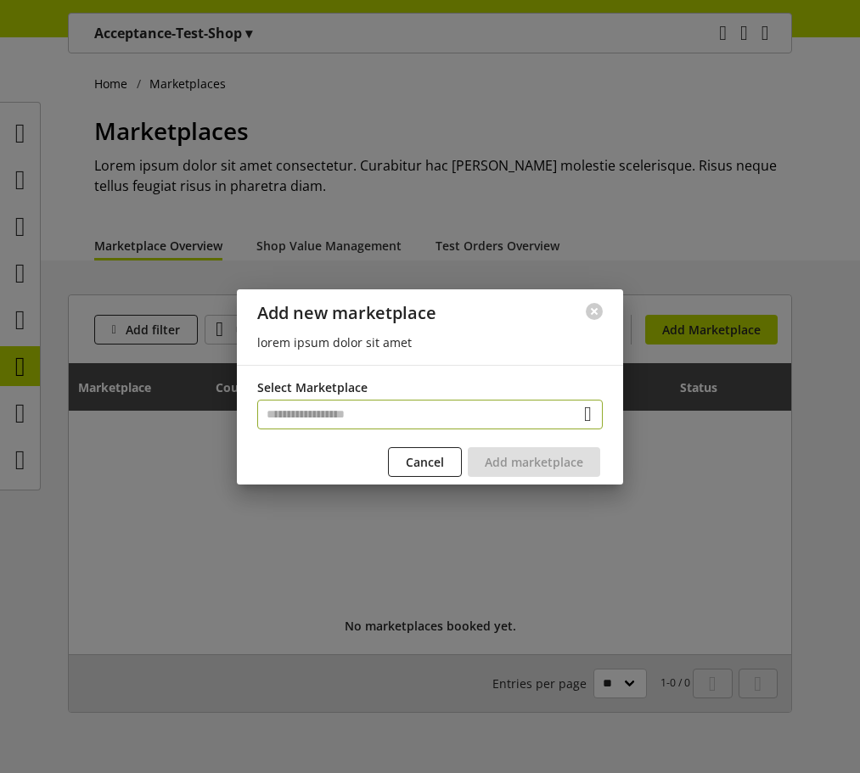
click at [451, 403] on input "text" at bounding box center [429, 415] width 345 height 30
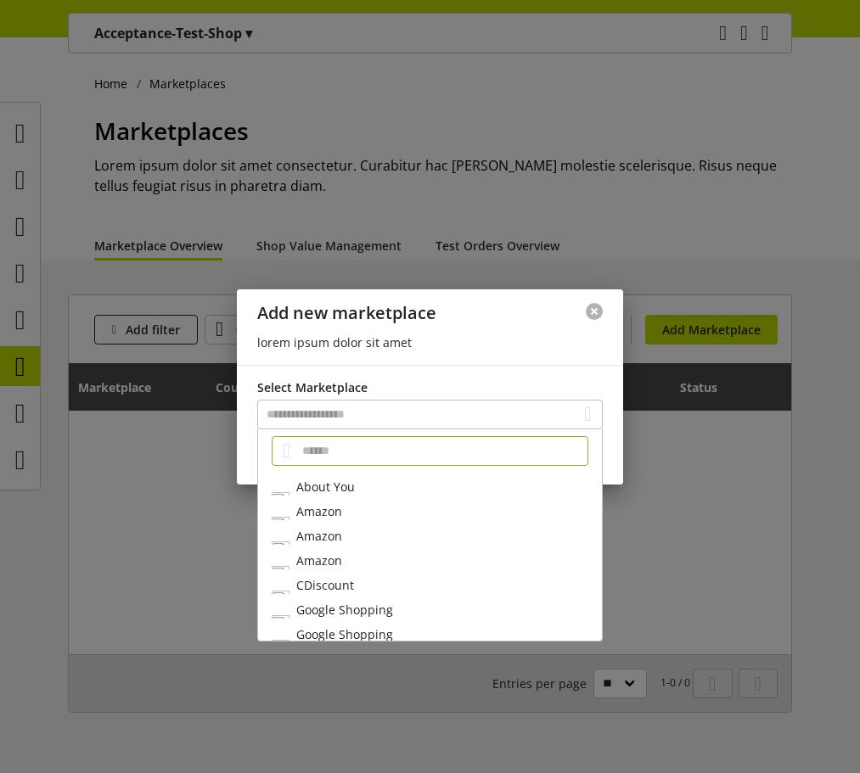
click at [588, 313] on button at bounding box center [593, 311] width 17 height 17
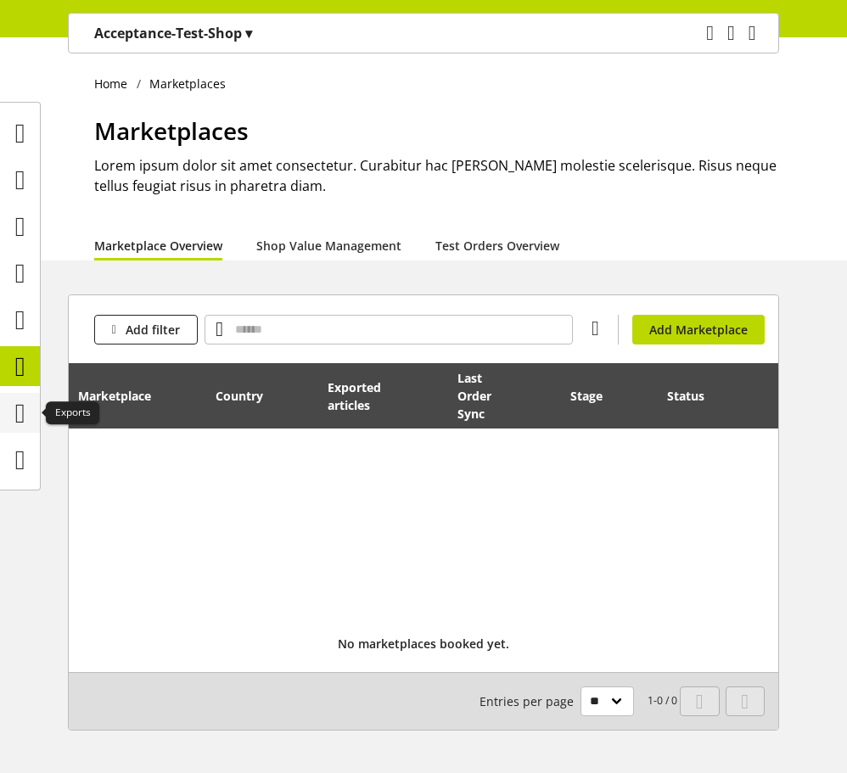
click at [25, 416] on icon at bounding box center [20, 413] width 10 height 34
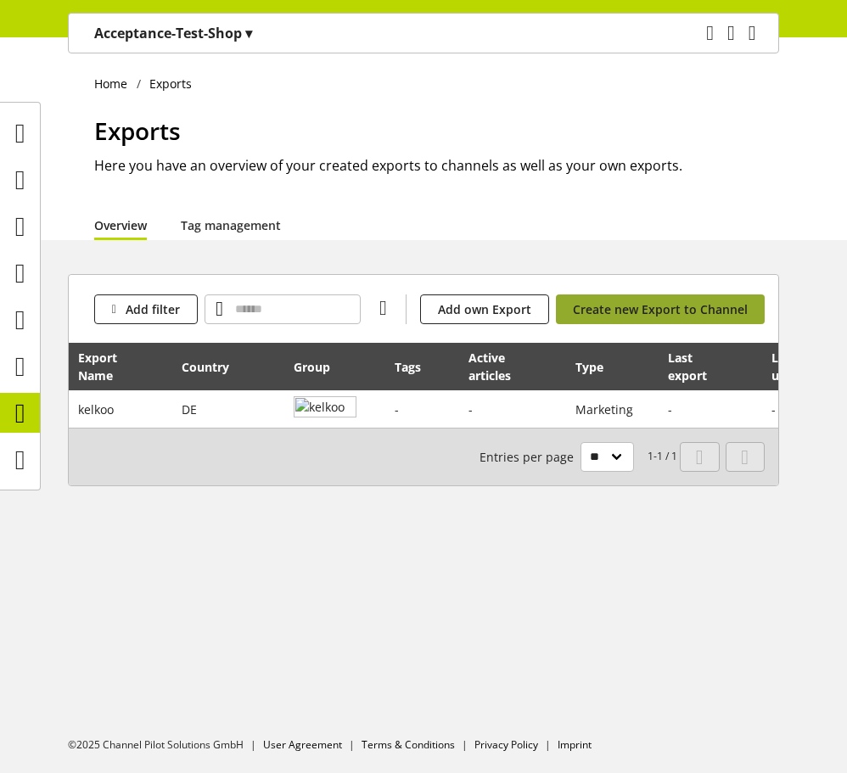
click at [661, 310] on span "Create new Export to Channel" at bounding box center [660, 309] width 175 height 18
select select "**"
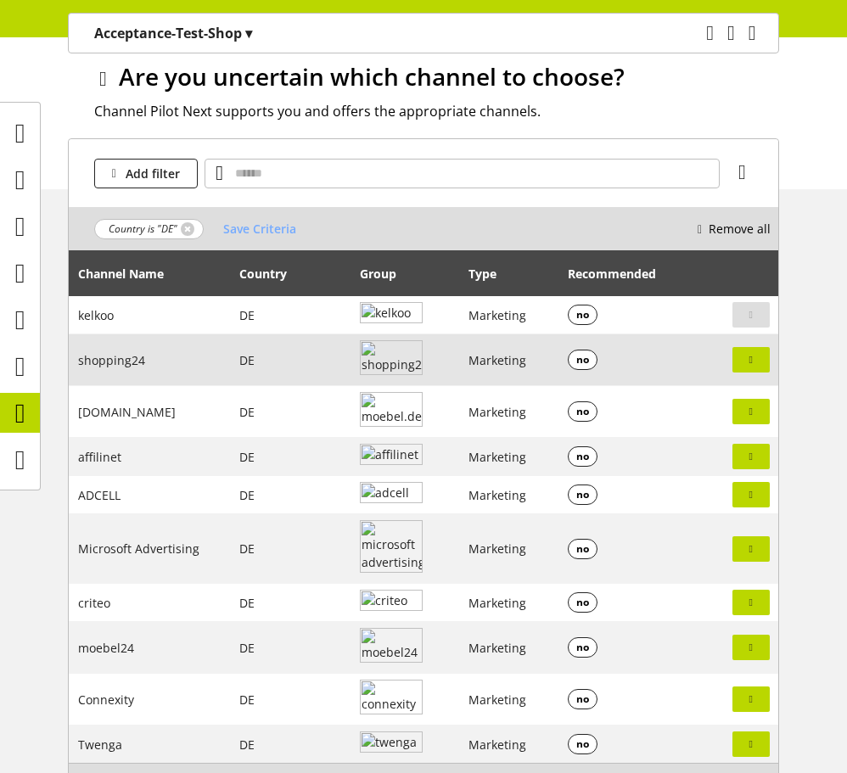
scroll to position [85, 0]
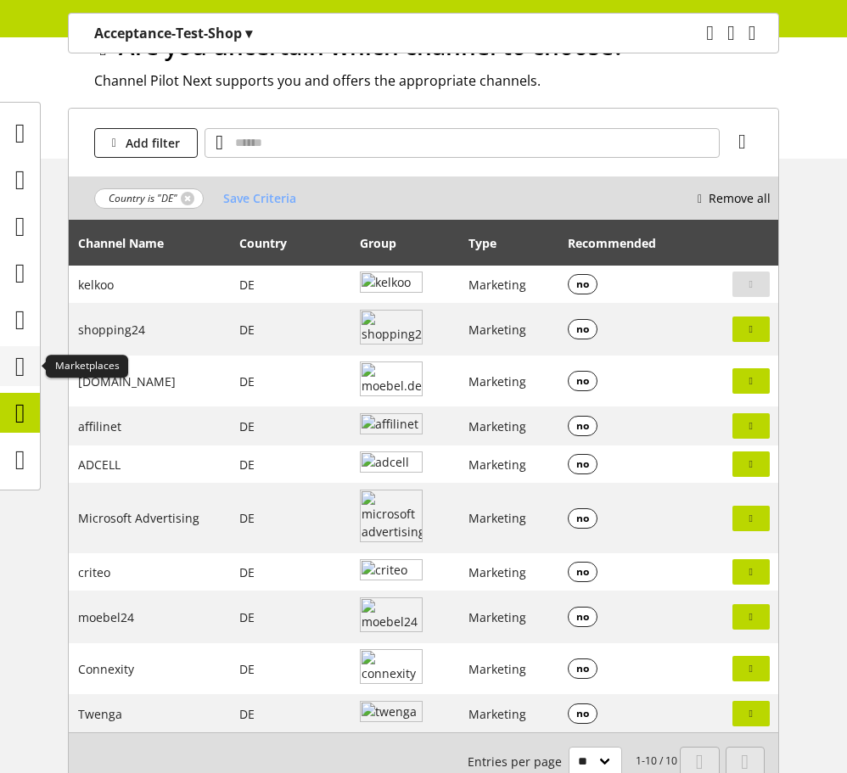
click at [18, 370] on icon at bounding box center [20, 367] width 10 height 34
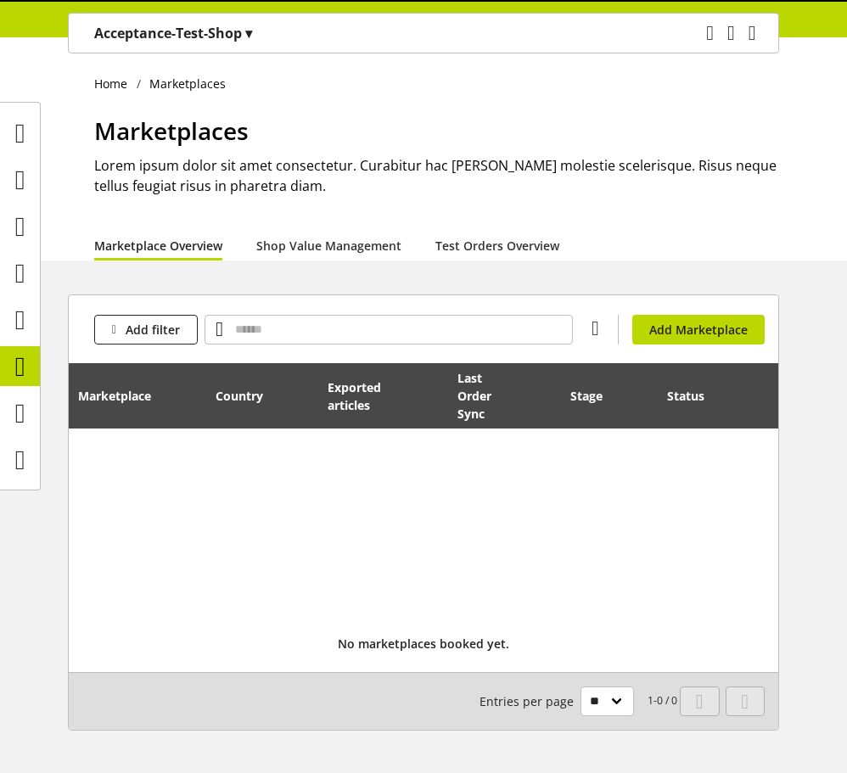
click at [683, 348] on div "Add filter You don't have permission to add a marketplace. Add Marketplace" at bounding box center [423, 329] width 709 height 68
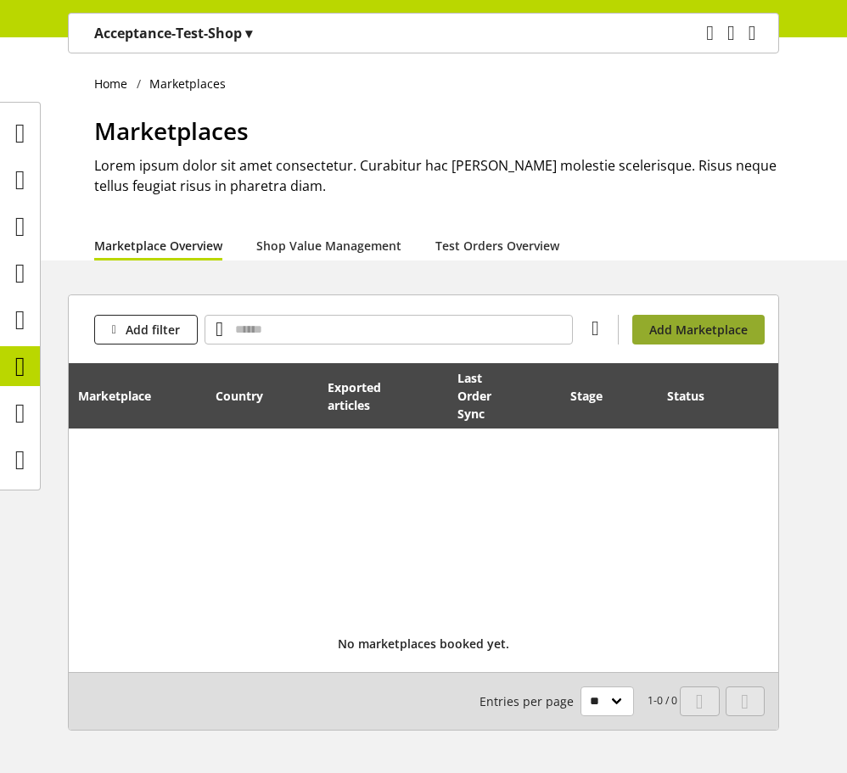
click at [683, 335] on span "Add Marketplace" at bounding box center [698, 330] width 98 height 18
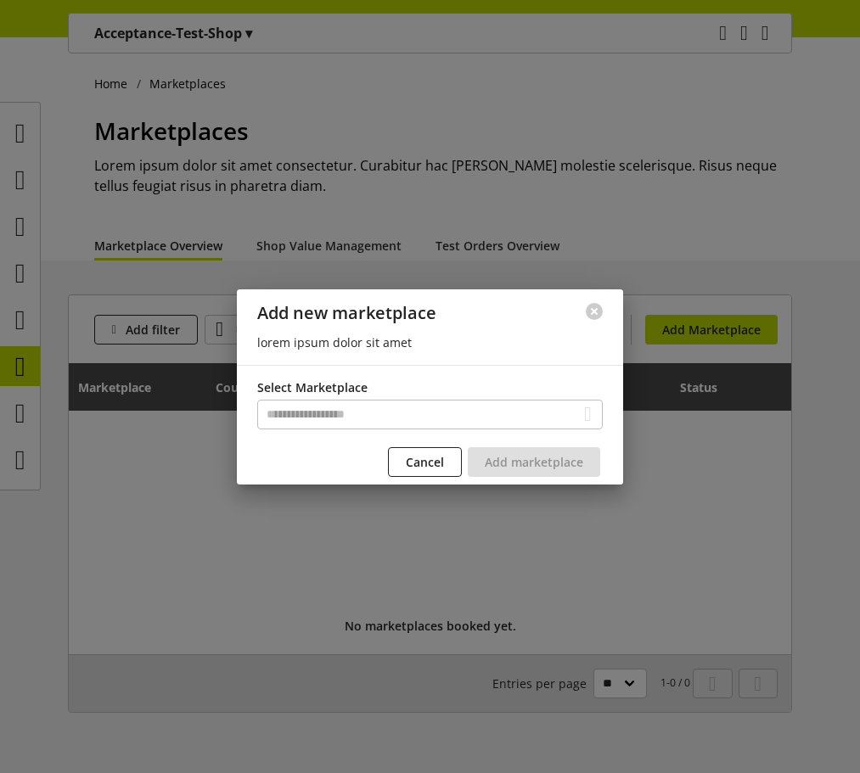
click at [447, 392] on div "Select Marketplace" at bounding box center [429, 405] width 345 height 55
click at [449, 406] on input "text" at bounding box center [429, 415] width 345 height 30
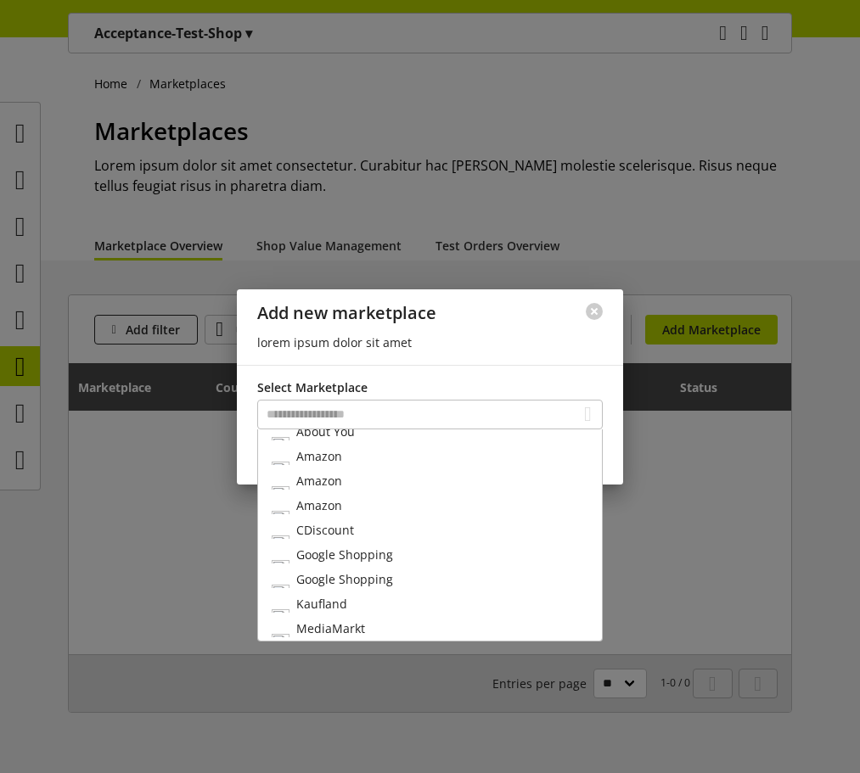
scroll to position [85, 0]
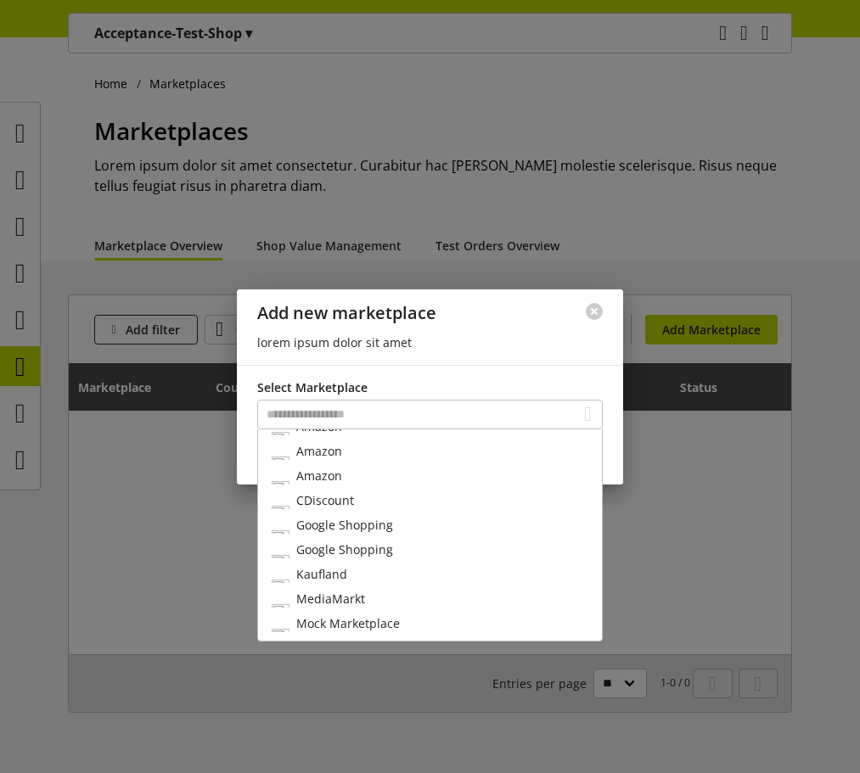
click at [392, 524] on div "Google Shopping" at bounding box center [430, 524] width 344 height 25
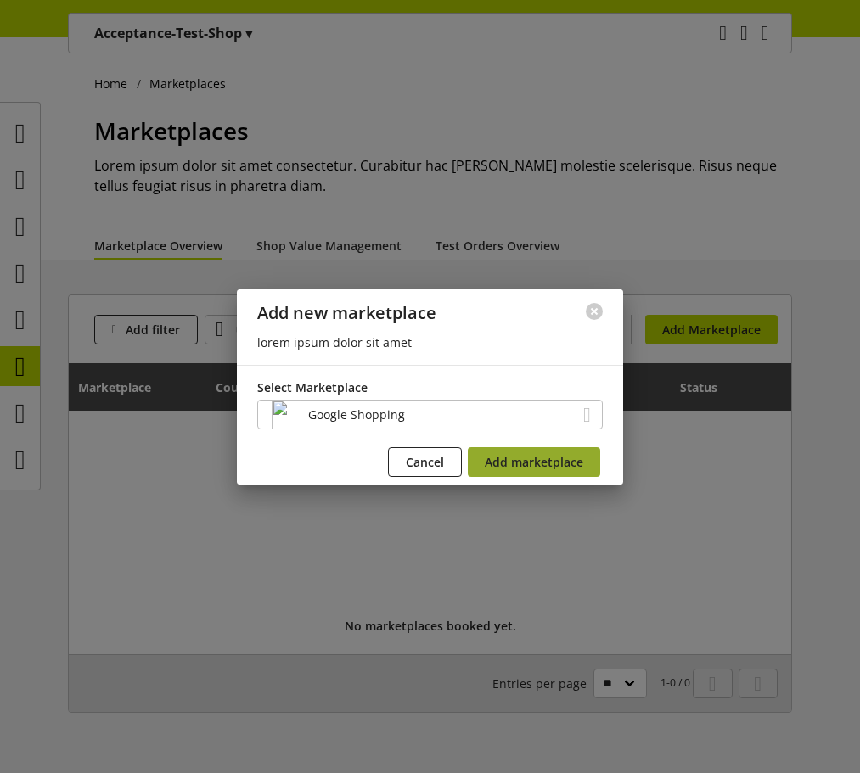
click at [512, 455] on span "Add marketplace" at bounding box center [533, 462] width 98 height 18
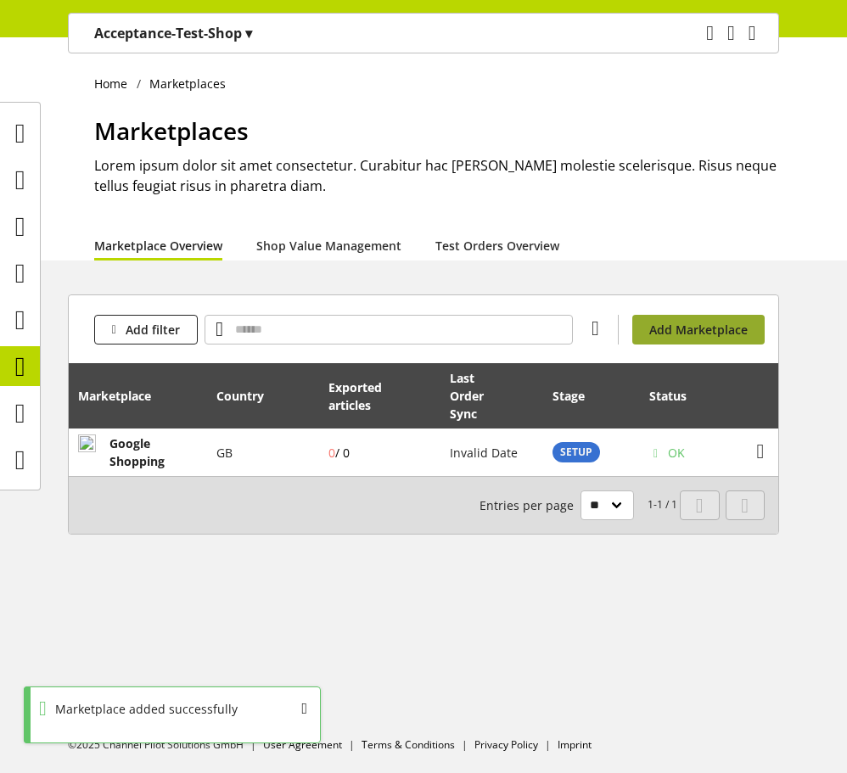
click at [680, 339] on button "Add Marketplace" at bounding box center [698, 330] width 132 height 30
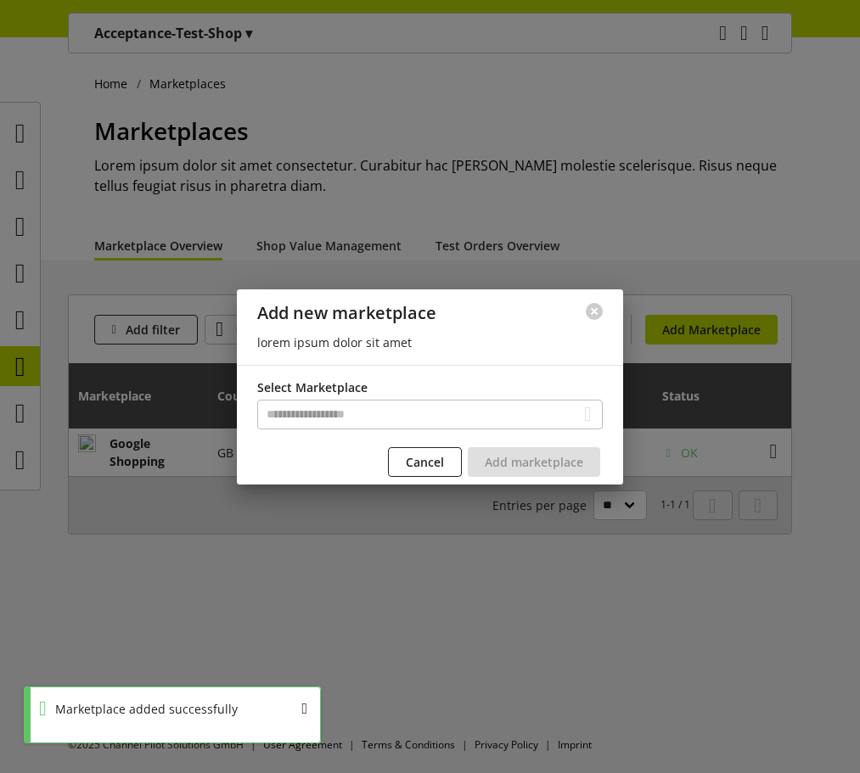
click at [365, 432] on div "Select Marketplace" at bounding box center [429, 405] width 345 height 55
click at [367, 421] on input "text" at bounding box center [429, 415] width 345 height 30
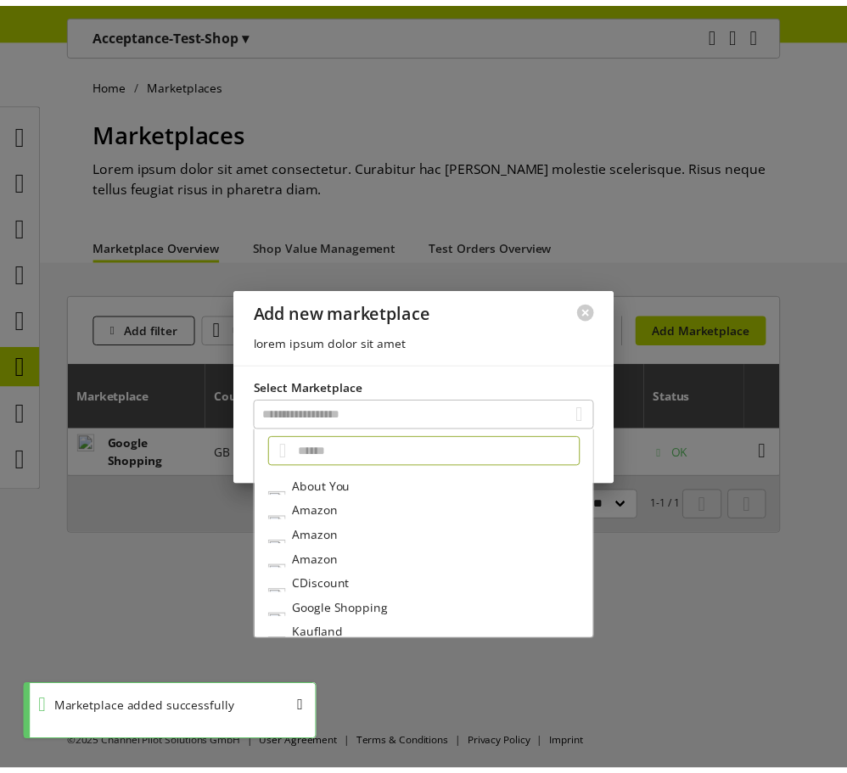
scroll to position [87, 0]
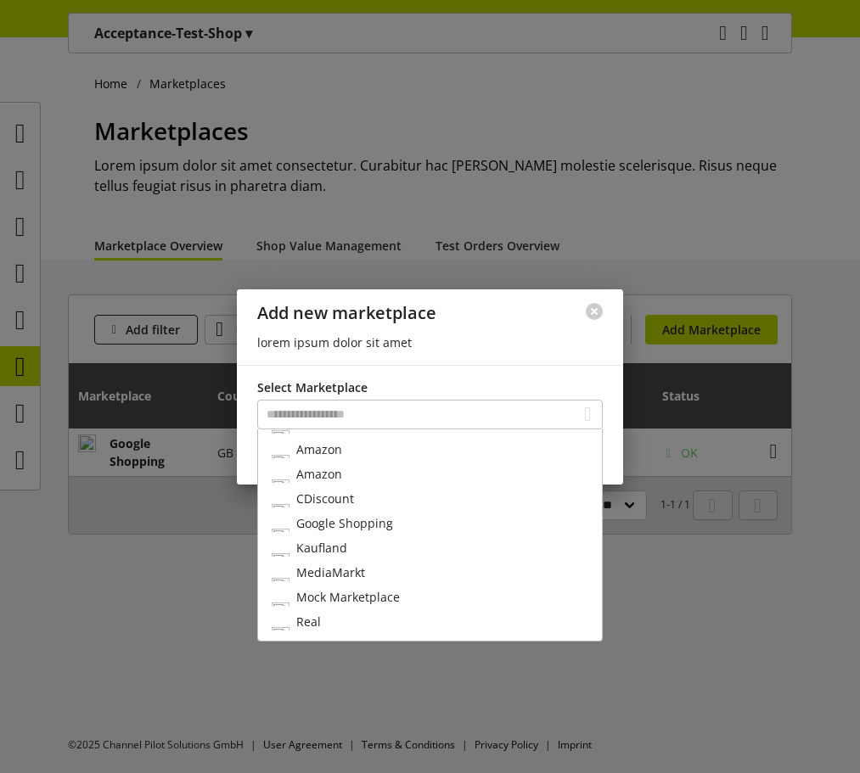
click at [355, 601] on span "Mock Marketplace" at bounding box center [348, 597] width 104 height 18
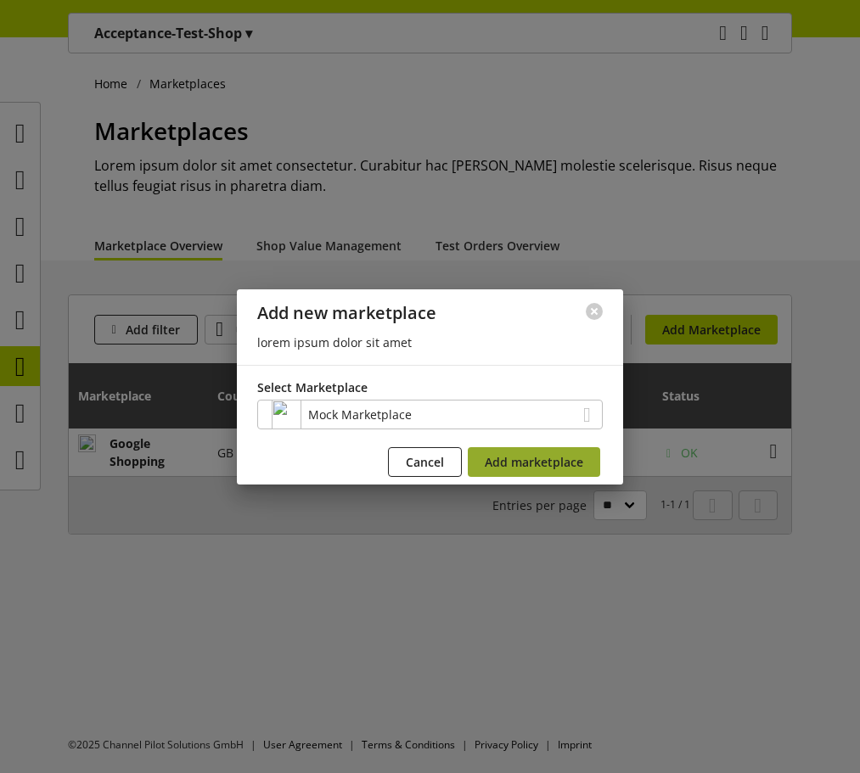
click at [541, 456] on span "Add marketplace" at bounding box center [533, 462] width 98 height 18
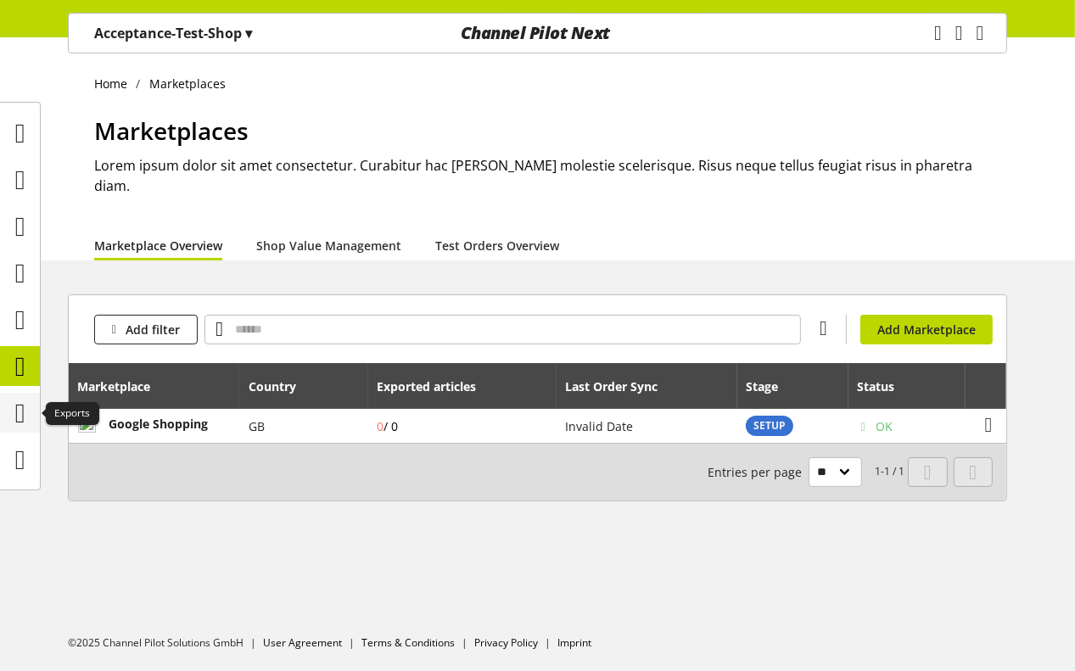
click at [25, 406] on icon at bounding box center [20, 413] width 10 height 34
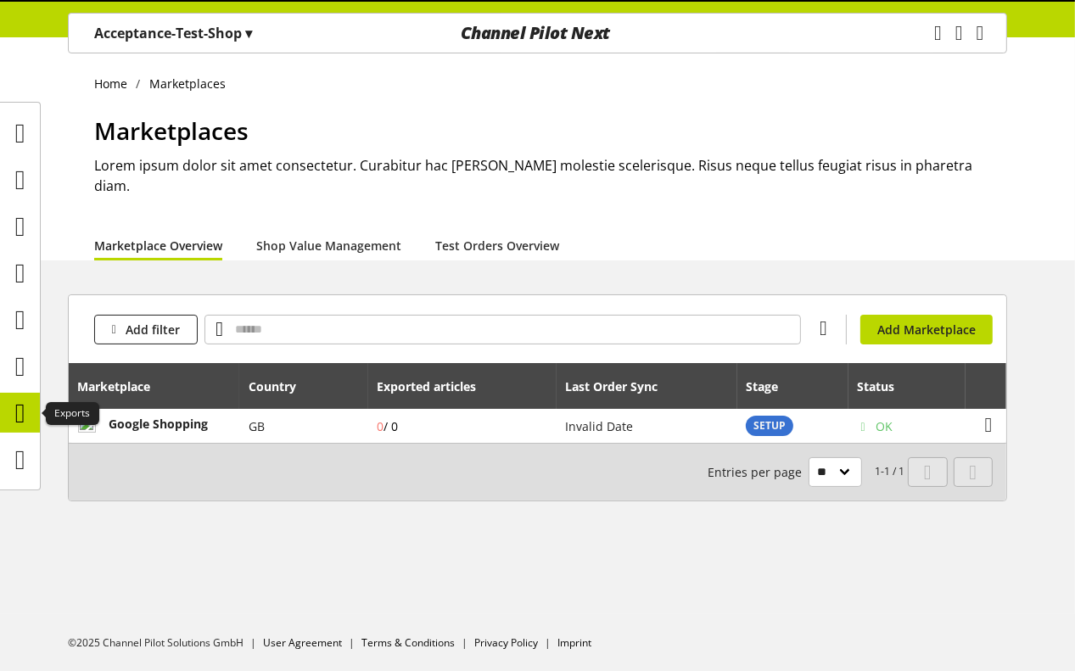
click at [25, 406] on icon at bounding box center [20, 413] width 10 height 34
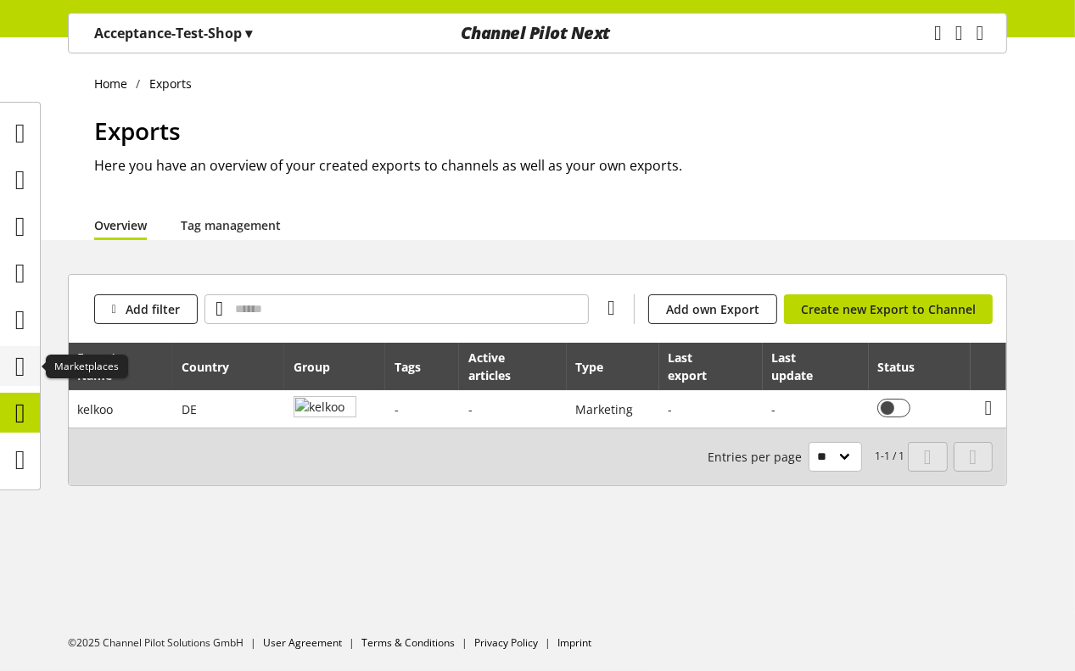
click at [25, 376] on icon at bounding box center [20, 367] width 10 height 34
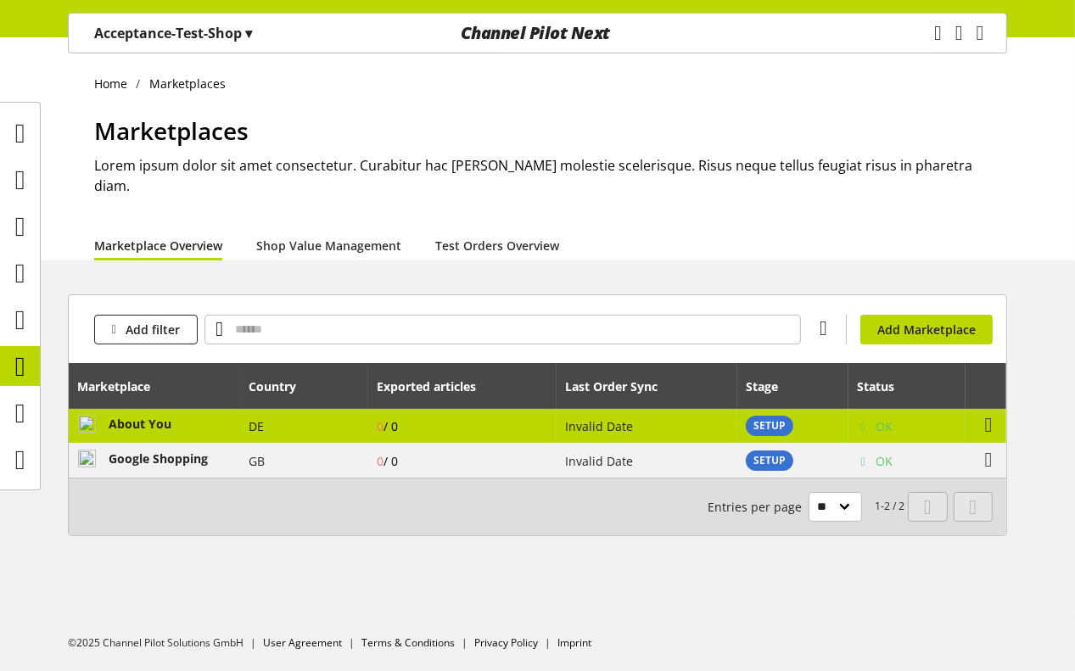
click at [314, 409] on td "DE" at bounding box center [303, 426] width 129 height 35
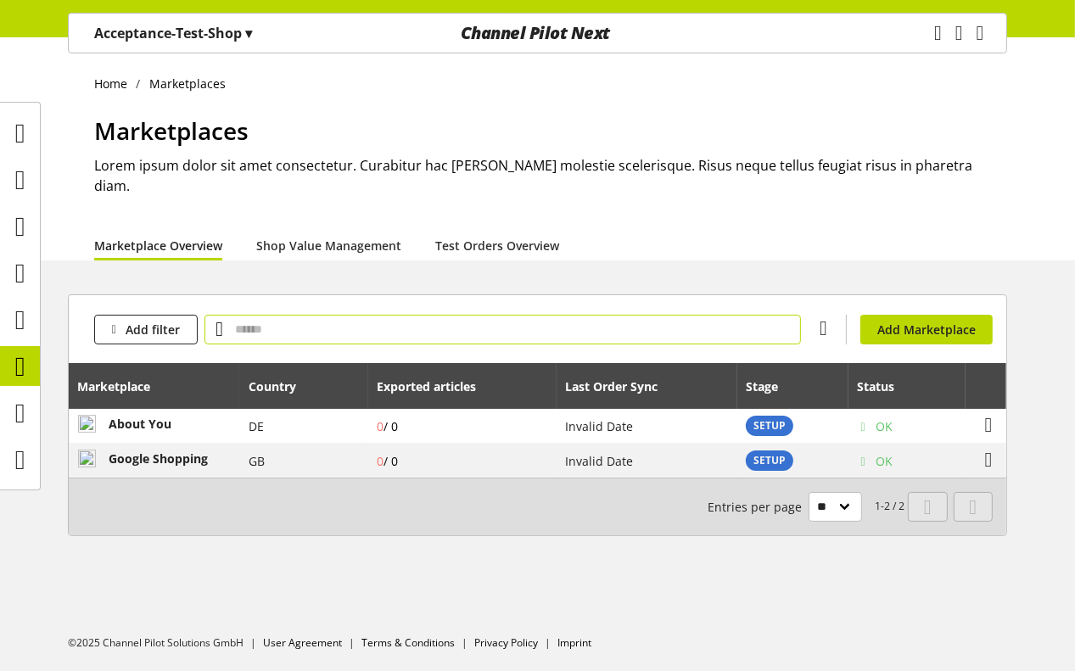
select select "********"
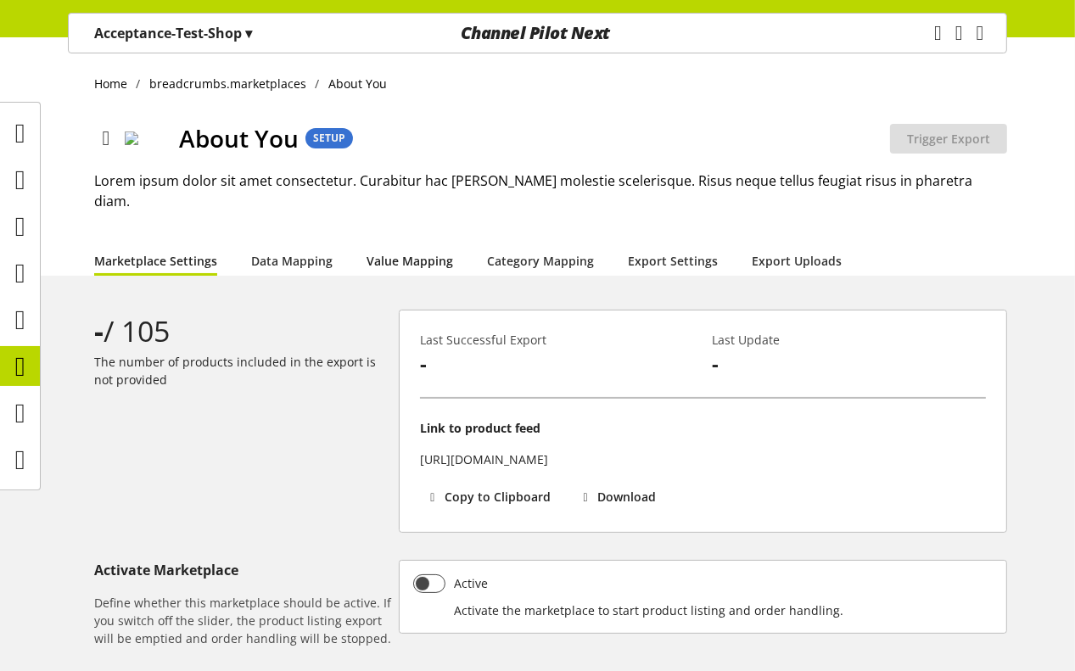
click at [406, 252] on link "Value Mapping" at bounding box center [410, 261] width 87 height 18
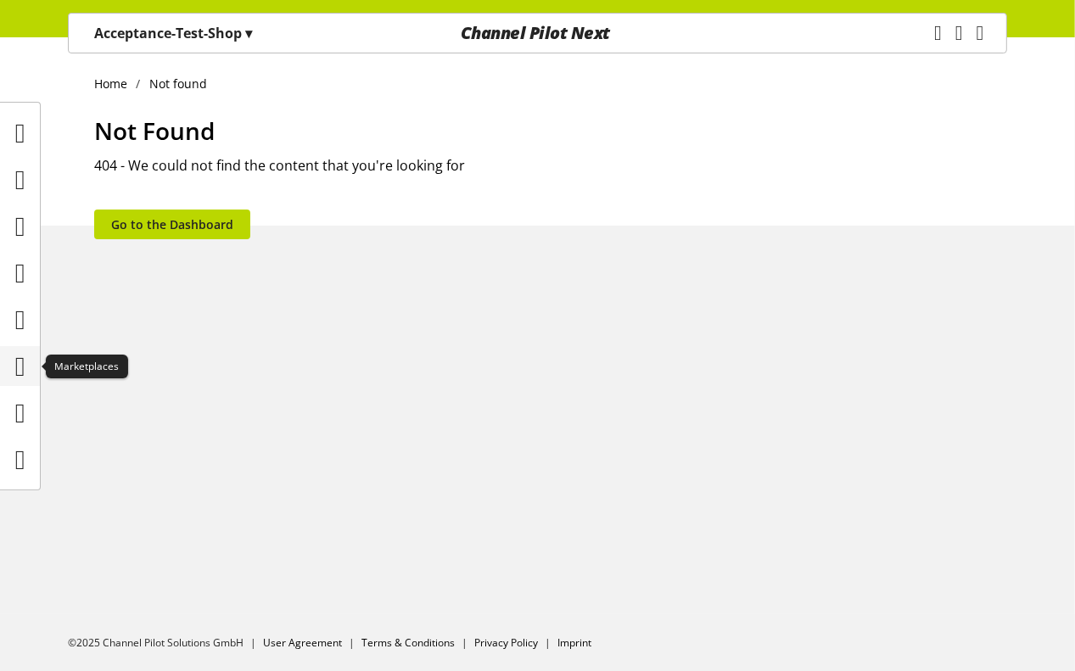
click at [15, 370] on icon at bounding box center [20, 367] width 10 height 34
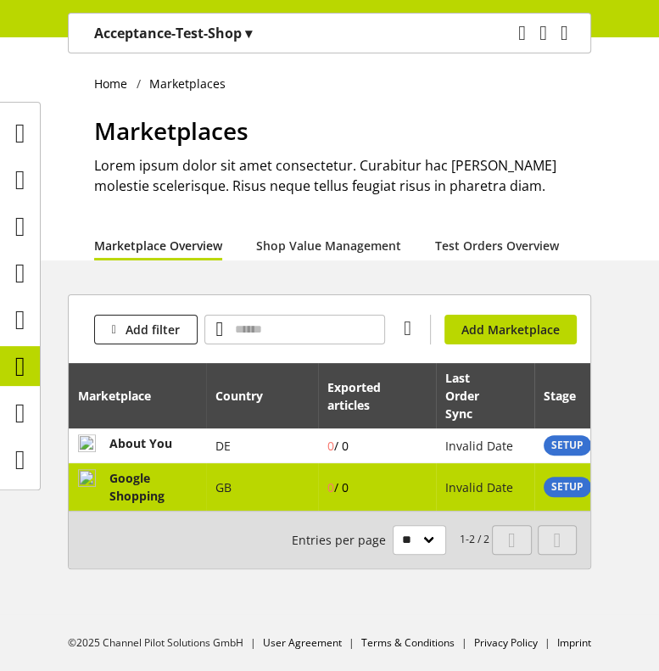
click at [147, 491] on b "Google Shopping" at bounding box center [136, 487] width 55 height 34
select select "********"
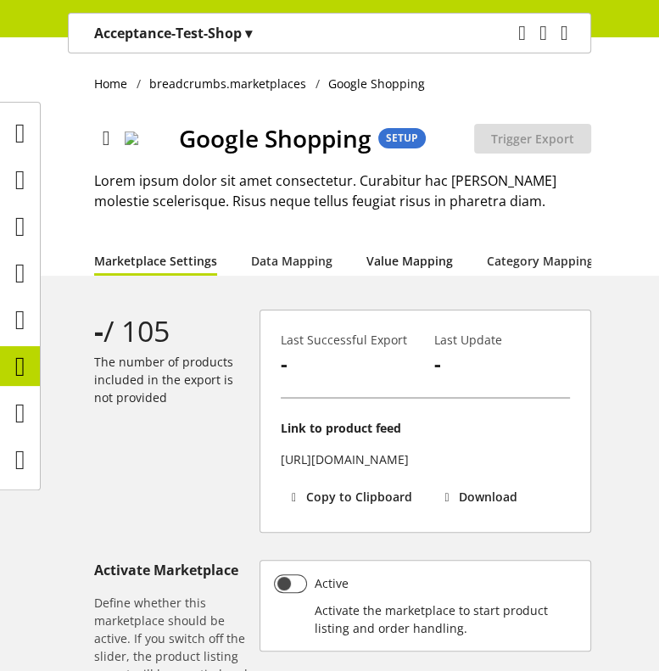
click at [416, 252] on link "Value Mapping" at bounding box center [410, 261] width 87 height 18
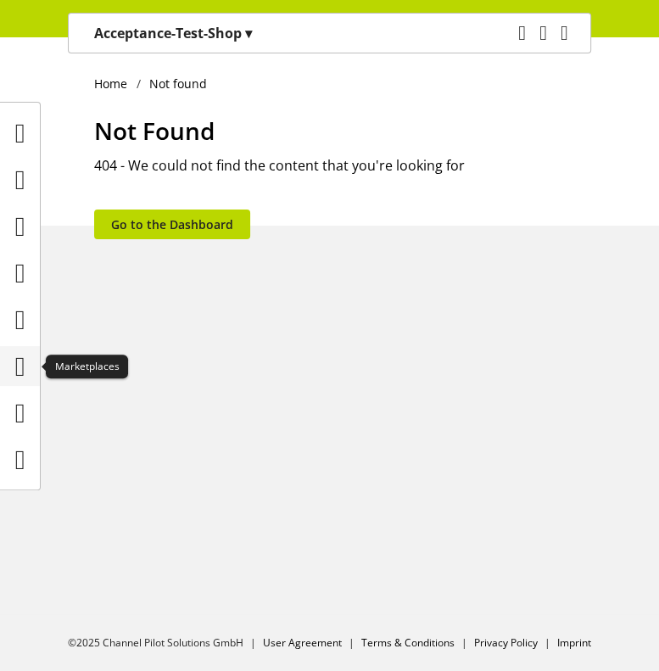
click at [25, 383] on icon at bounding box center [20, 367] width 10 height 34
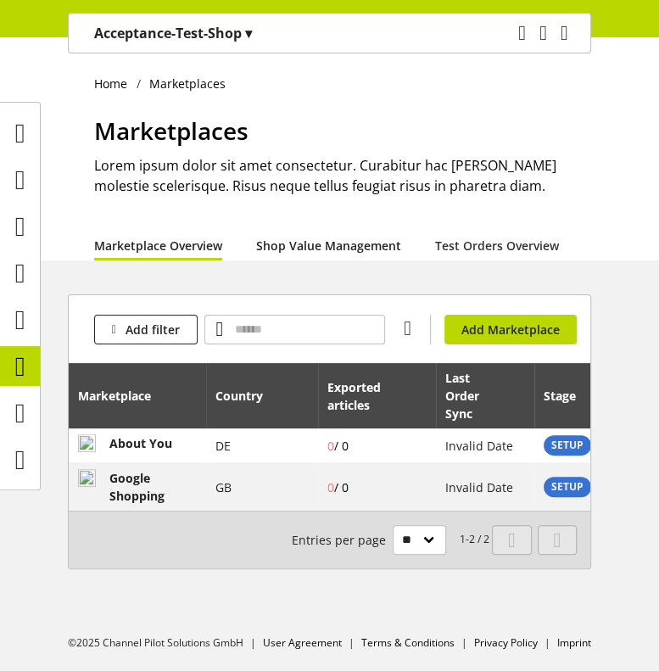
click at [301, 238] on link "Shop Value Management" at bounding box center [328, 246] width 145 height 18
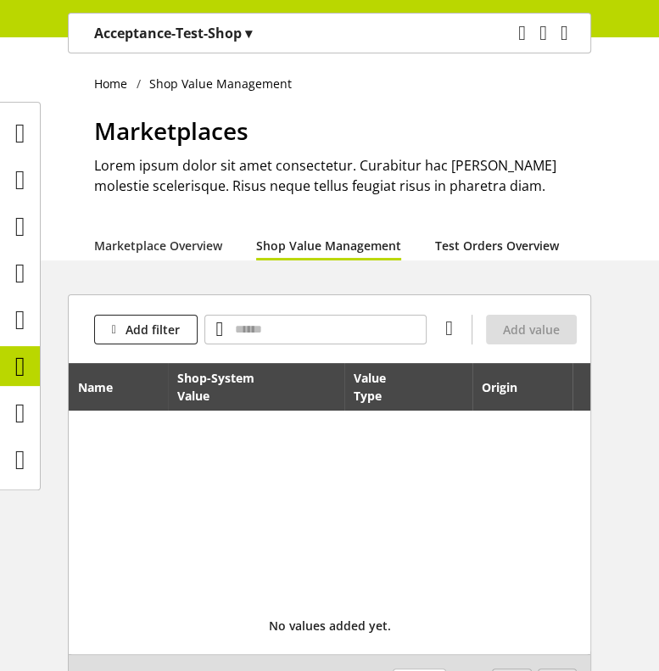
click at [519, 243] on link "Test Orders Overview" at bounding box center [497, 246] width 124 height 18
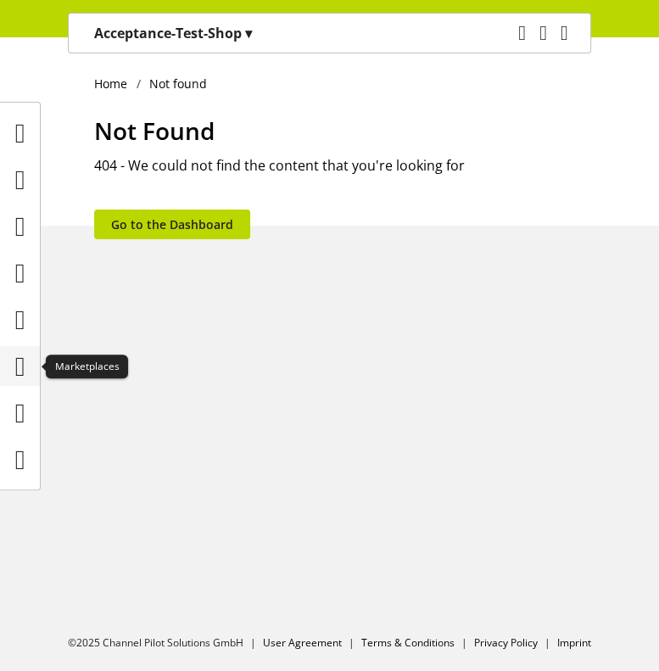
click at [15, 363] on icon at bounding box center [20, 367] width 10 height 34
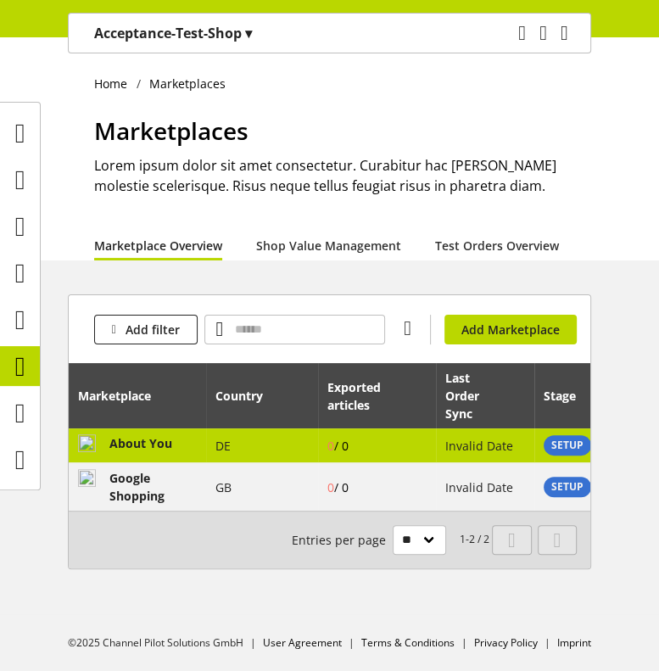
click at [170, 454] on span "About You" at bounding box center [140, 445] width 63 height 22
select select "********"
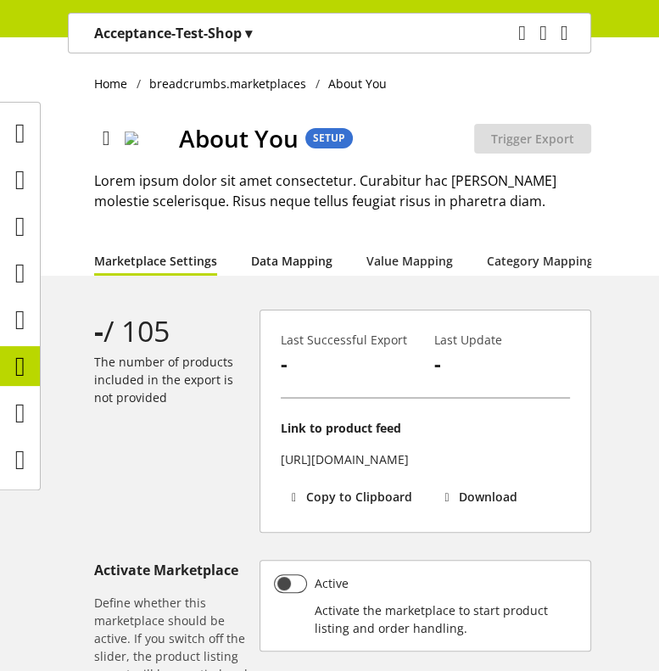
click at [294, 264] on link "Data Mapping" at bounding box center [291, 261] width 81 height 18
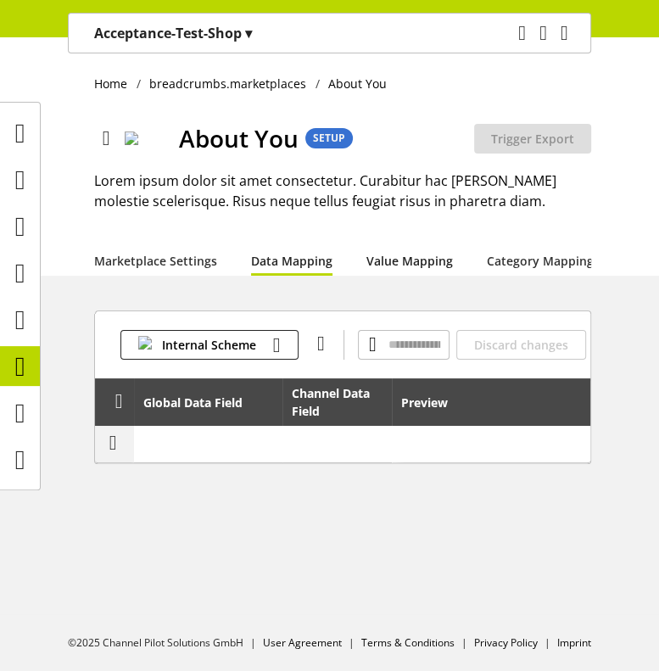
click at [400, 259] on link "Value Mapping" at bounding box center [410, 261] width 87 height 18
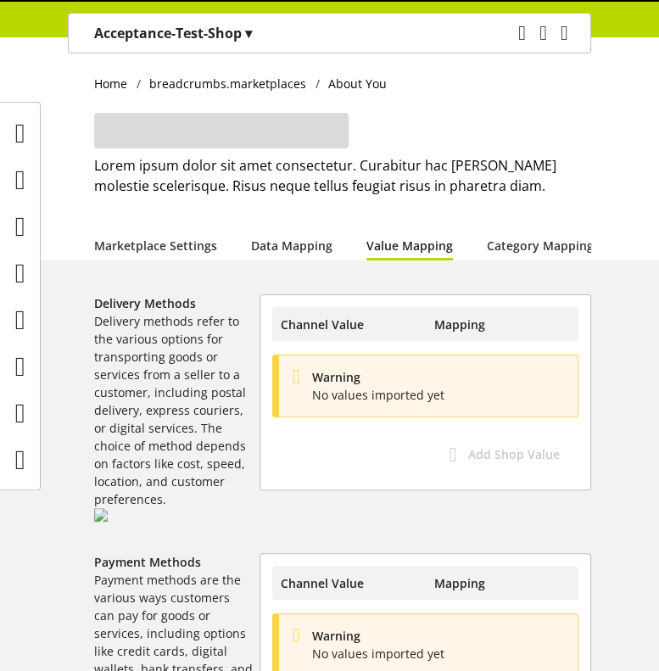
select select
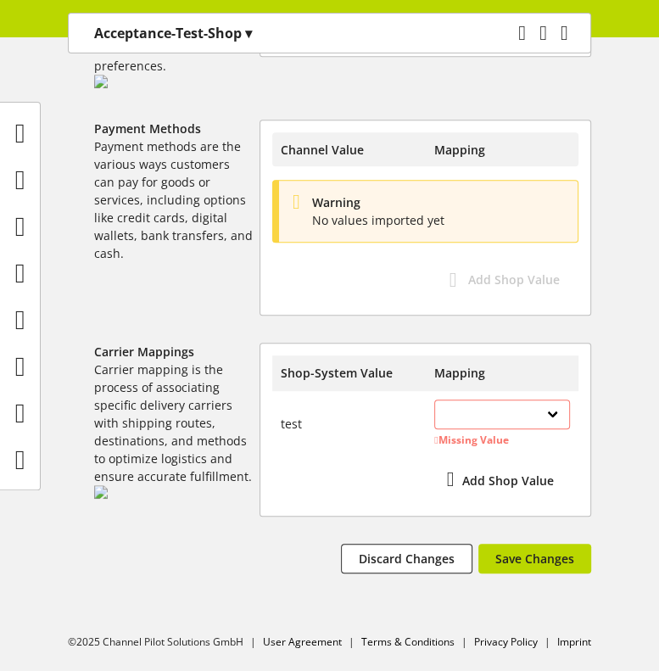
scroll to position [570, 0]
click at [527, 429] on select "**********" at bounding box center [502, 415] width 136 height 30
click at [540, 411] on select "**********" at bounding box center [502, 415] width 136 height 30
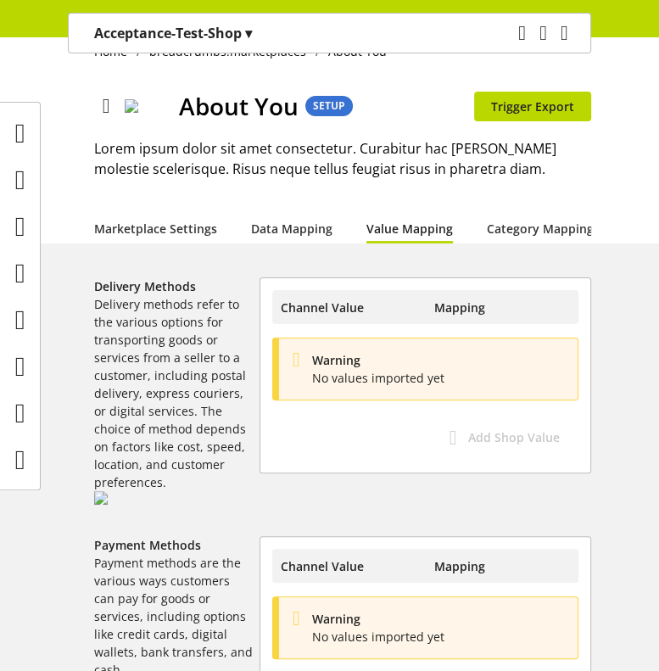
scroll to position [0, 0]
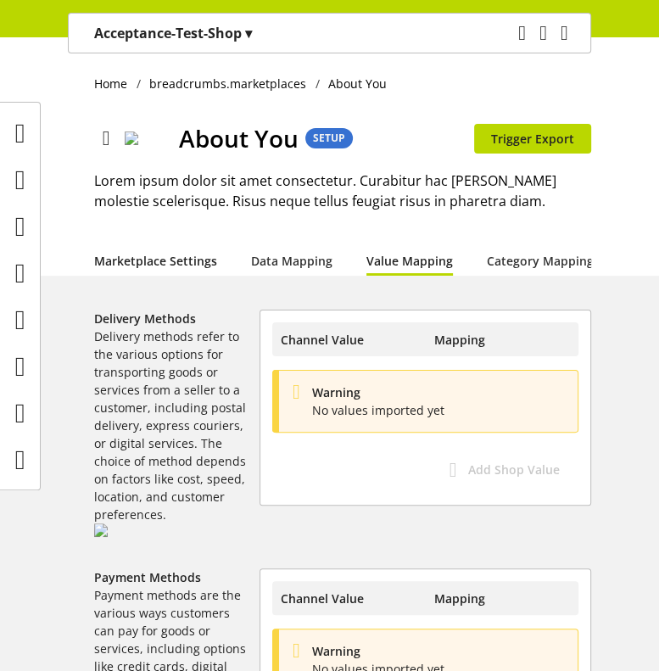
click at [182, 259] on link "Marketplace Settings" at bounding box center [155, 261] width 123 height 18
select select "********"
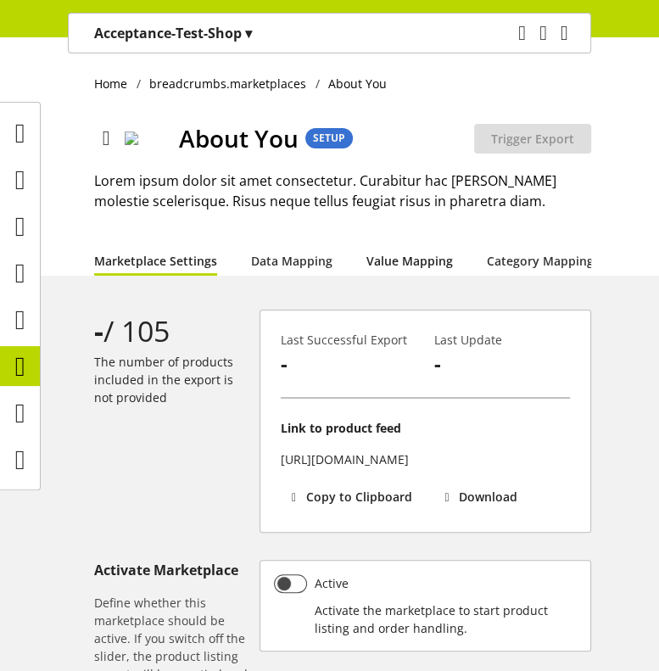
click at [397, 262] on link "Value Mapping" at bounding box center [410, 261] width 87 height 18
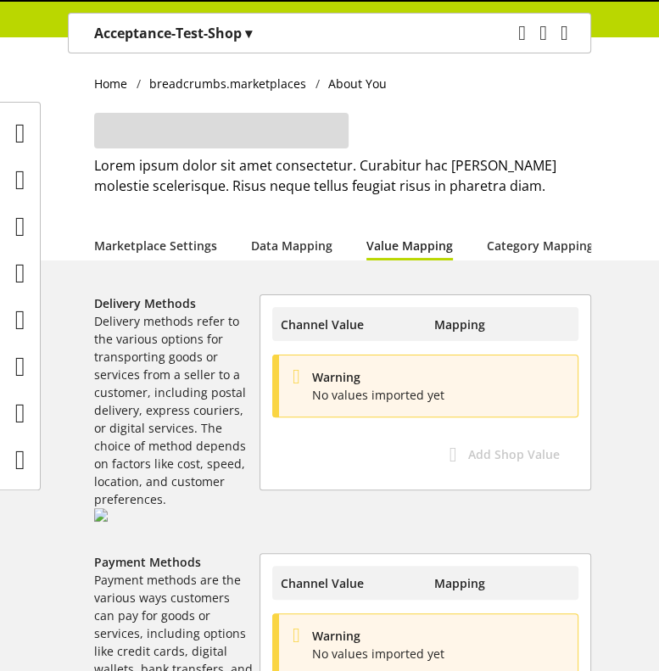
select select
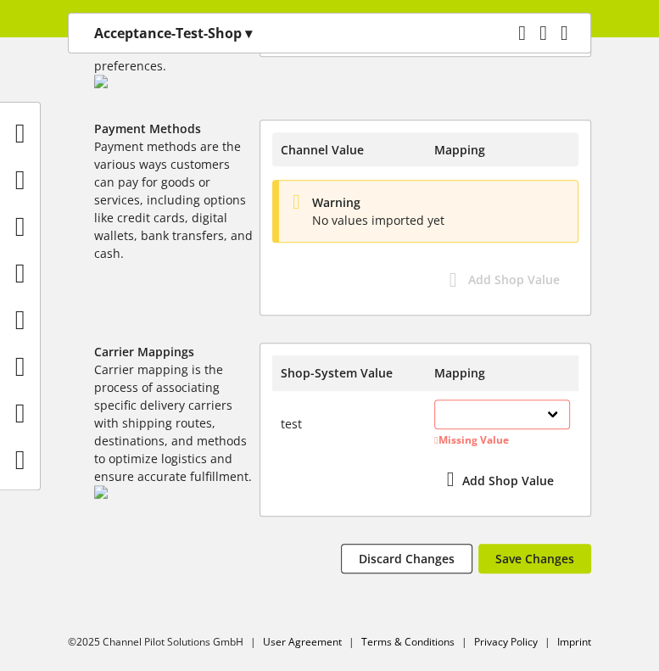
scroll to position [519, 0]
click at [515, 429] on select "**********" at bounding box center [502, 415] width 136 height 30
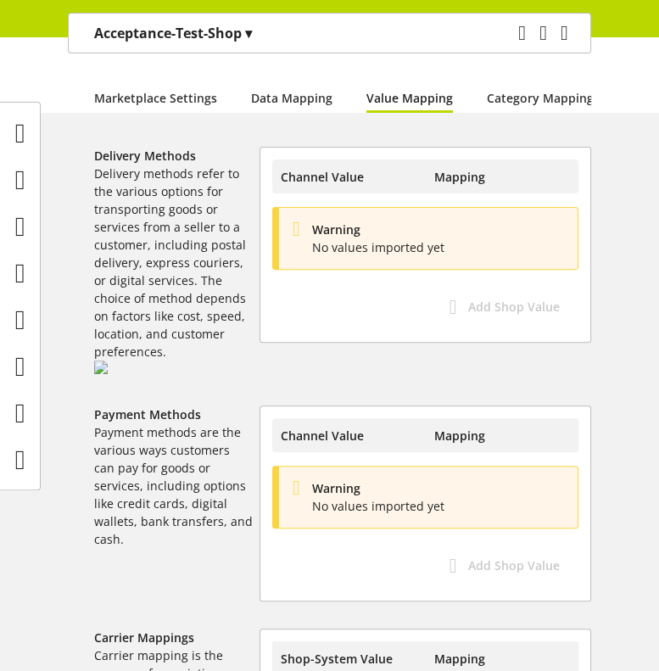
scroll to position [160, 0]
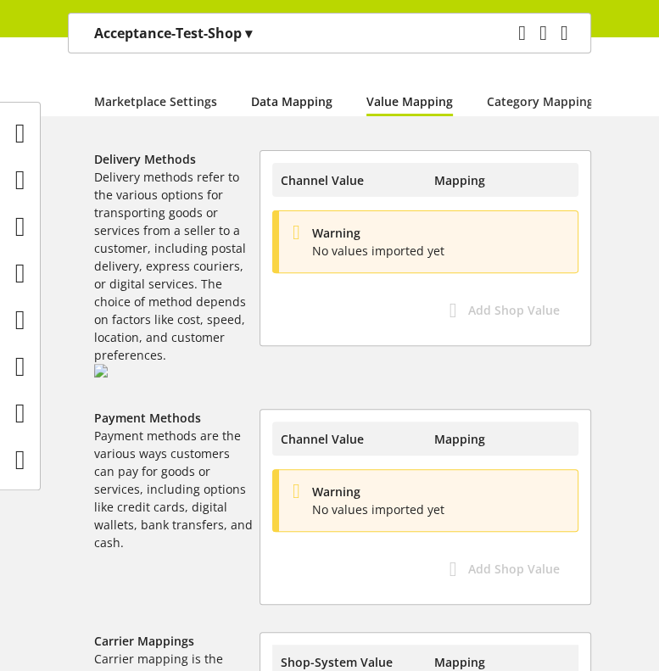
click at [292, 102] on link "Data Mapping" at bounding box center [291, 101] width 81 height 18
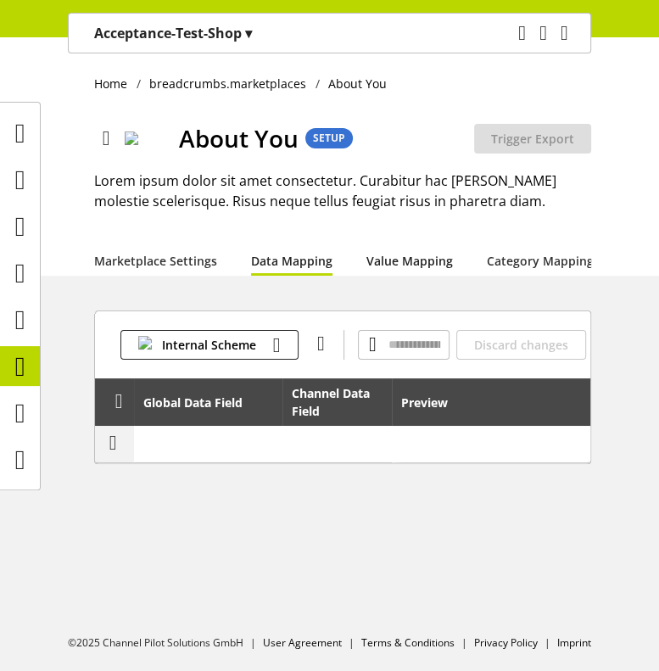
click at [406, 270] on link "Value Mapping" at bounding box center [410, 261] width 87 height 18
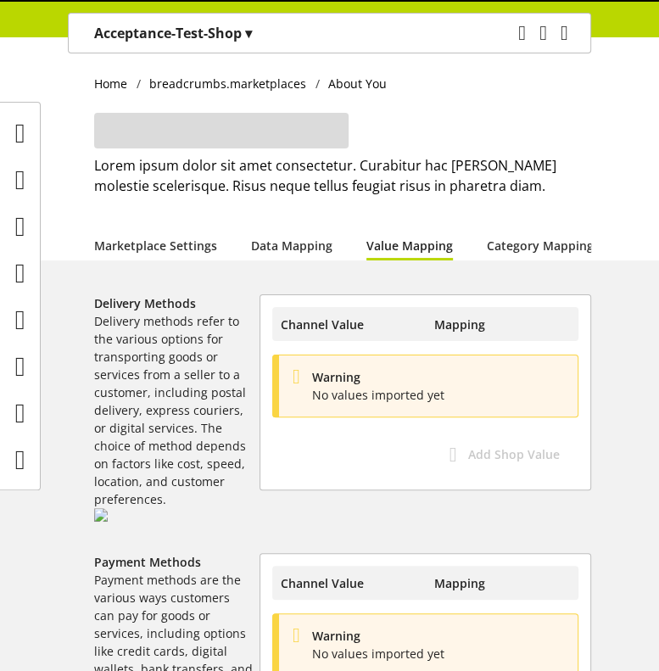
select select
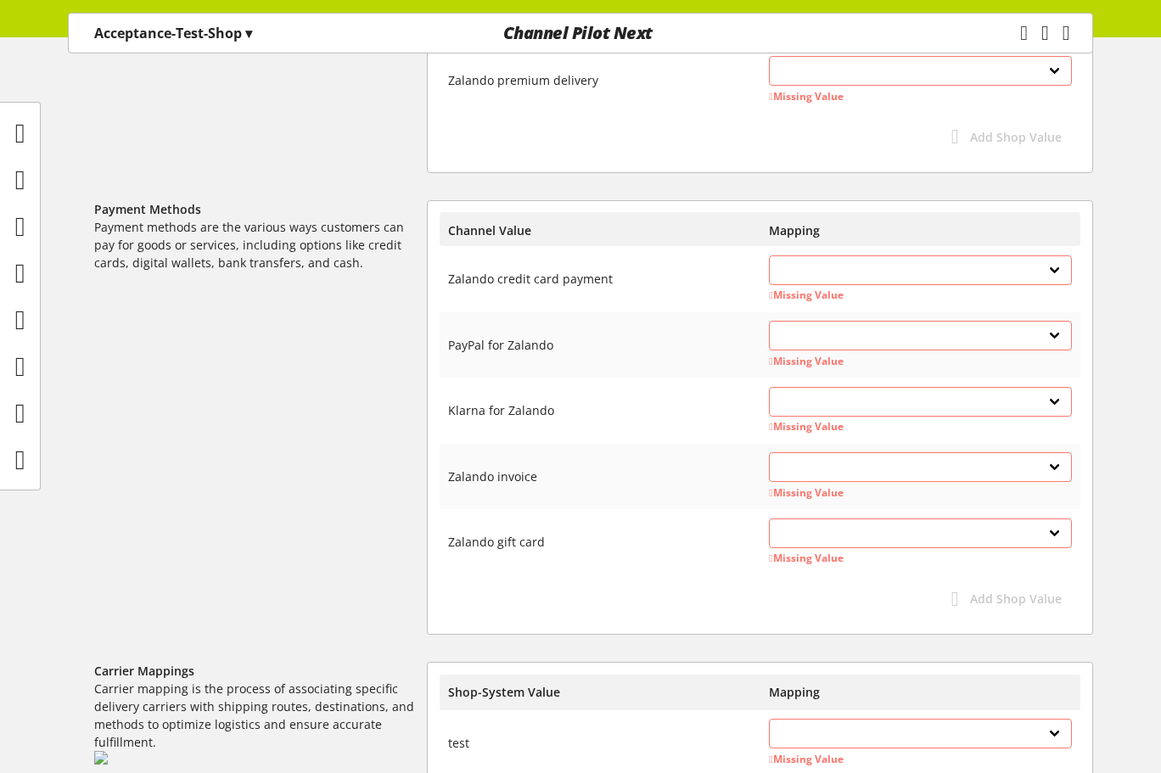
scroll to position [178, 0]
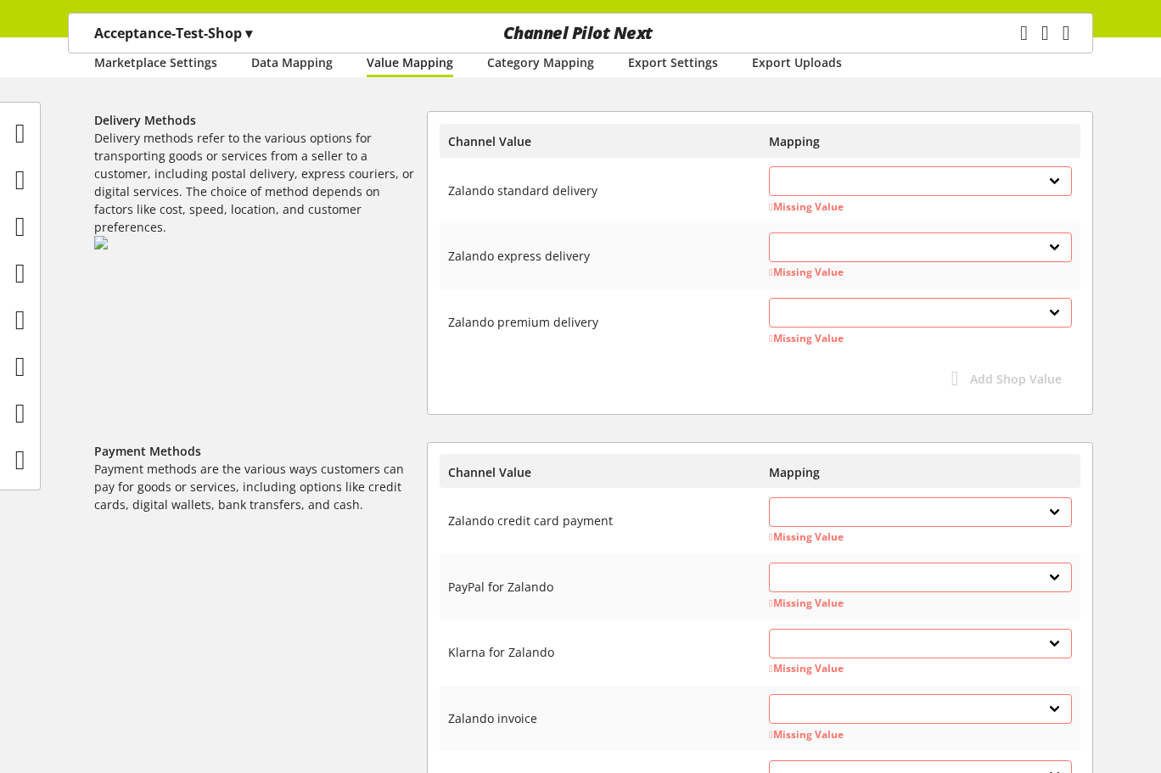
select select
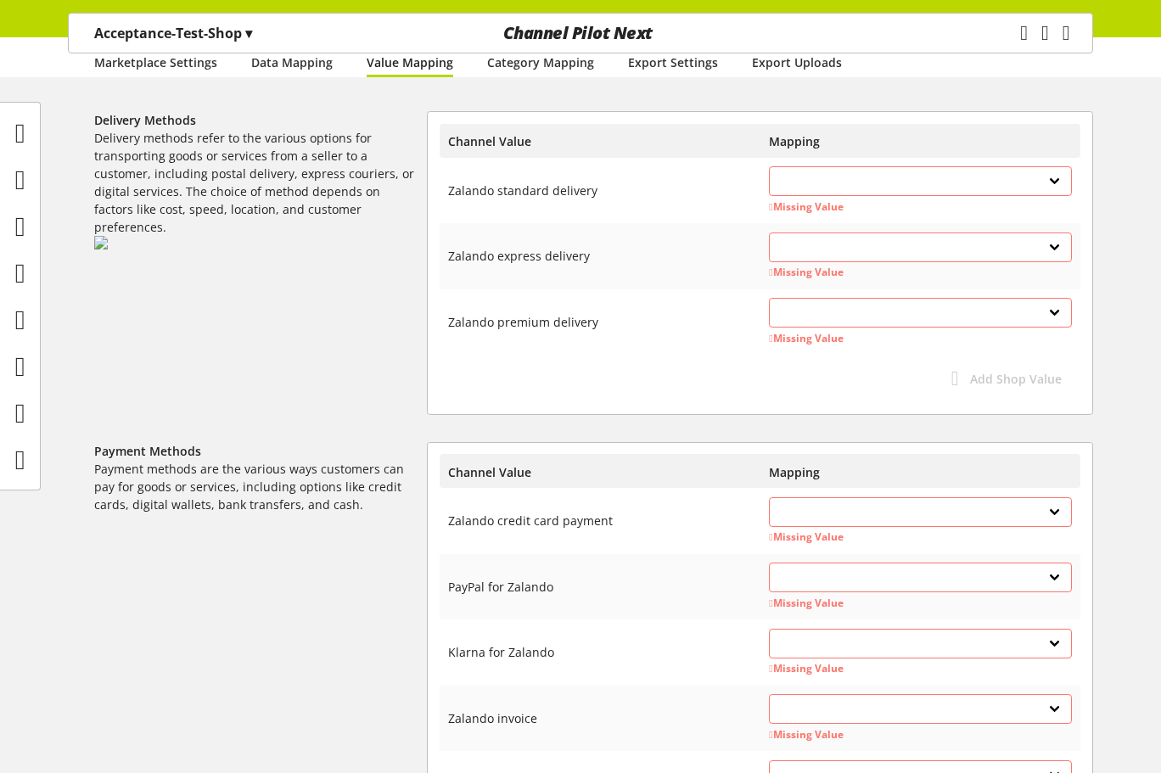
select select
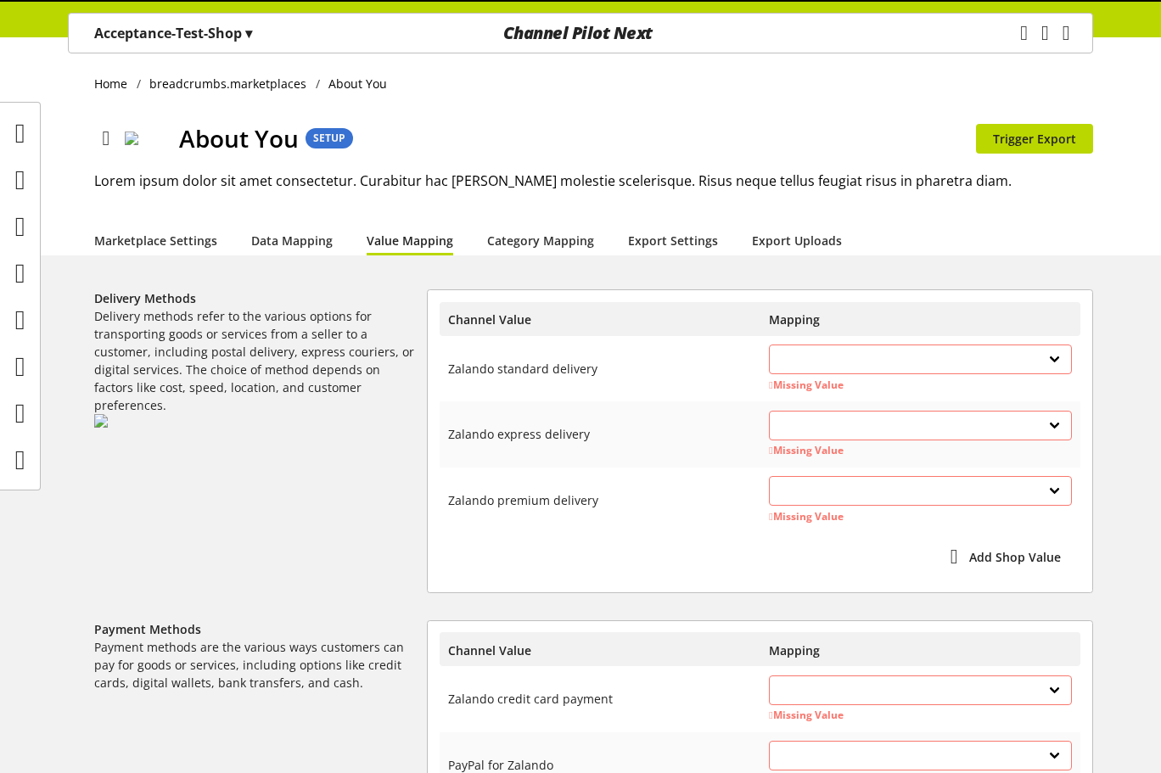
select select
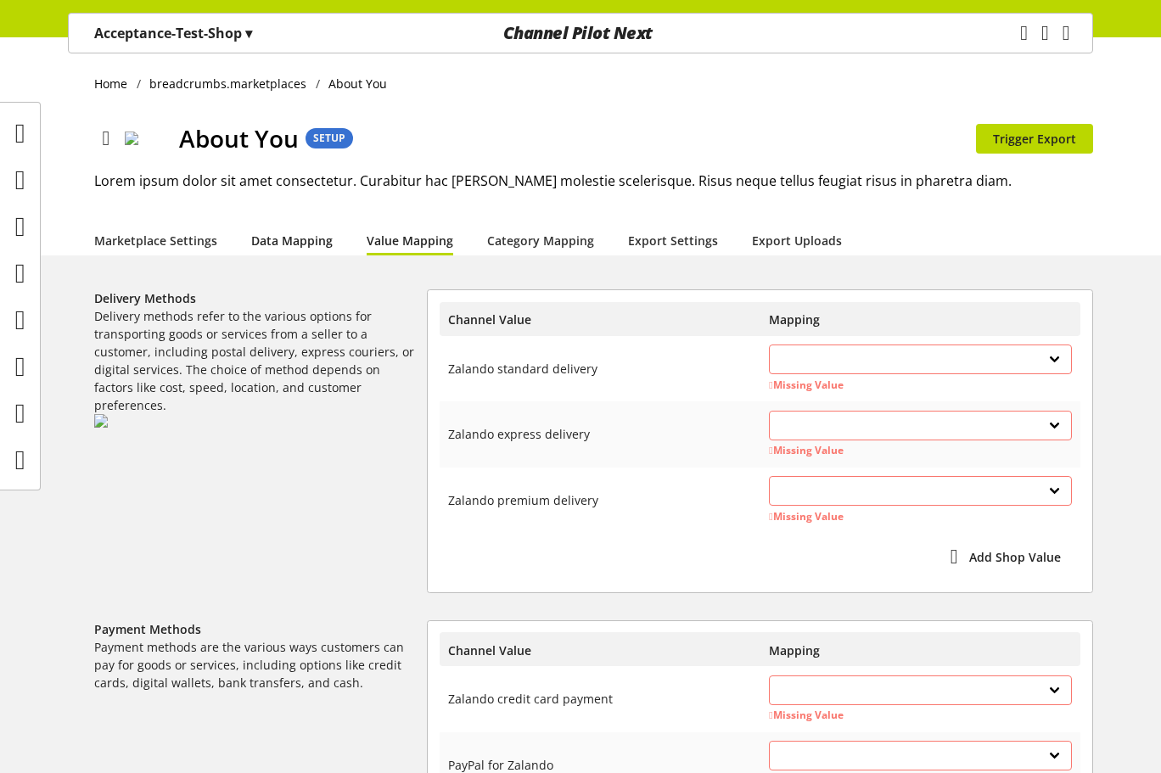
click at [319, 237] on link "Data Mapping" at bounding box center [291, 241] width 81 height 18
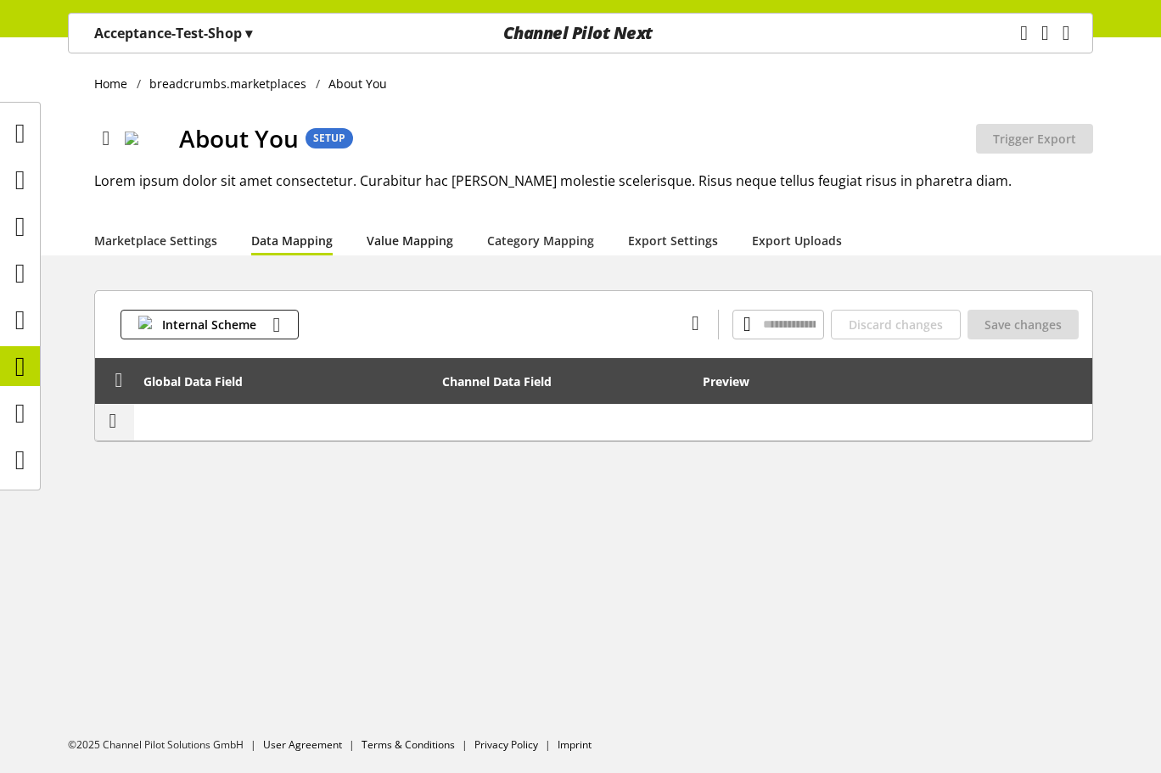
click at [427, 237] on link "Value Mapping" at bounding box center [410, 241] width 87 height 18
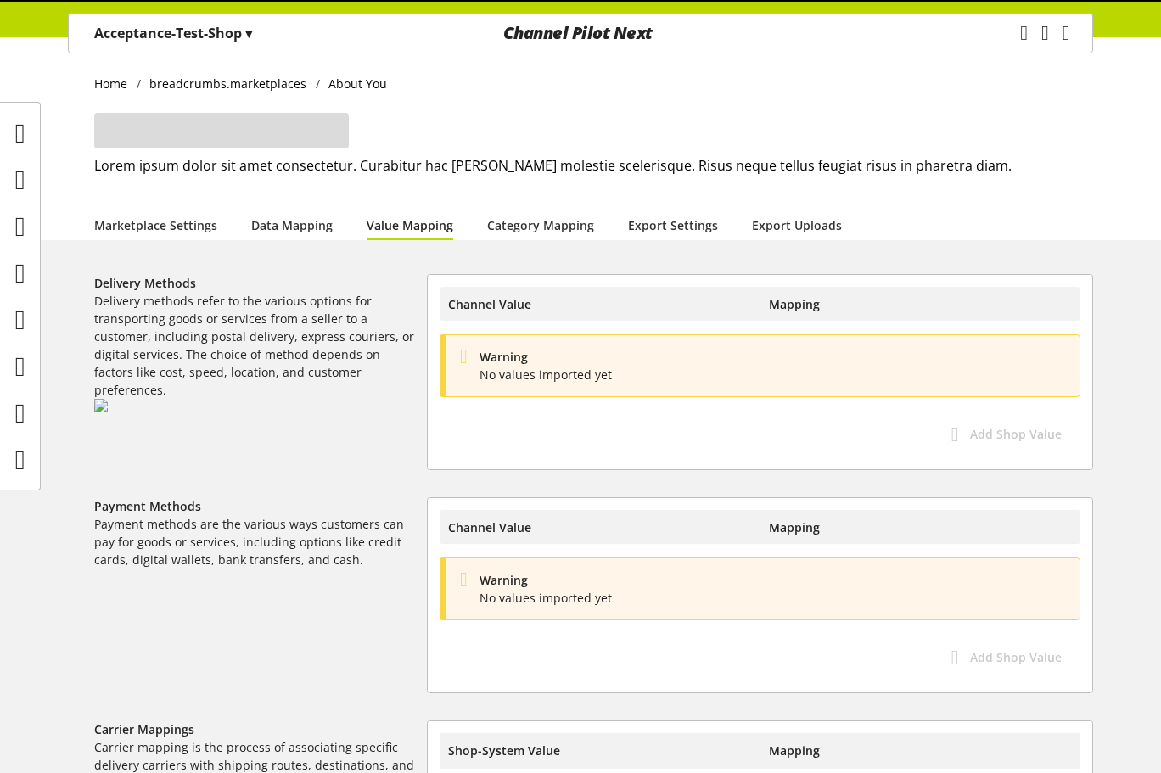
select select
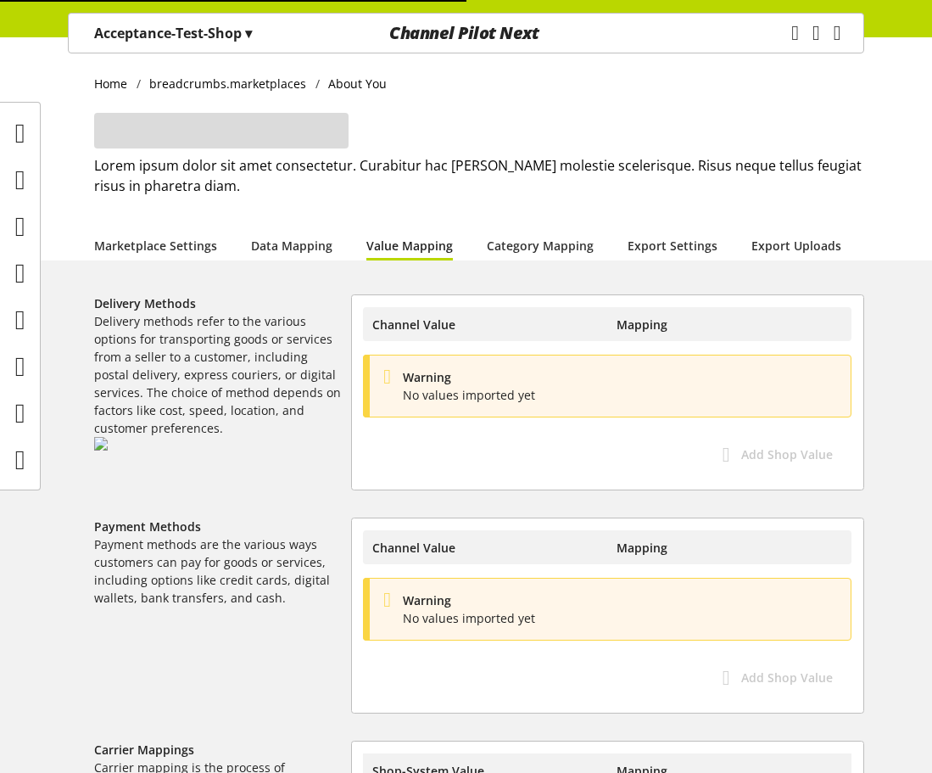
select select
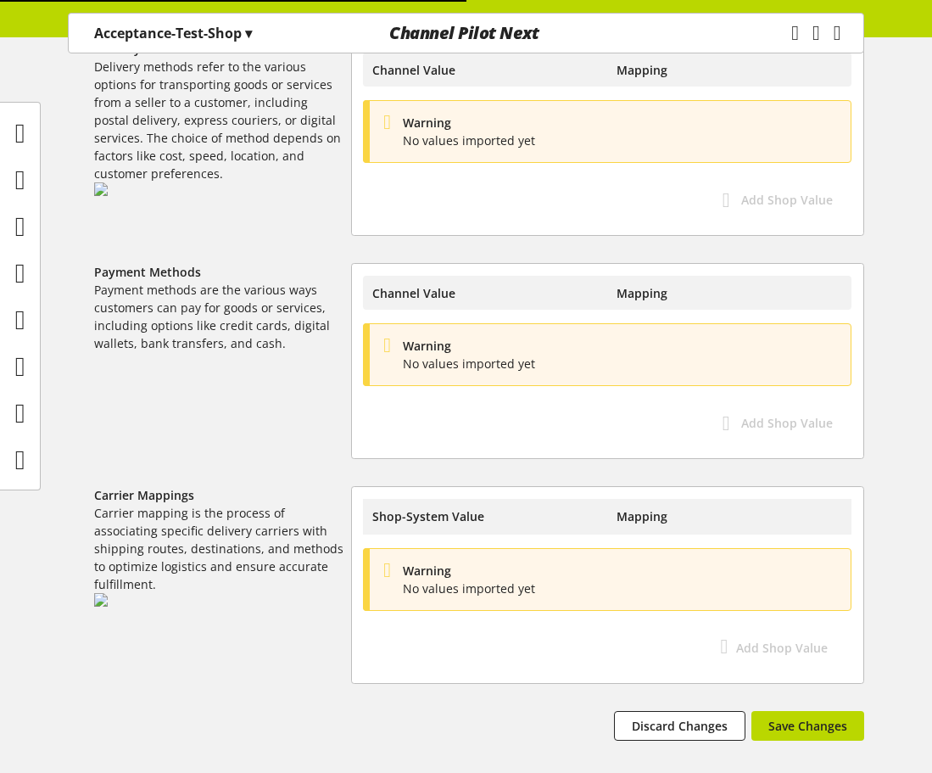
select select "**"
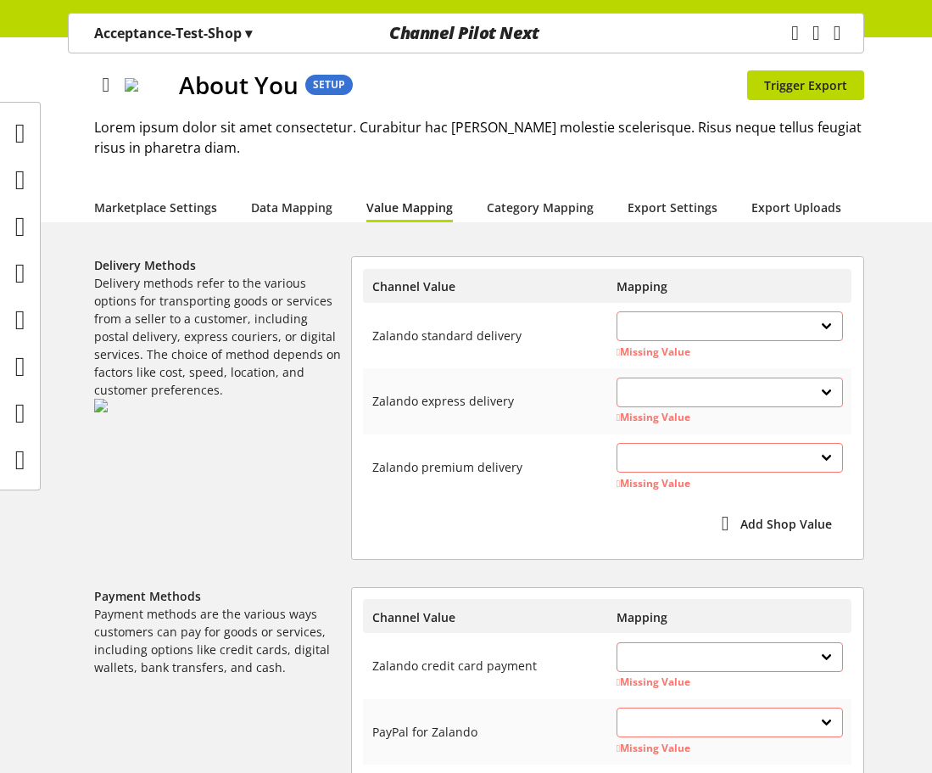
scroll to position [47, 0]
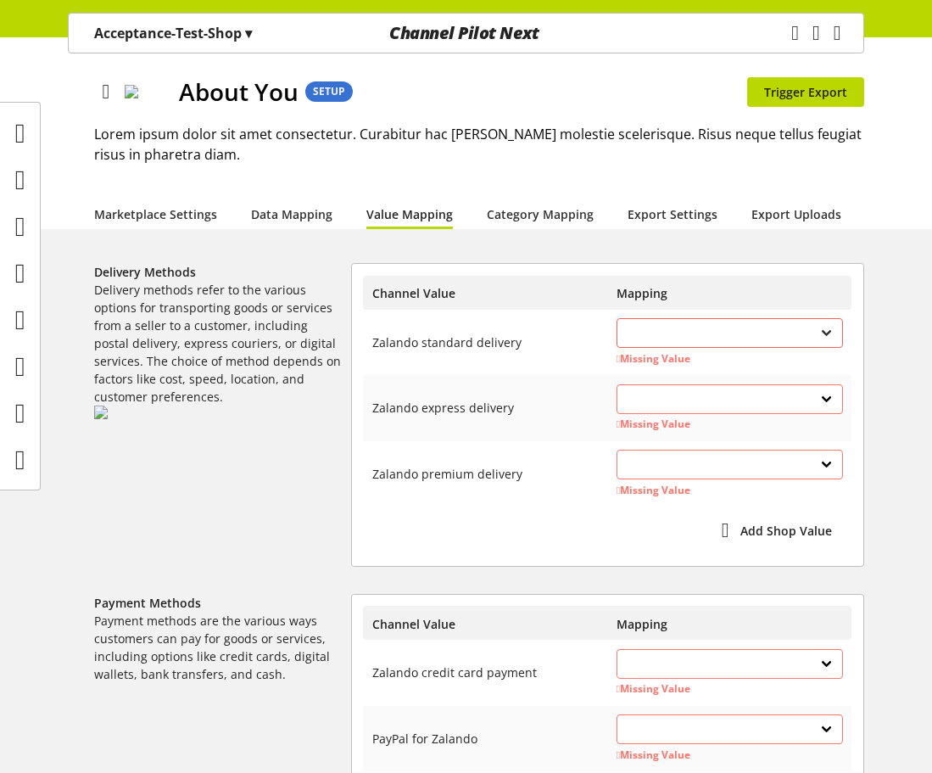
click at [669, 342] on select at bounding box center [730, 333] width 227 height 30
click at [675, 332] on select at bounding box center [730, 333] width 227 height 30
click at [676, 333] on select at bounding box center [730, 333] width 227 height 30
click at [677, 333] on select at bounding box center [730, 333] width 227 height 30
click at [758, 533] on span "Add Shop Value" at bounding box center [787, 531] width 92 height 18
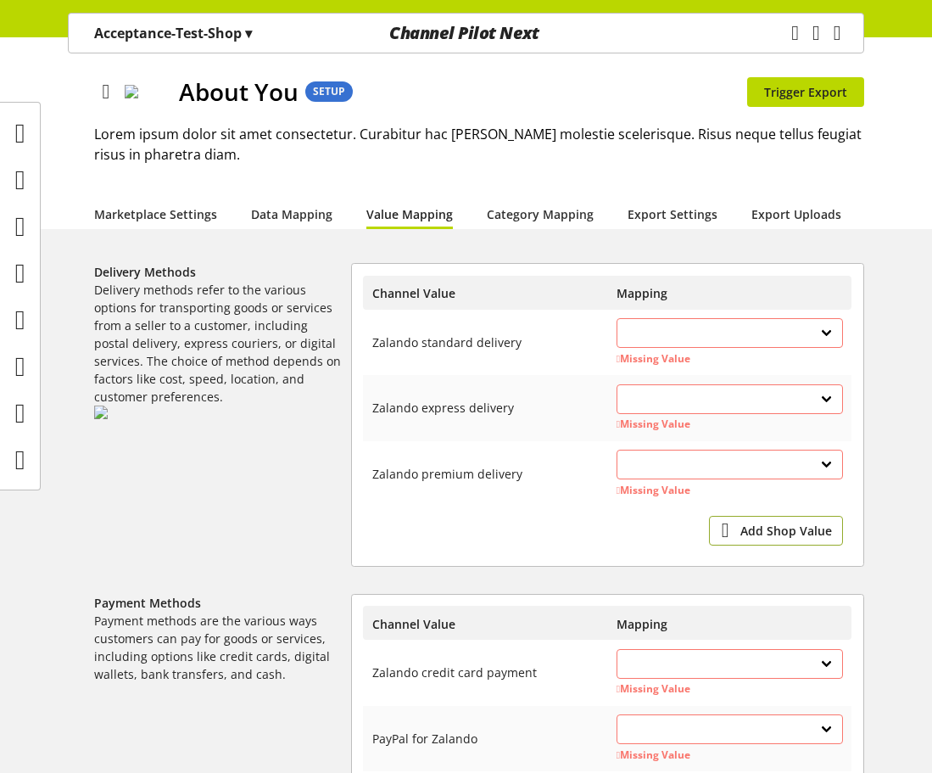
click at [769, 524] on span "Add Shop Value" at bounding box center [787, 531] width 92 height 18
click at [581, 517] on div "Add Shop Value" at bounding box center [607, 534] width 471 height 36
click at [779, 531] on span "Add Shop Value" at bounding box center [787, 531] width 92 height 18
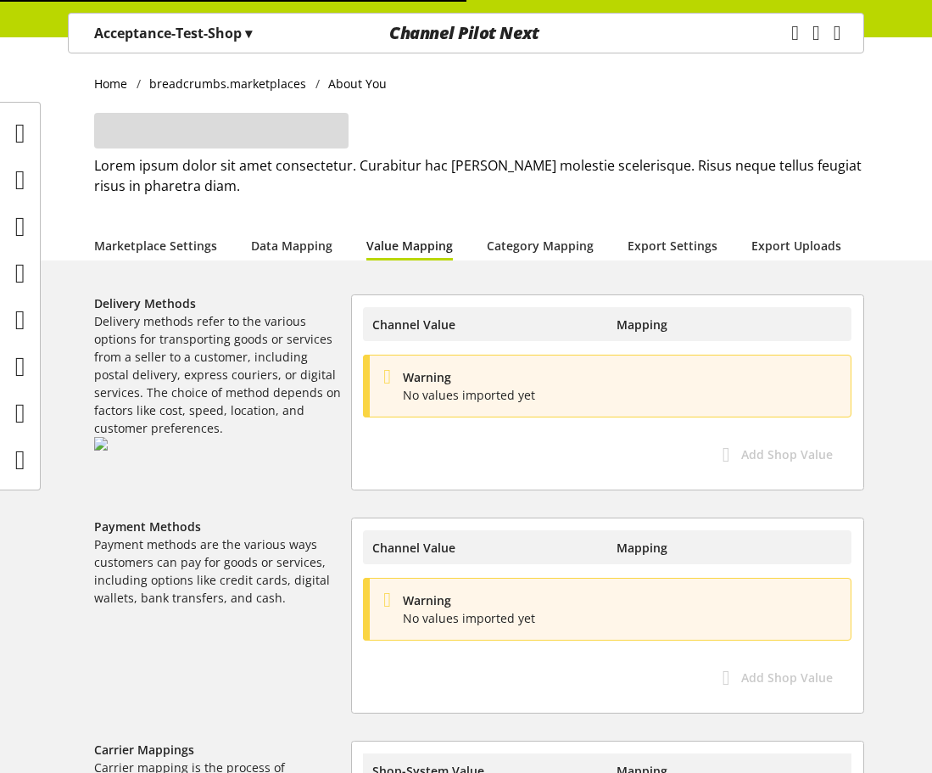
select select "**"
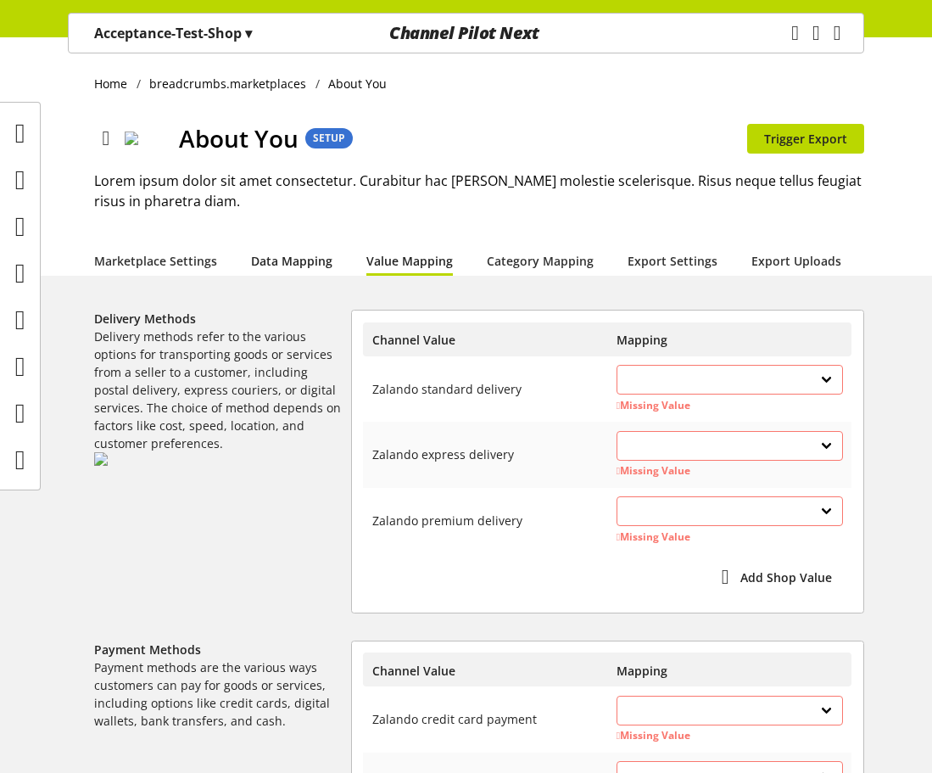
click at [311, 255] on link "Data Mapping" at bounding box center [291, 261] width 81 height 18
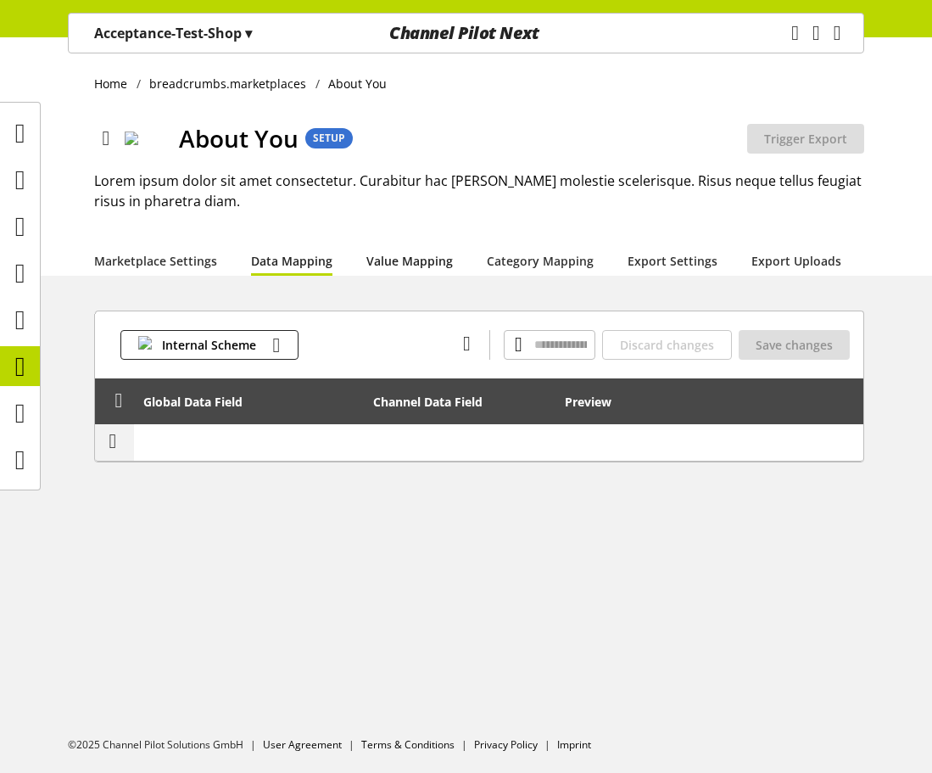
click at [396, 260] on link "Value Mapping" at bounding box center [410, 261] width 87 height 18
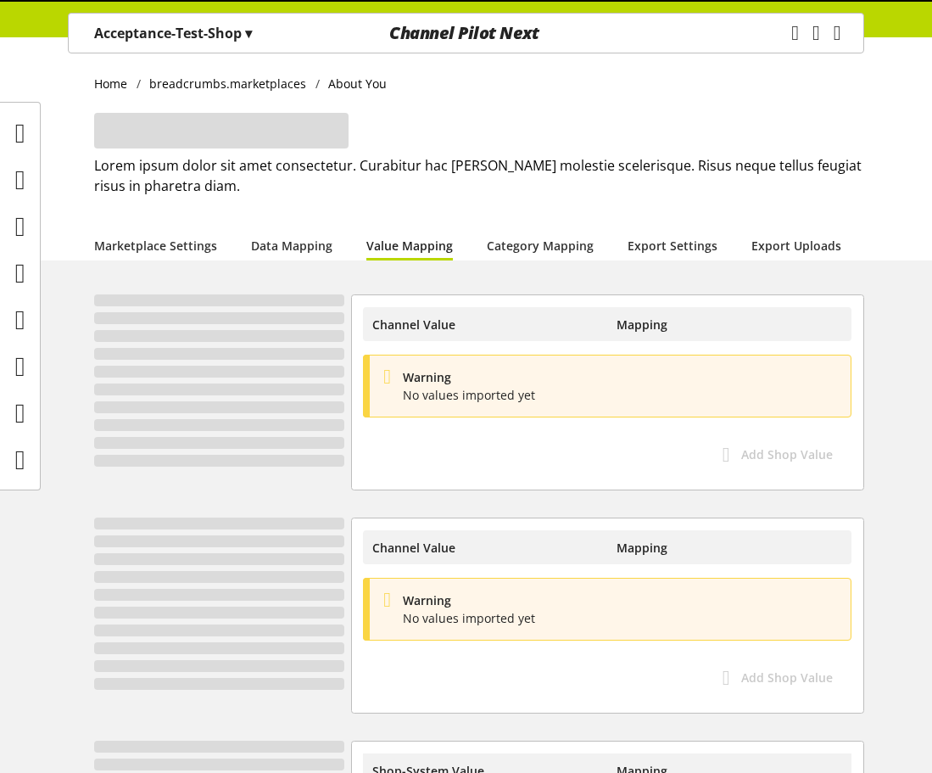
select select "**"
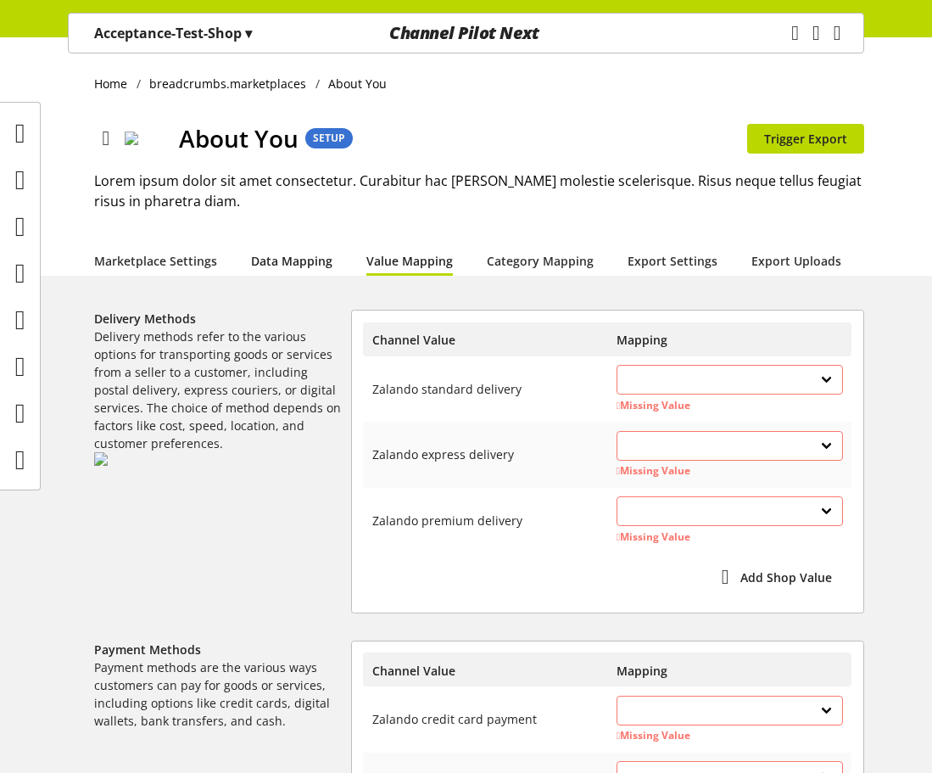
click at [295, 262] on link "Data Mapping" at bounding box center [291, 261] width 81 height 18
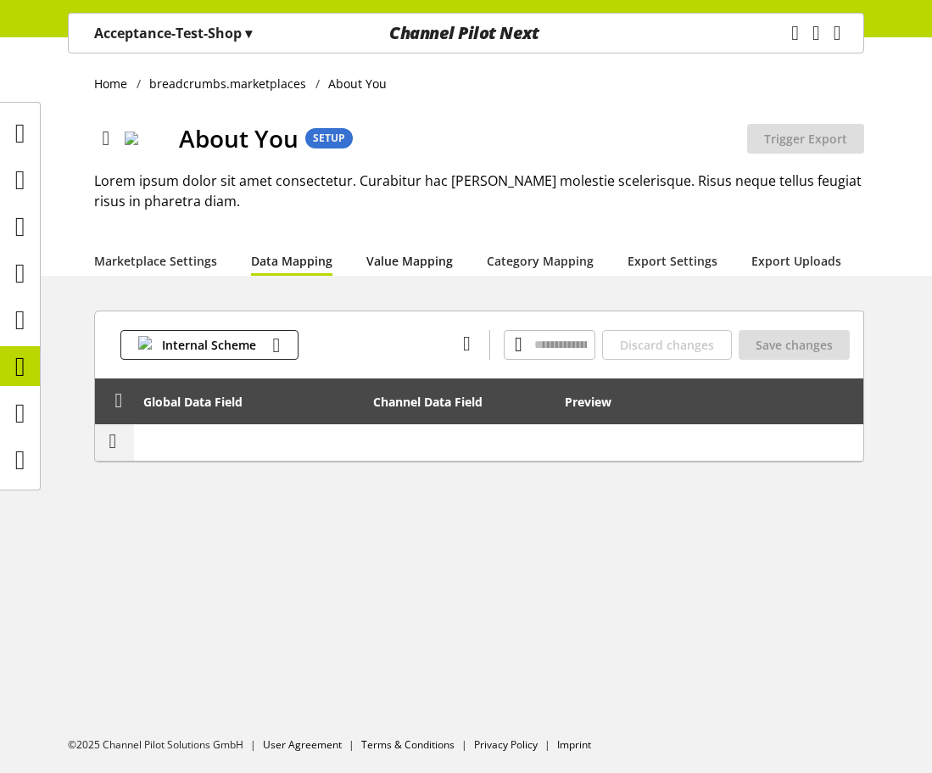
click at [373, 252] on link "Value Mapping" at bounding box center [410, 261] width 87 height 18
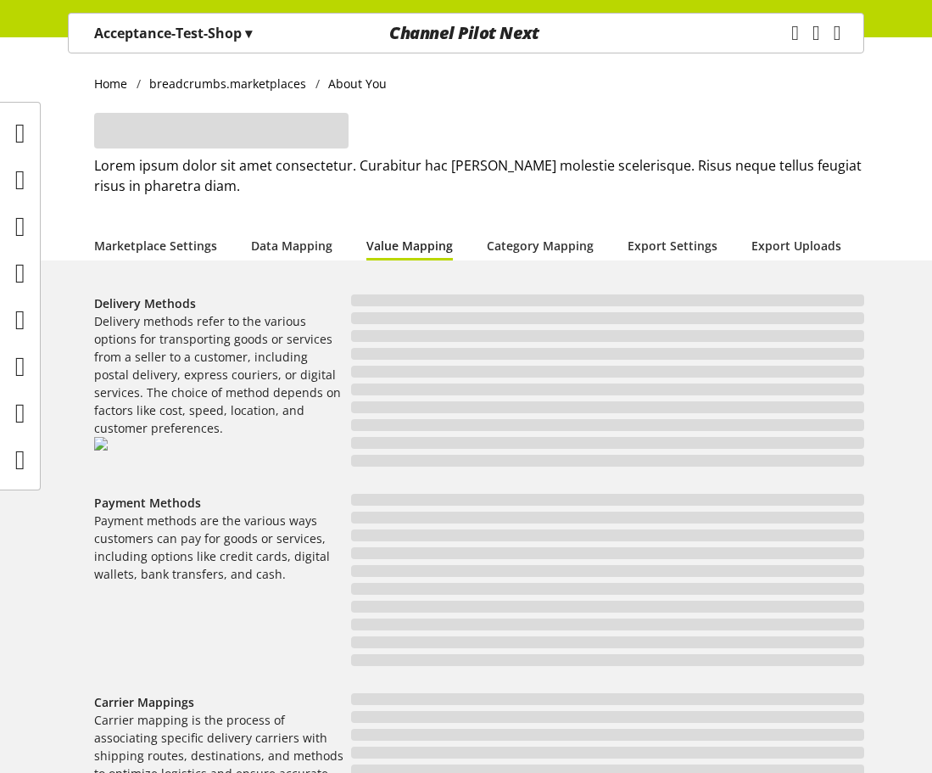
select select "**"
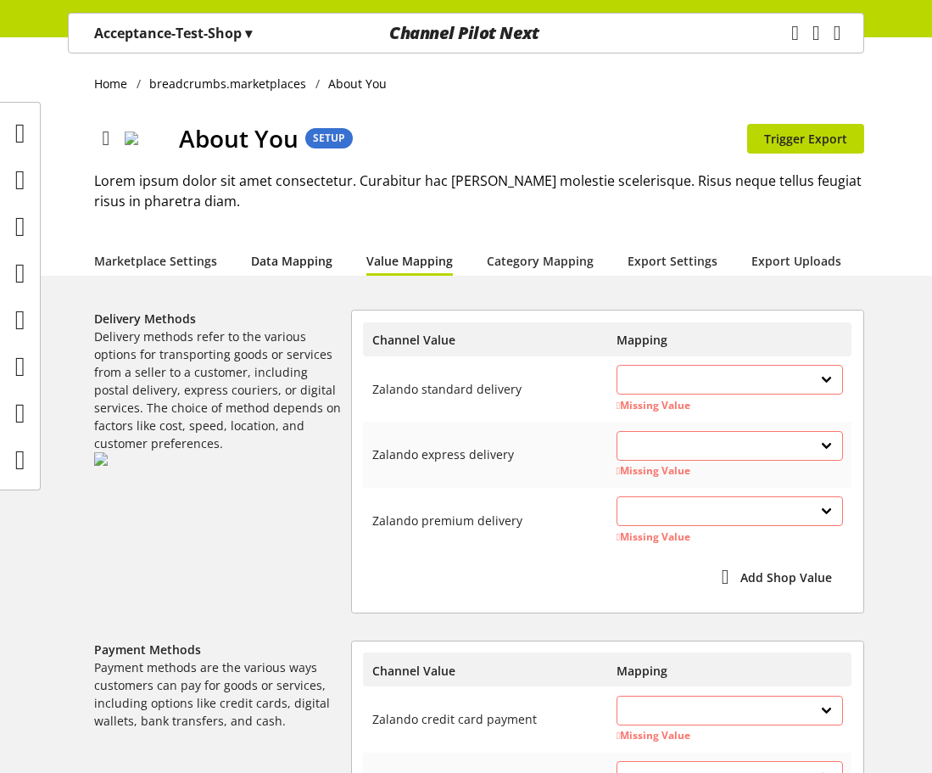
click at [289, 252] on link "Data Mapping" at bounding box center [291, 261] width 81 height 18
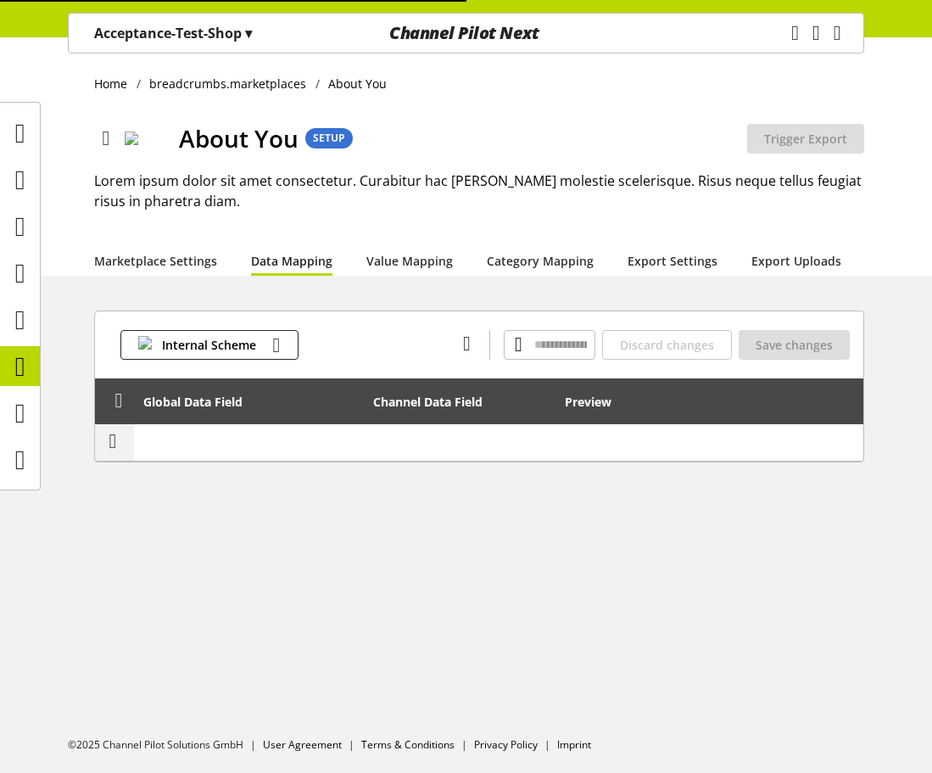
click at [367, 243] on div "Home breadcrumbs.marketplaces About You About You SETUP Export is not active Tr…" at bounding box center [466, 156] width 932 height 238
click at [372, 253] on link "Value Mapping" at bounding box center [410, 261] width 87 height 18
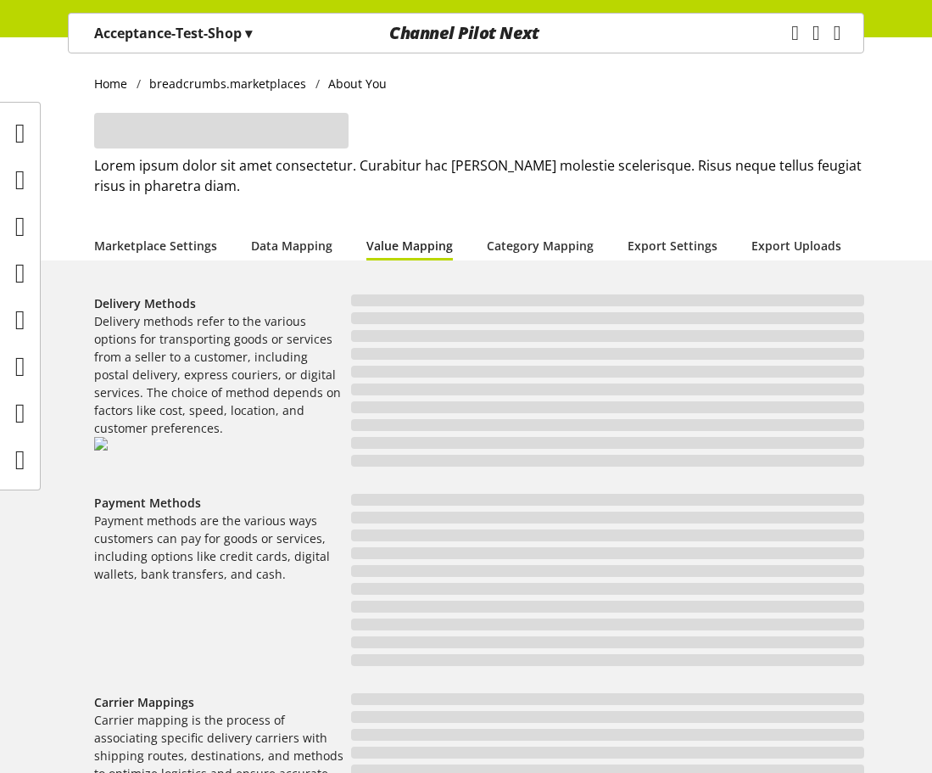
select select "**"
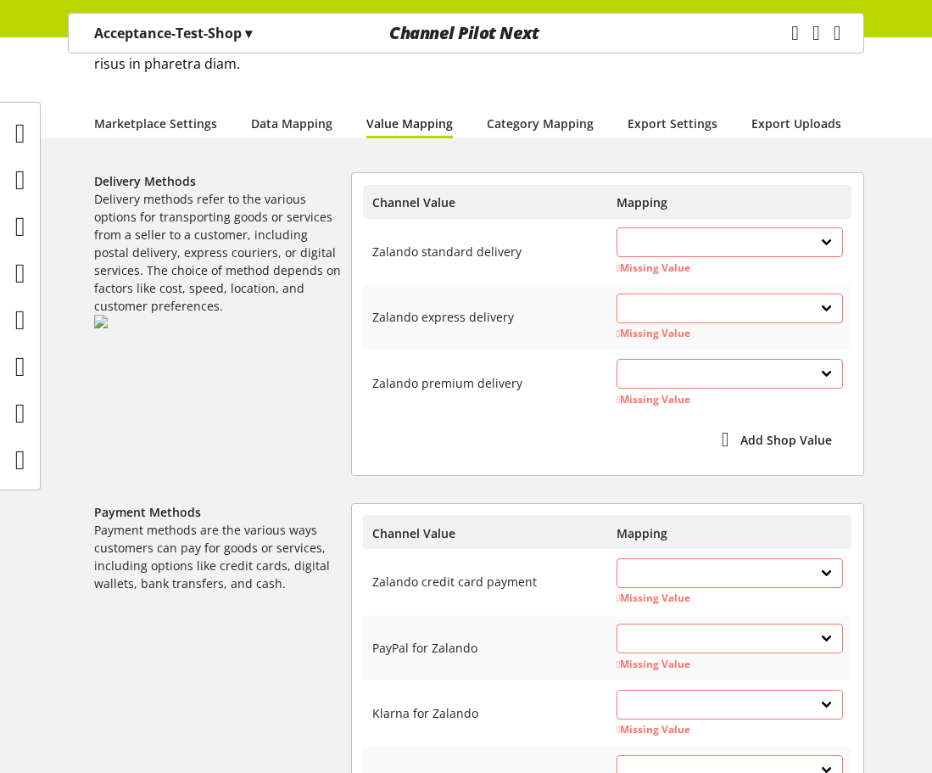
scroll to position [132, 0]
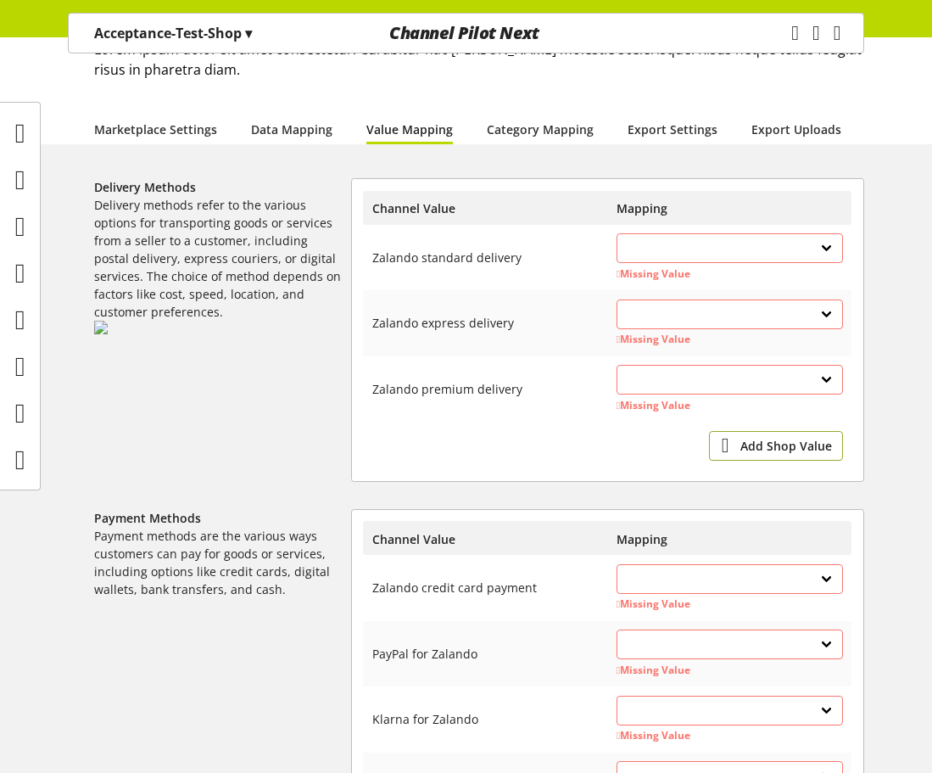
click at [759, 441] on span "Add Shop Value" at bounding box center [787, 446] width 92 height 18
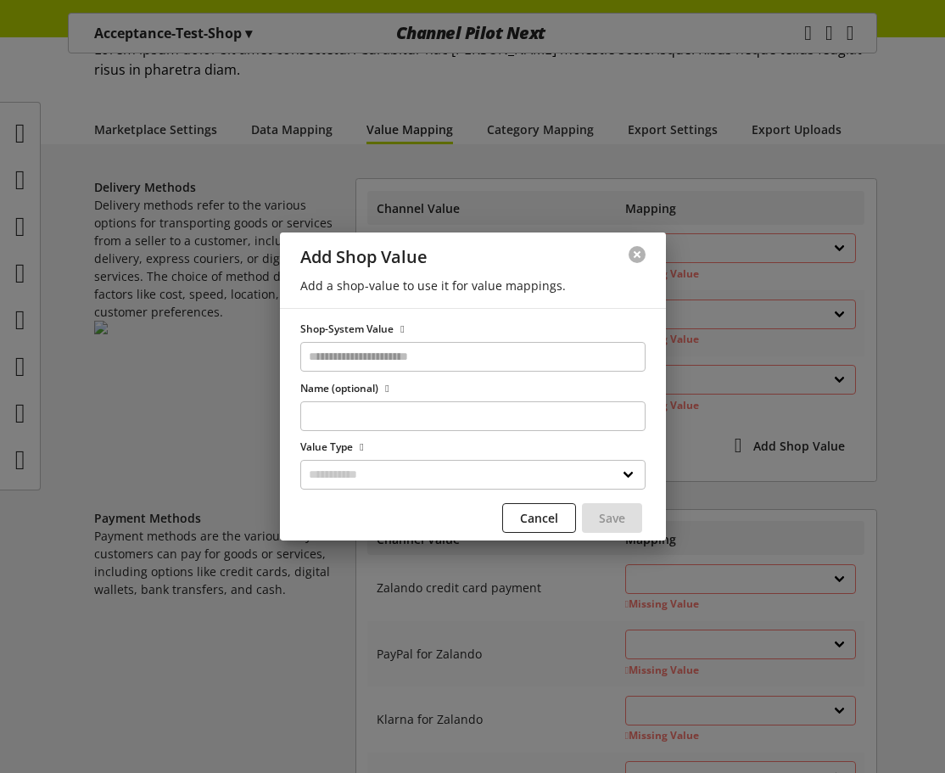
click at [639, 252] on button at bounding box center [637, 254] width 17 height 17
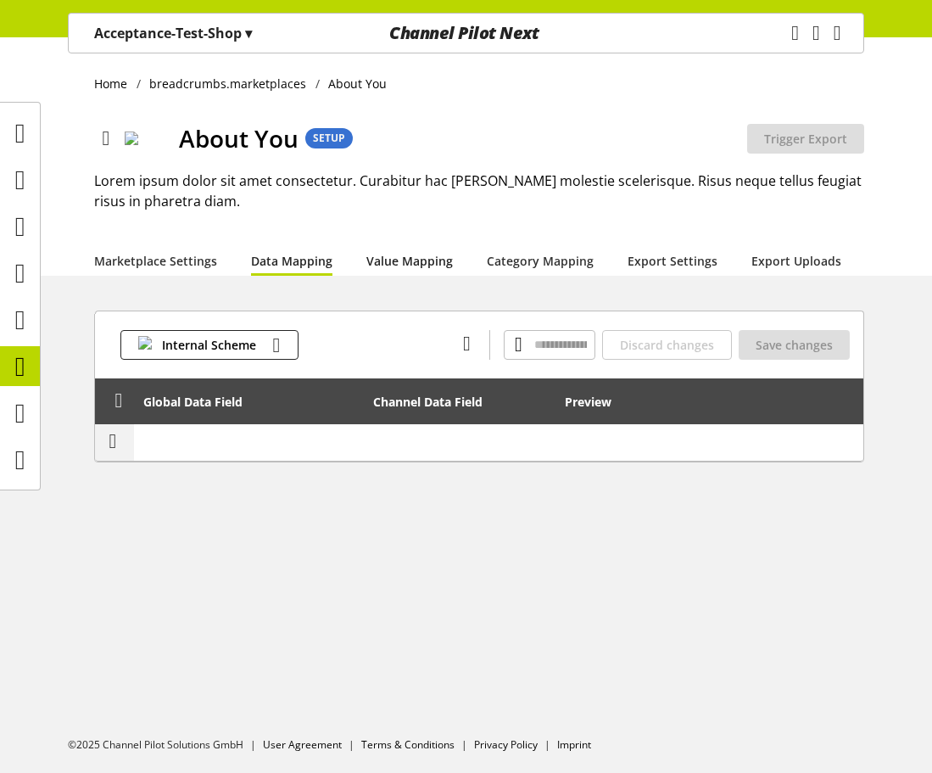
click at [417, 258] on link "Value Mapping" at bounding box center [410, 261] width 87 height 18
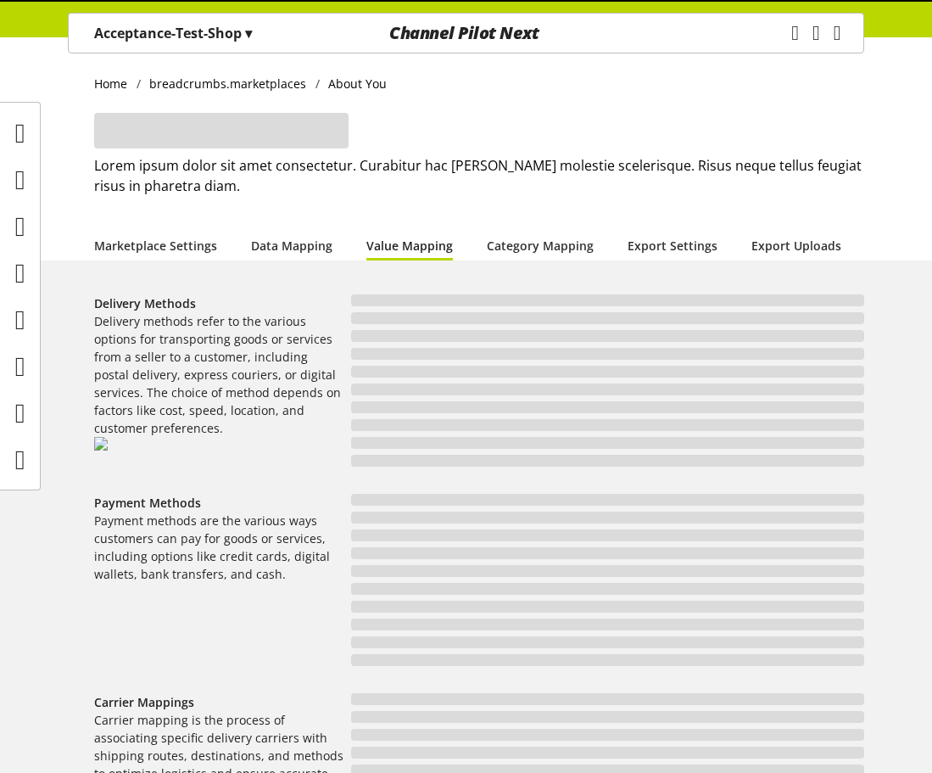
select select "**"
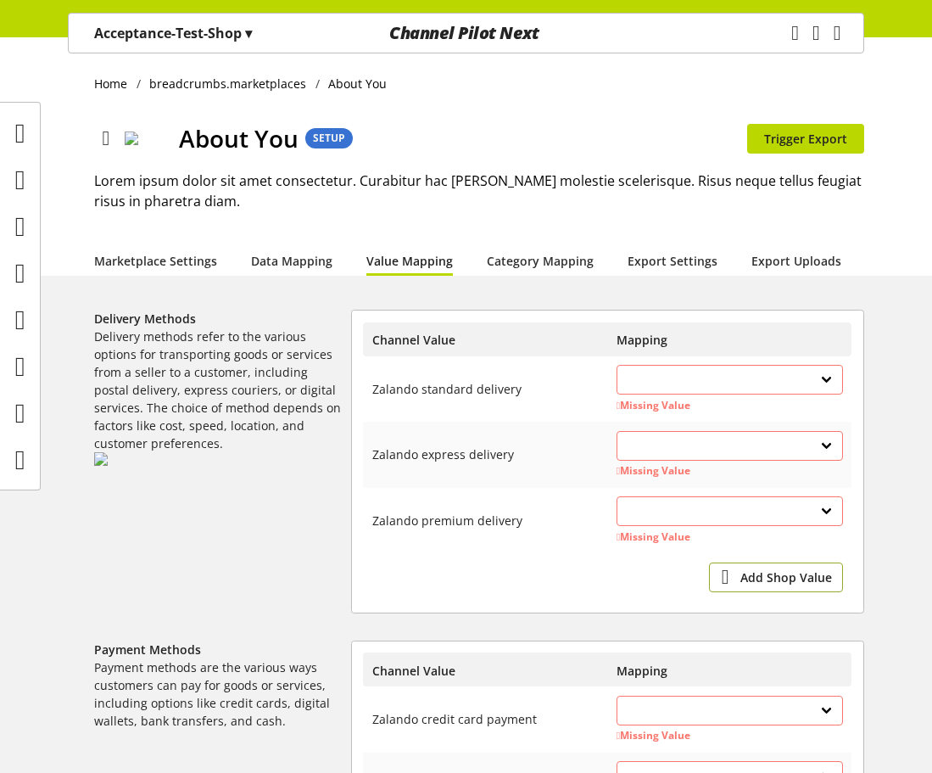
click at [764, 581] on span "Add Shop Value" at bounding box center [787, 577] width 92 height 18
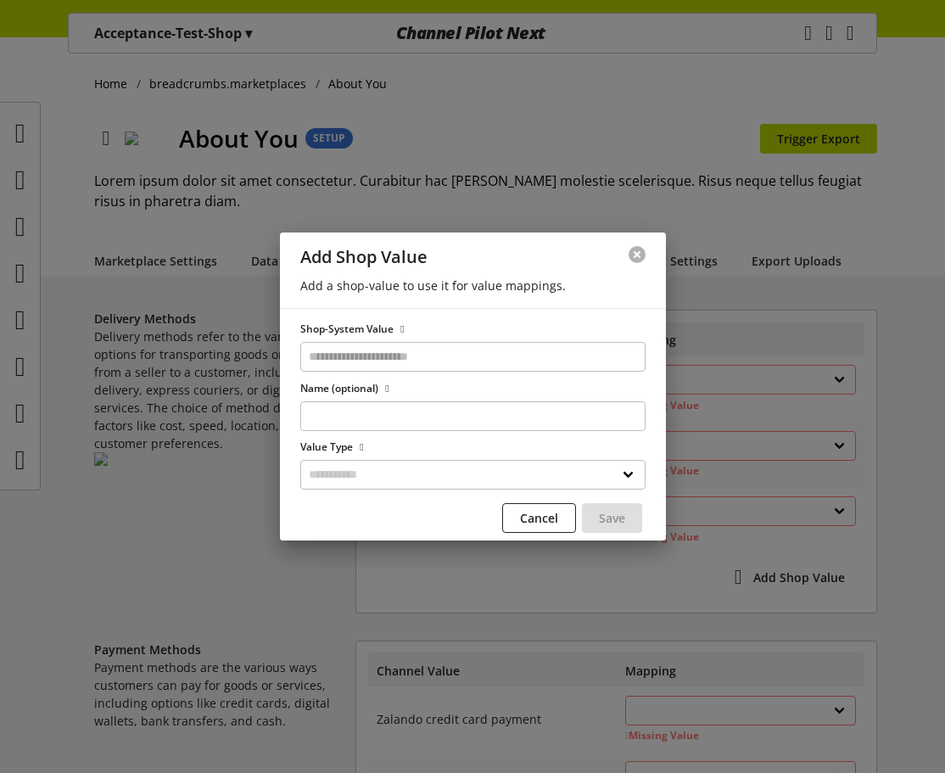
click at [630, 260] on button at bounding box center [637, 254] width 17 height 17
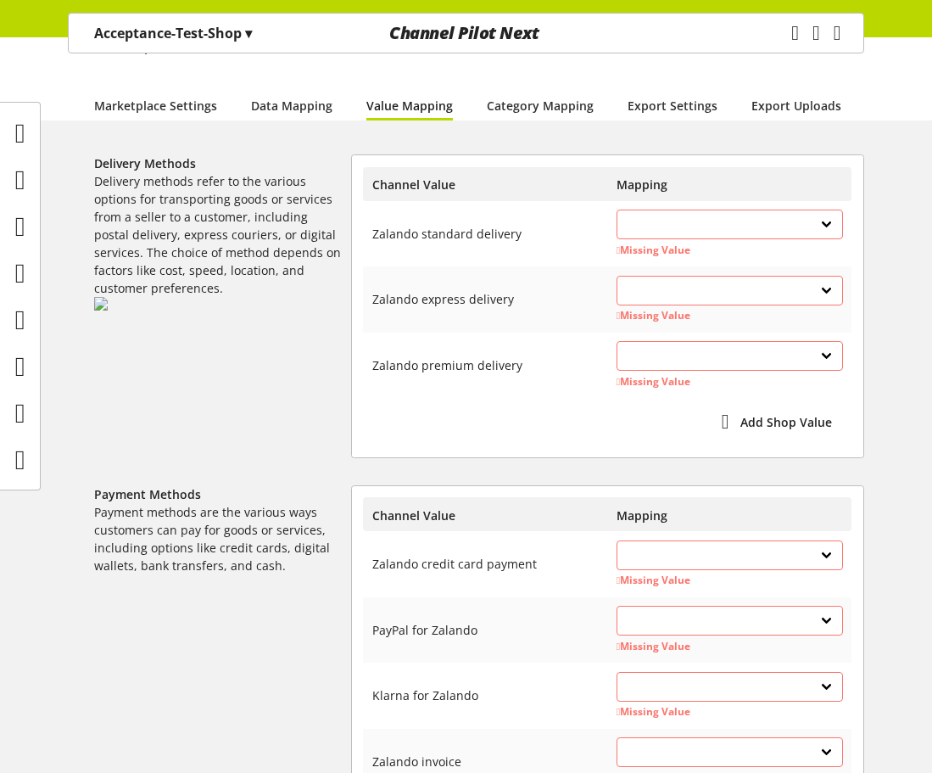
scroll to position [509, 0]
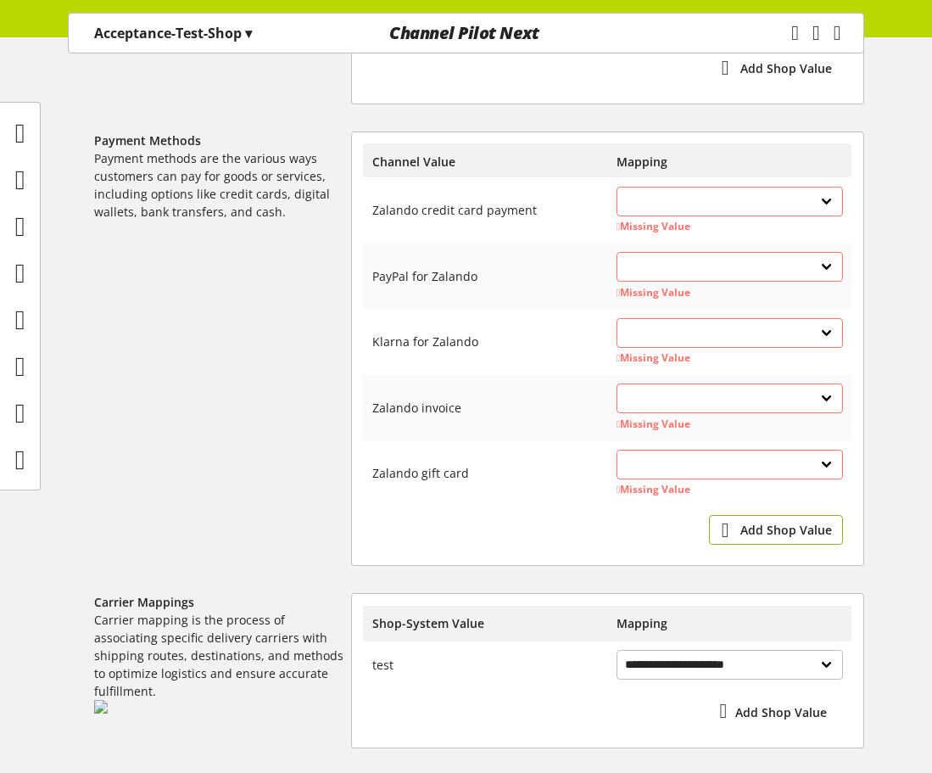
click at [764, 522] on span "Add Shop Value" at bounding box center [787, 530] width 92 height 18
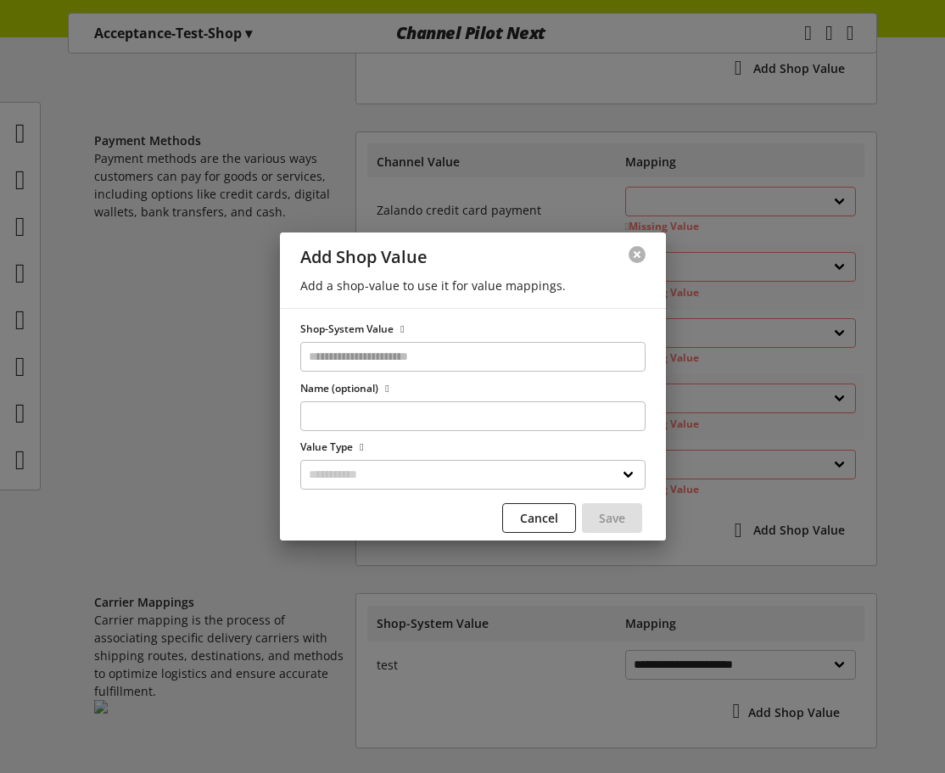
click at [632, 260] on button at bounding box center [637, 254] width 17 height 17
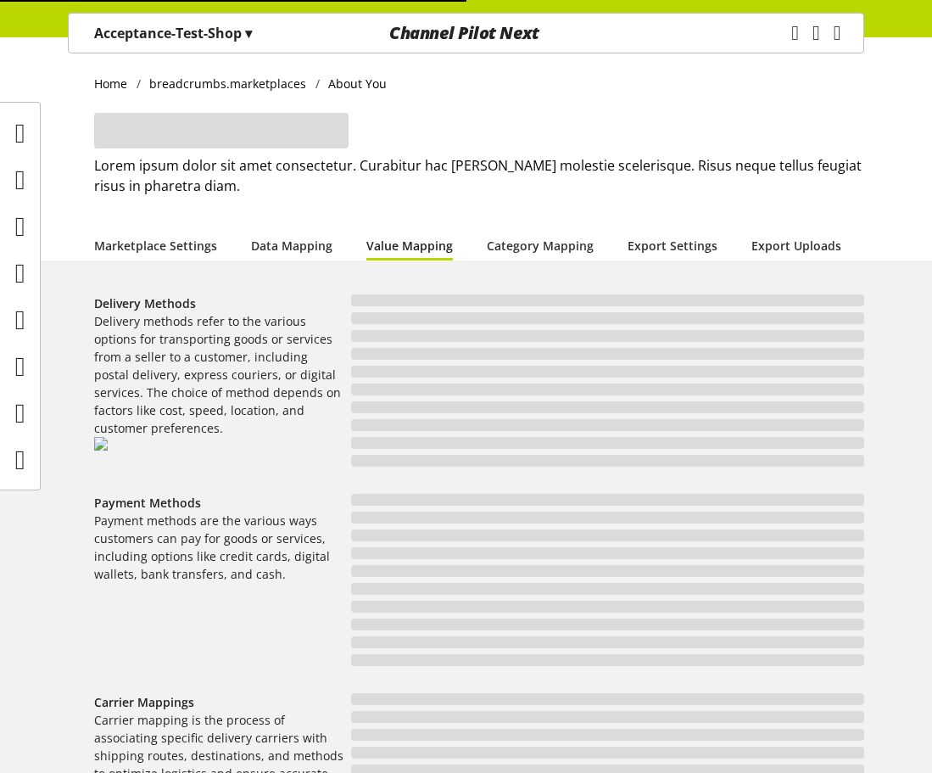
select select "**"
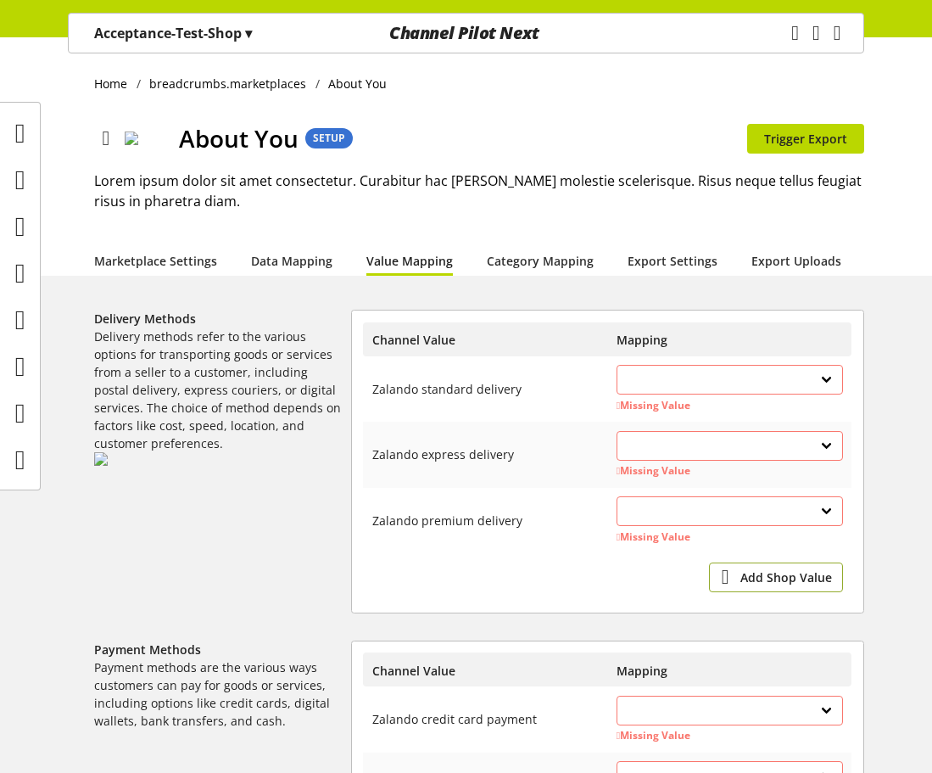
click at [759, 573] on span "Add Shop Value" at bounding box center [787, 577] width 92 height 18
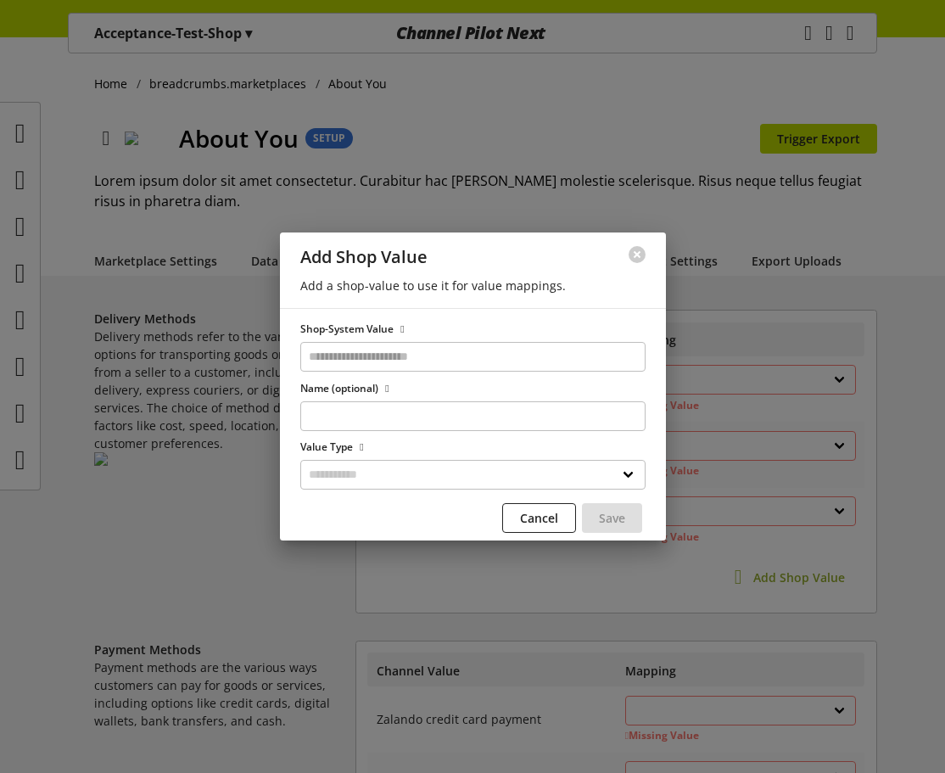
click at [759, 573] on div at bounding box center [472, 386] width 945 height 773
click at [630, 260] on button at bounding box center [637, 254] width 17 height 17
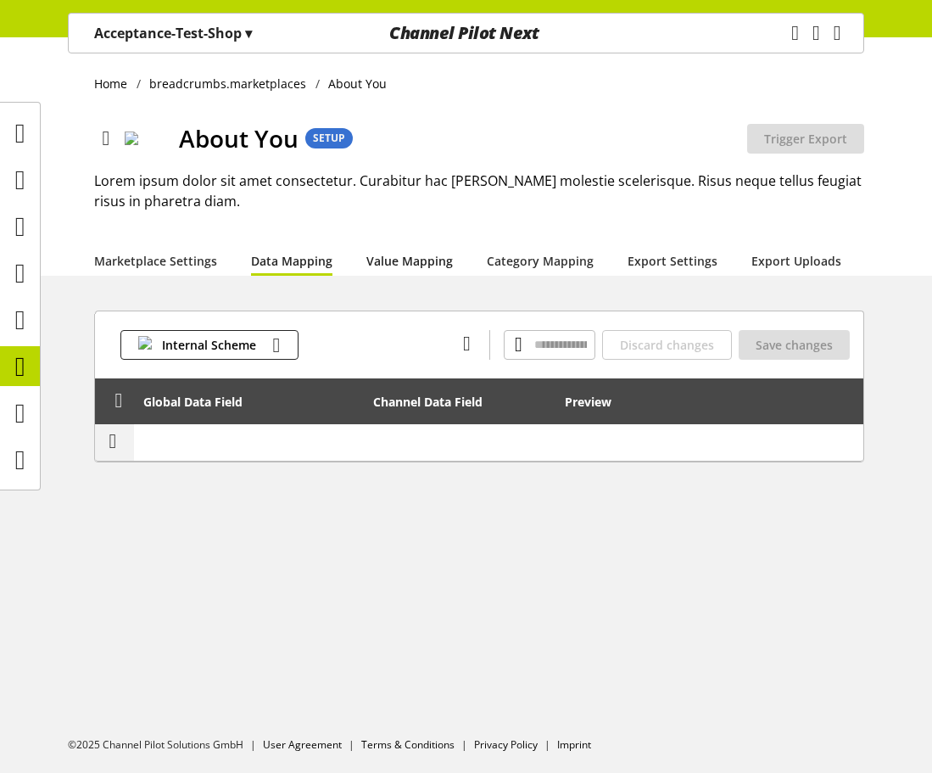
click at [423, 265] on link "Value Mapping" at bounding box center [410, 261] width 87 height 18
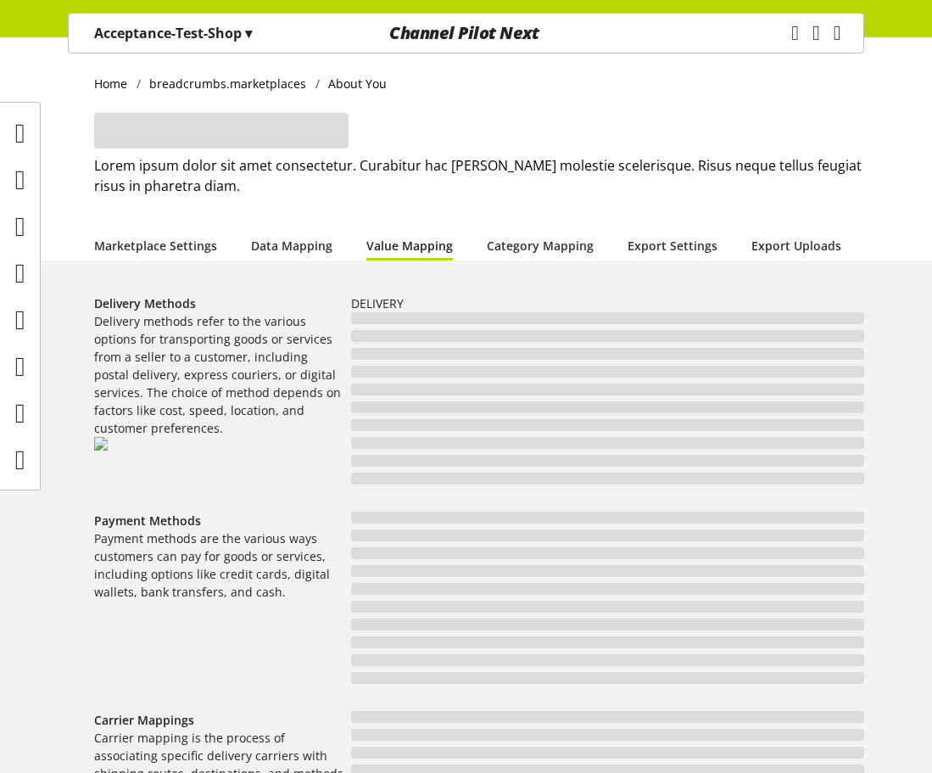
select select "**"
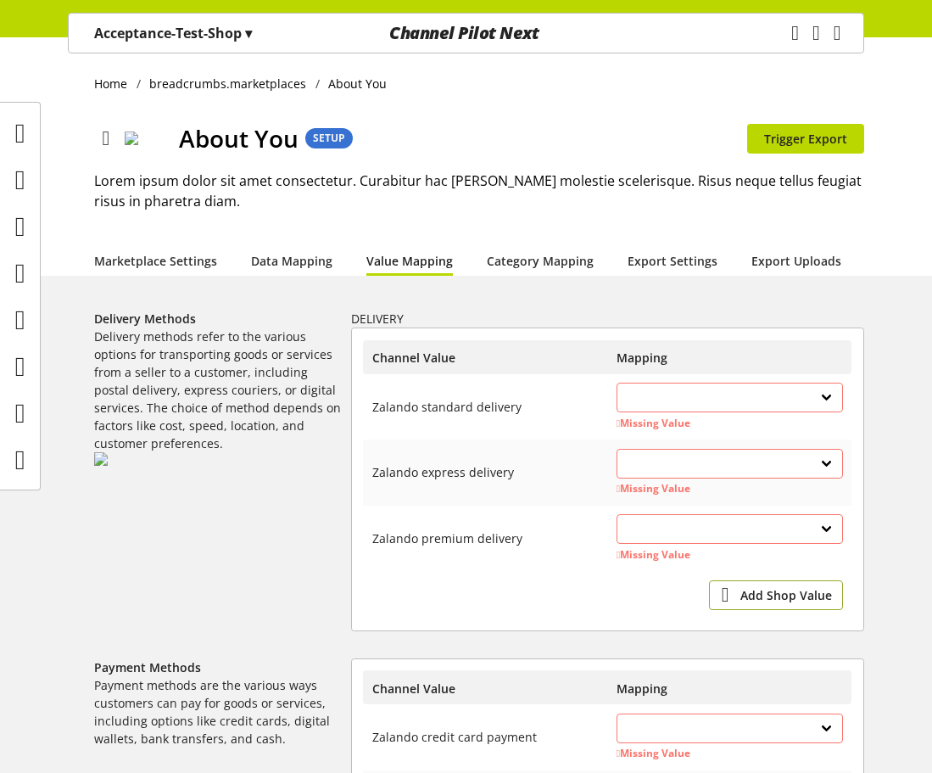
click at [809, 590] on span "Add Shop Value" at bounding box center [787, 595] width 92 height 18
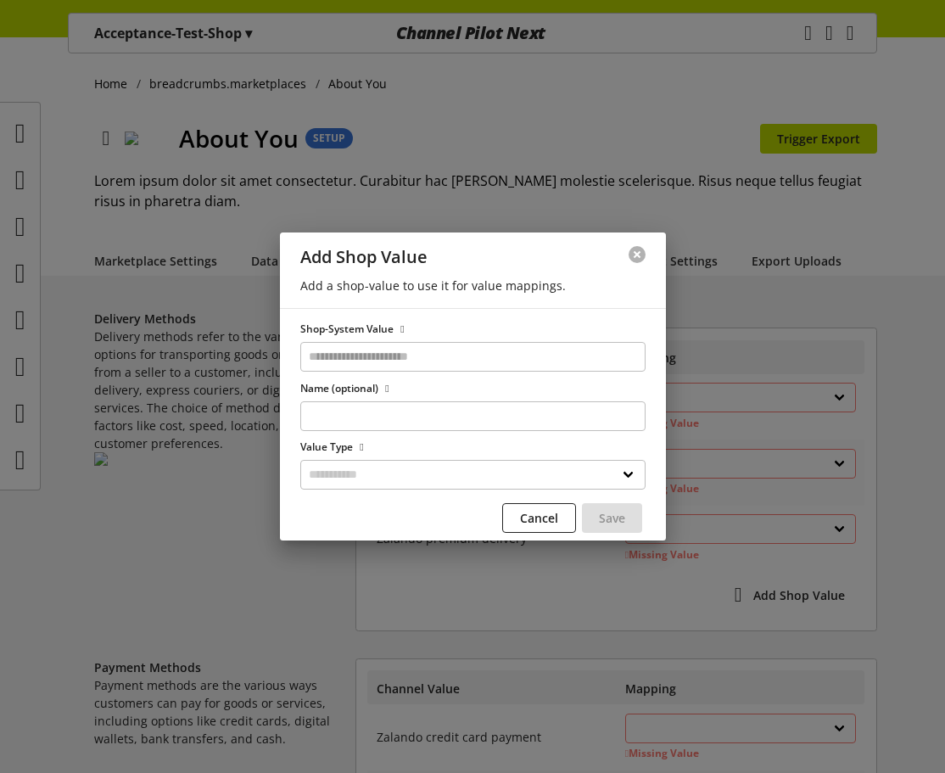
click at [641, 260] on button at bounding box center [637, 254] width 17 height 17
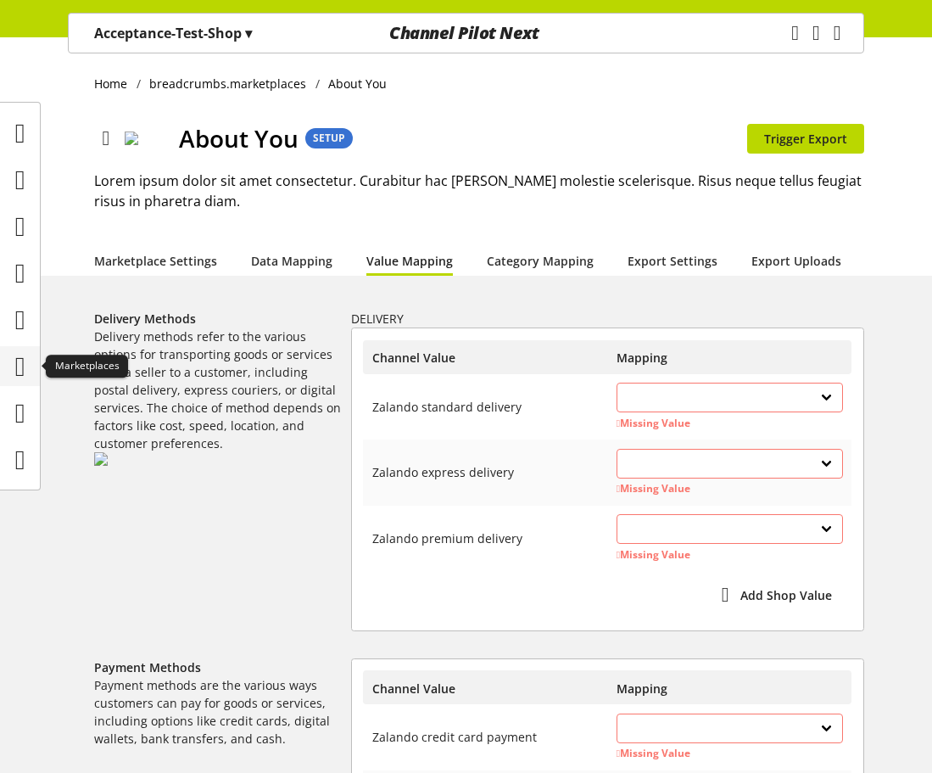
click at [17, 372] on icon at bounding box center [20, 367] width 10 height 34
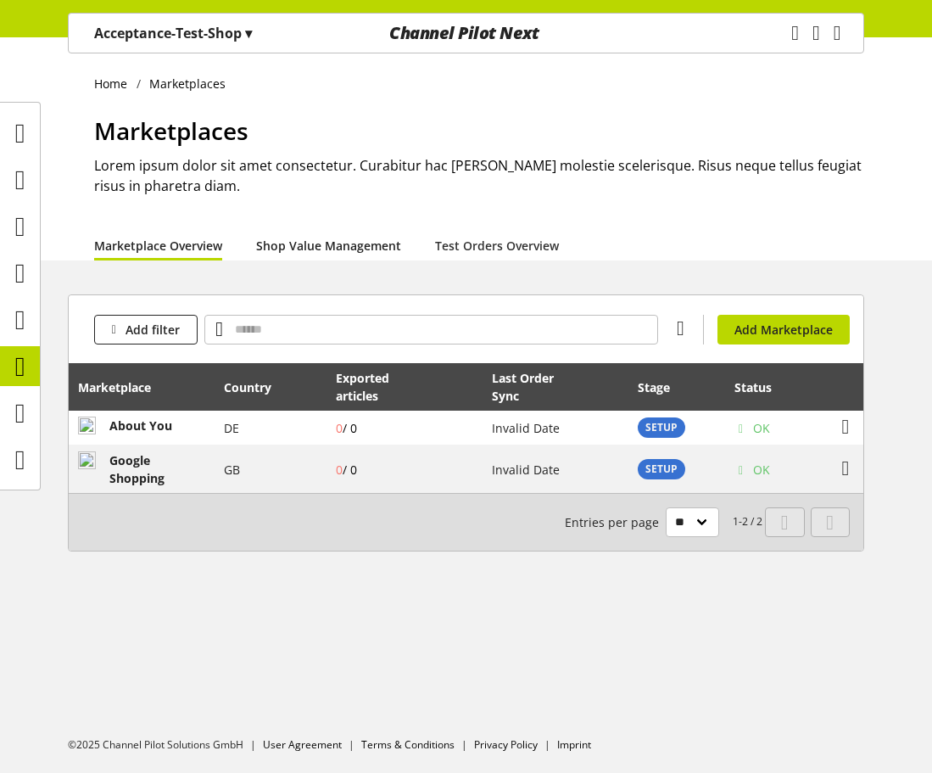
click at [358, 237] on link "Shop Value Management" at bounding box center [328, 246] width 145 height 18
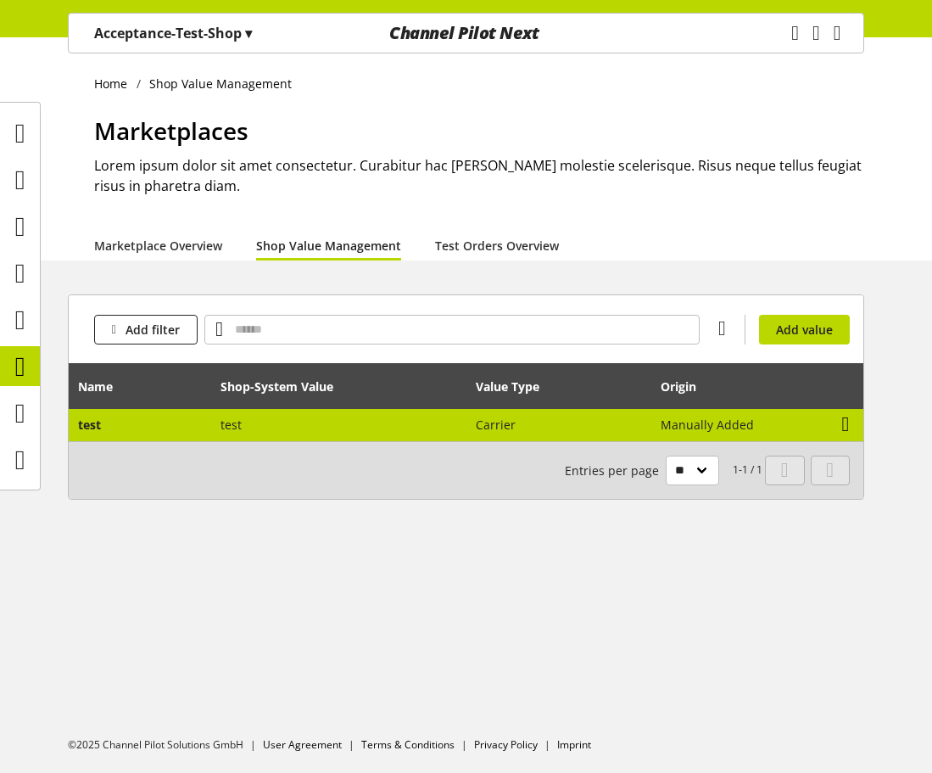
click at [843, 425] on icon at bounding box center [847, 424] width 8 height 31
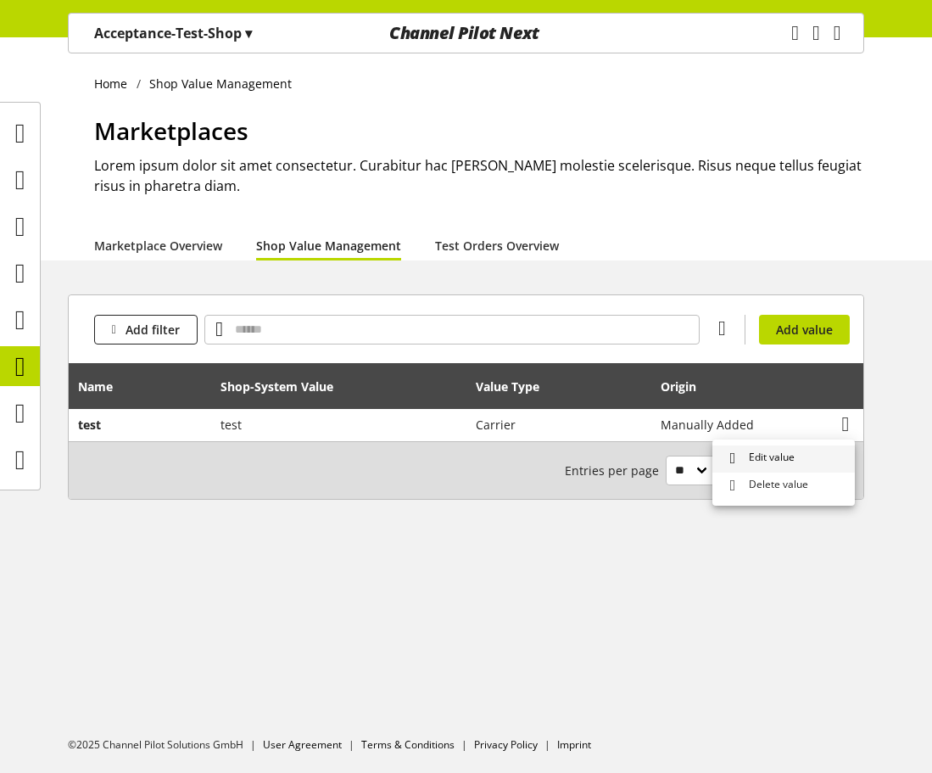
click at [805, 462] on link "Edit value" at bounding box center [784, 458] width 143 height 27
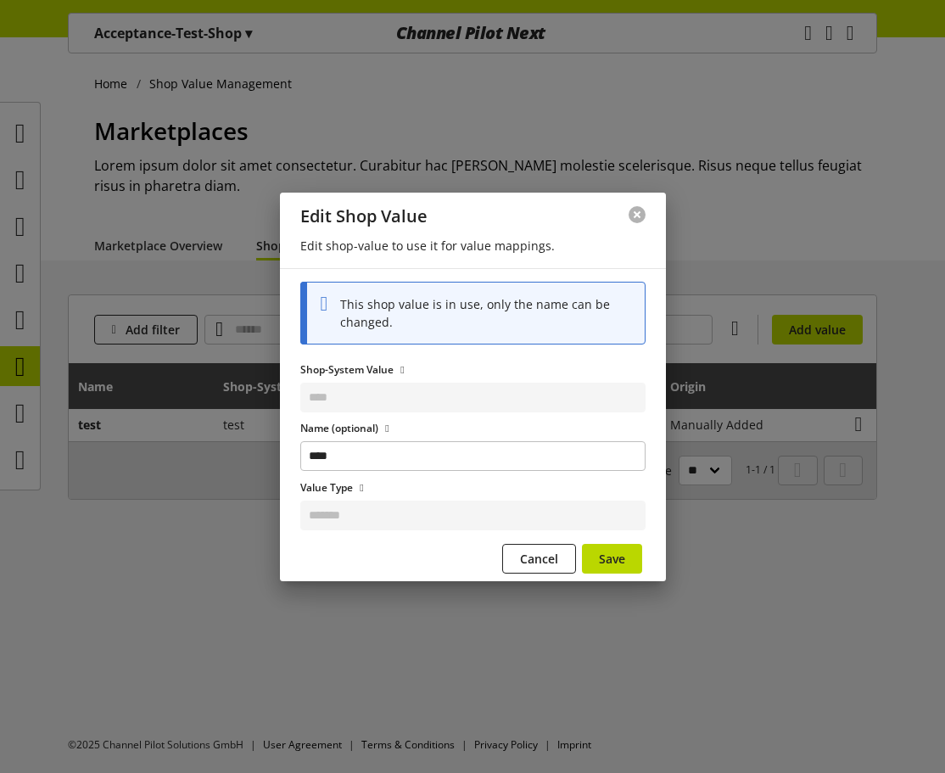
click at [641, 216] on button at bounding box center [637, 214] width 17 height 17
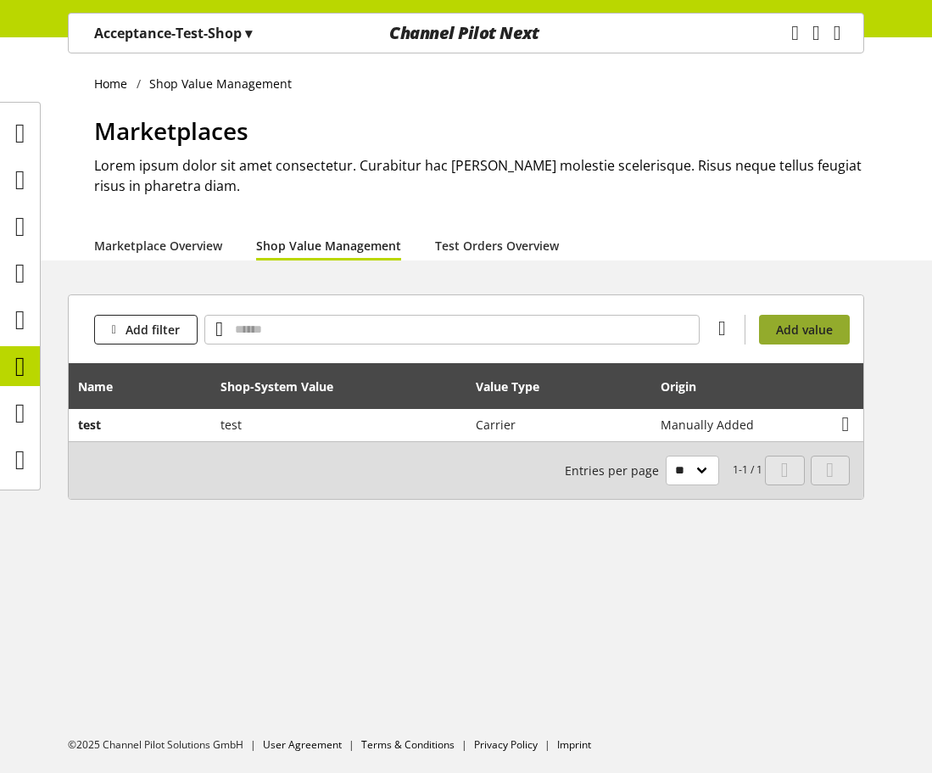
click at [837, 321] on button "Add value" at bounding box center [804, 330] width 91 height 30
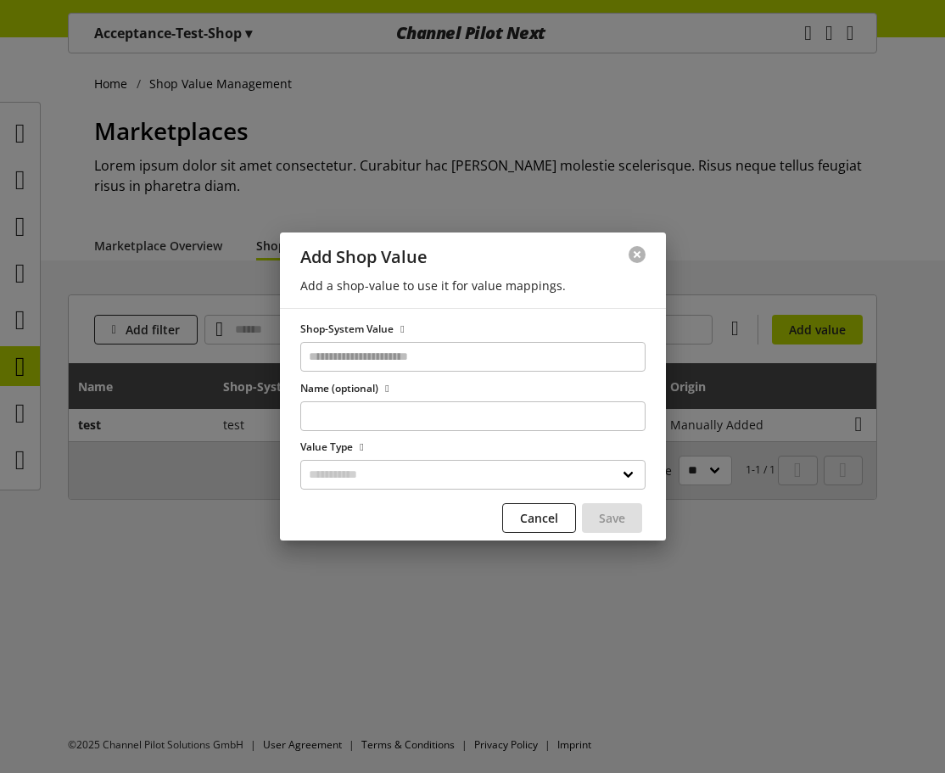
click at [639, 246] on button at bounding box center [637, 254] width 17 height 17
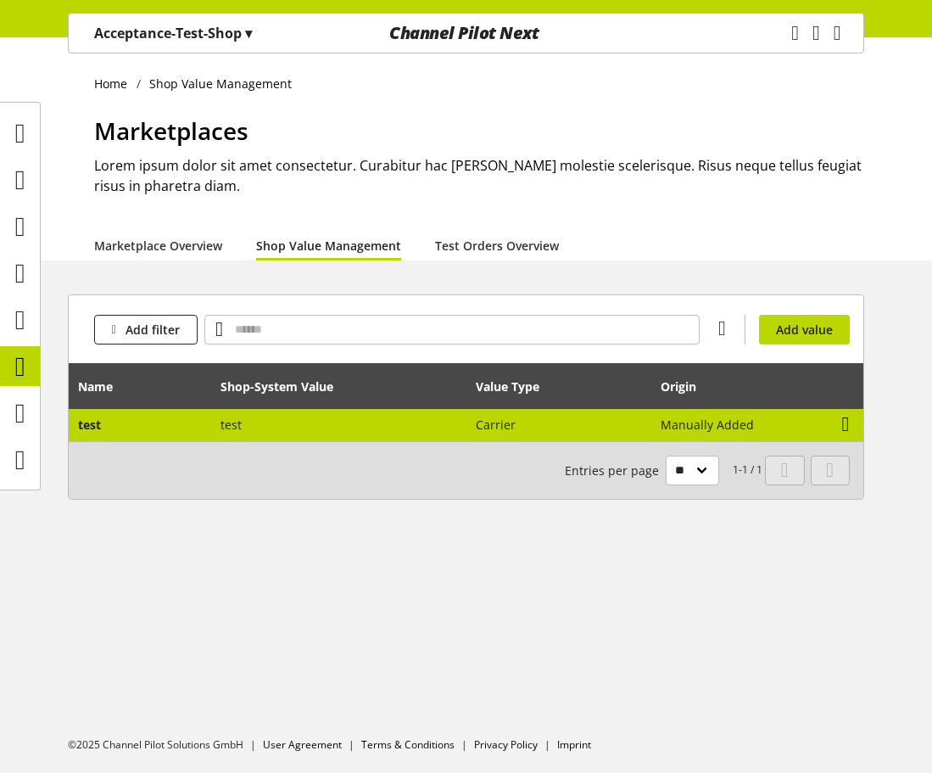
click at [844, 433] on icon at bounding box center [847, 424] width 8 height 31
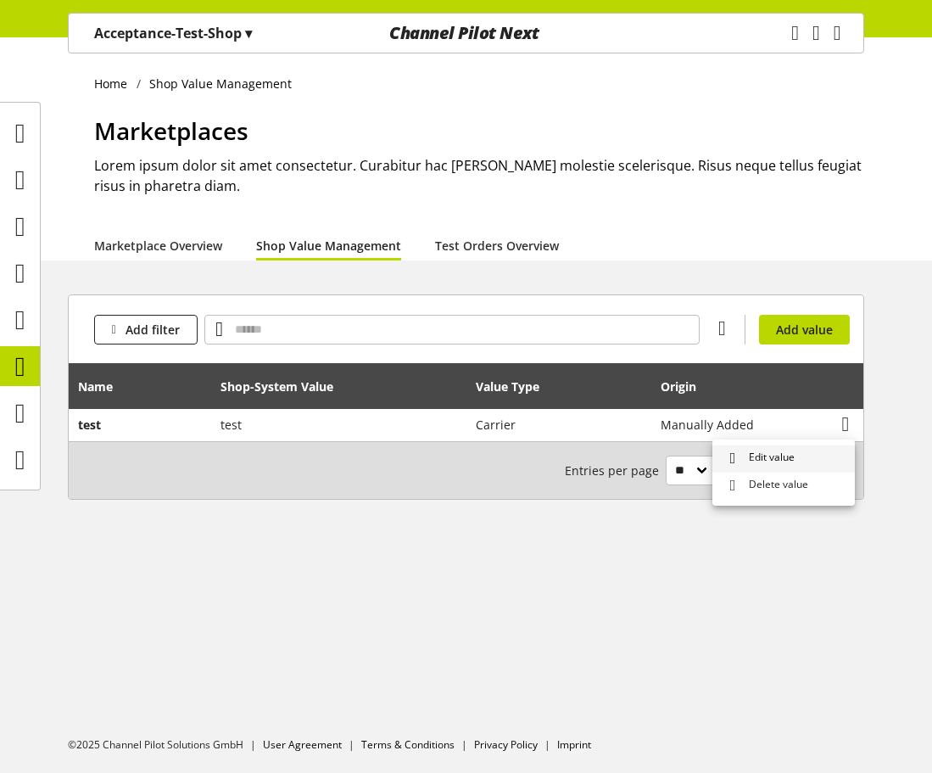
click at [762, 457] on span "Edit value" at bounding box center [768, 459] width 53 height 18
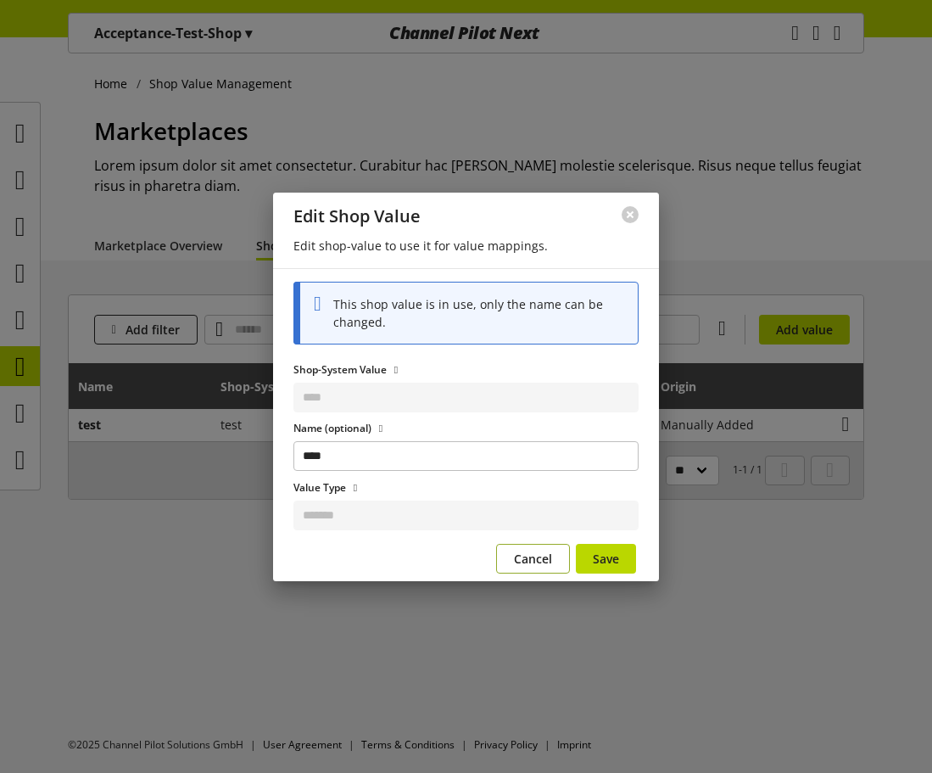
click at [515, 568] on button "Cancel" at bounding box center [533, 559] width 74 height 30
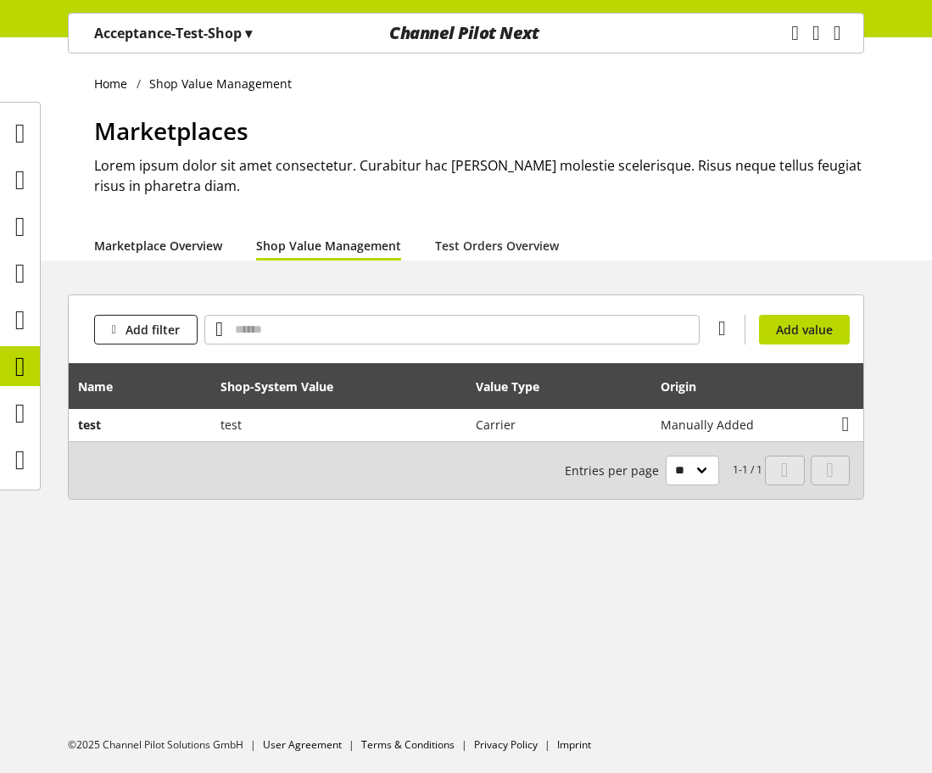
click at [112, 255] on link "Marketplace Overview" at bounding box center [158, 246] width 128 height 18
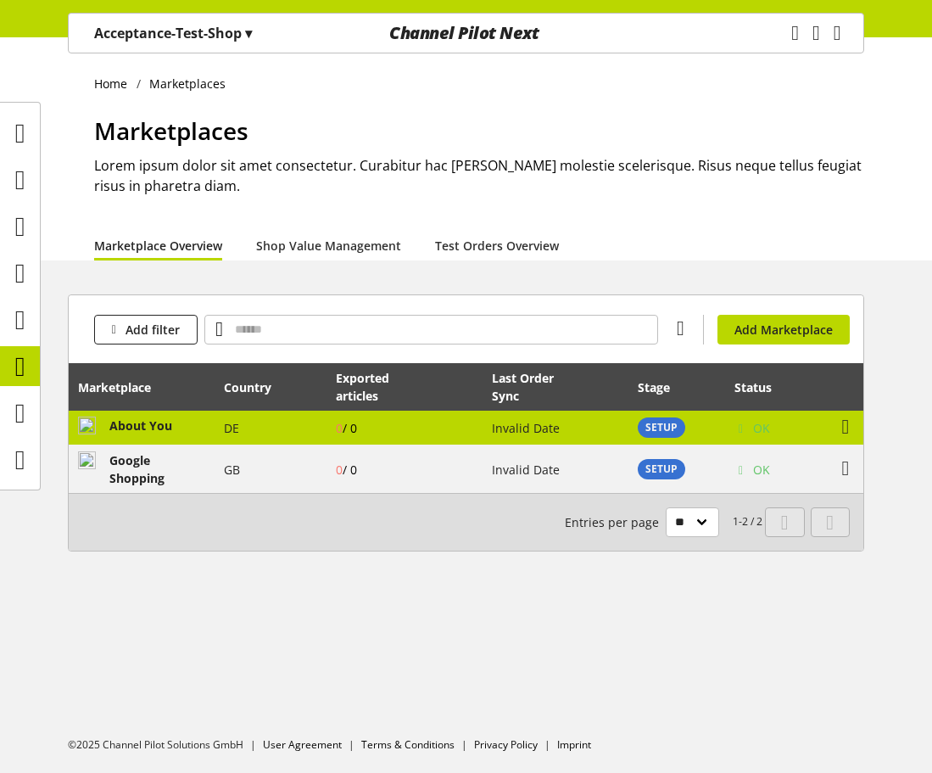
click at [167, 431] on b "About You" at bounding box center [140, 425] width 63 height 16
select select "********"
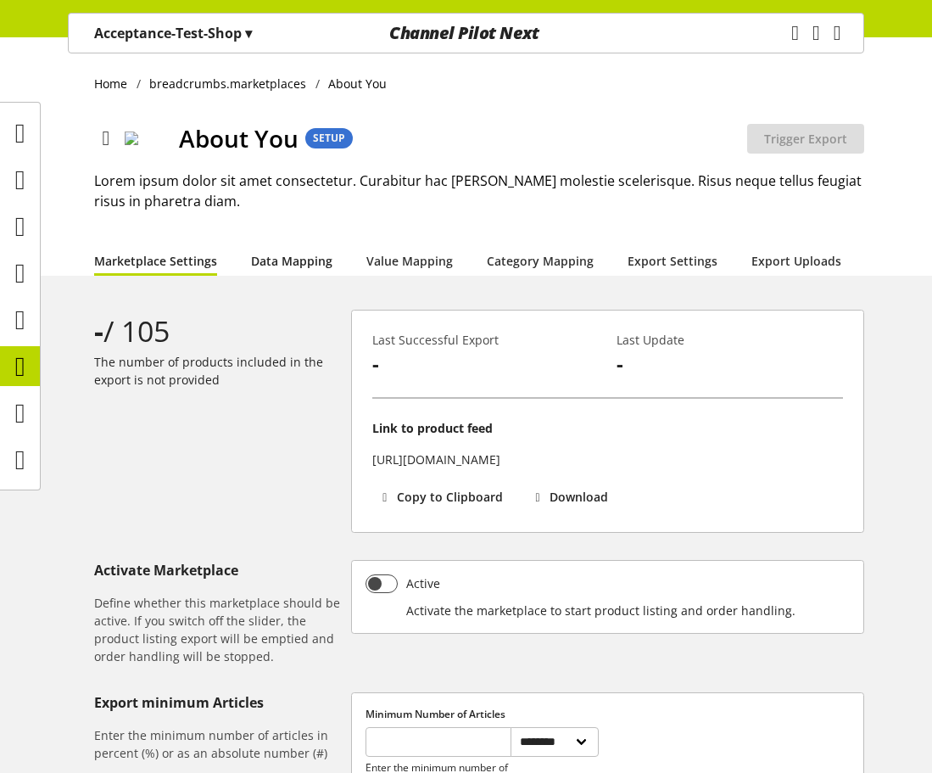
click at [292, 268] on link "Data Mapping" at bounding box center [291, 261] width 81 height 18
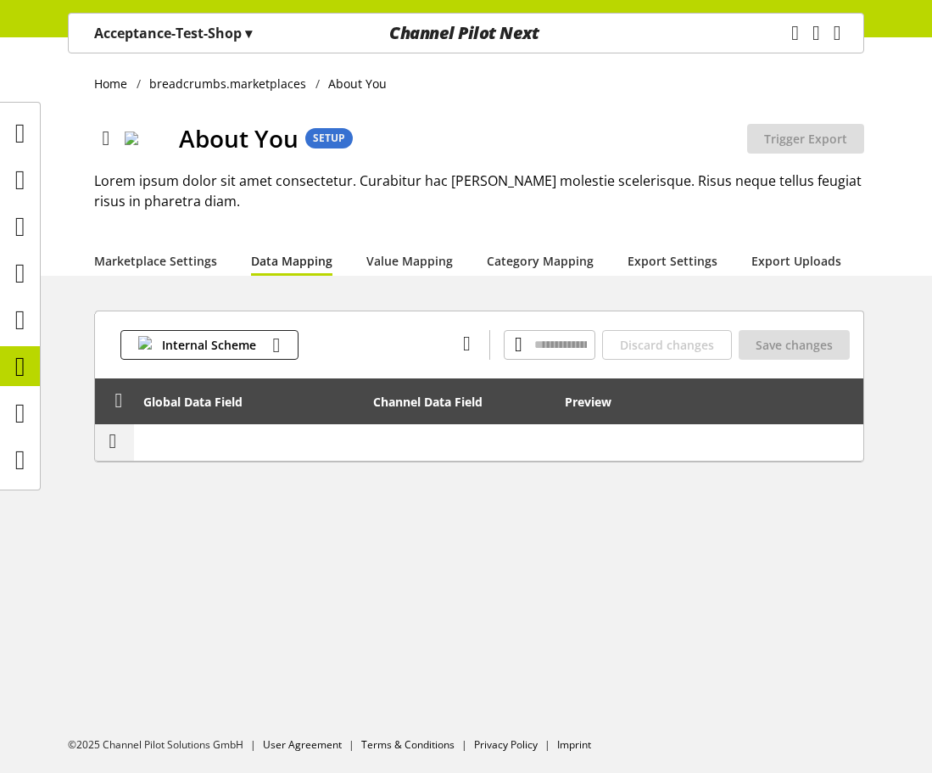
click at [406, 231] on div "About You SETUP Export is not active Trigger Export Lorem ipsum dolor sit amet …" at bounding box center [479, 179] width 770 height 132
click at [405, 253] on link "Value Mapping" at bounding box center [410, 261] width 87 height 18
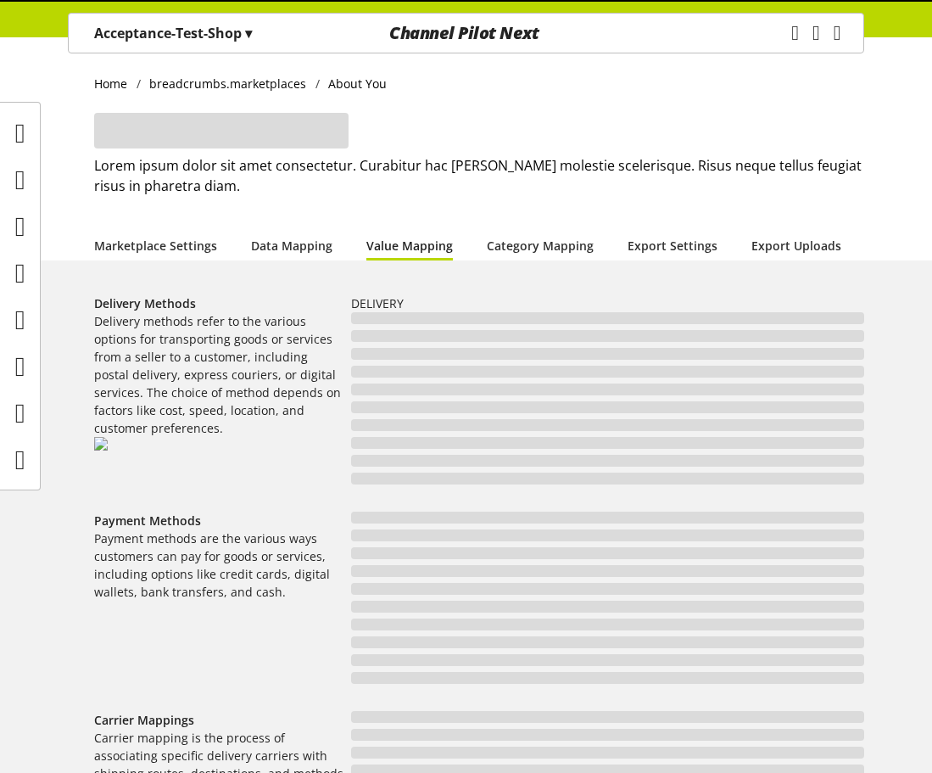
select select "**"
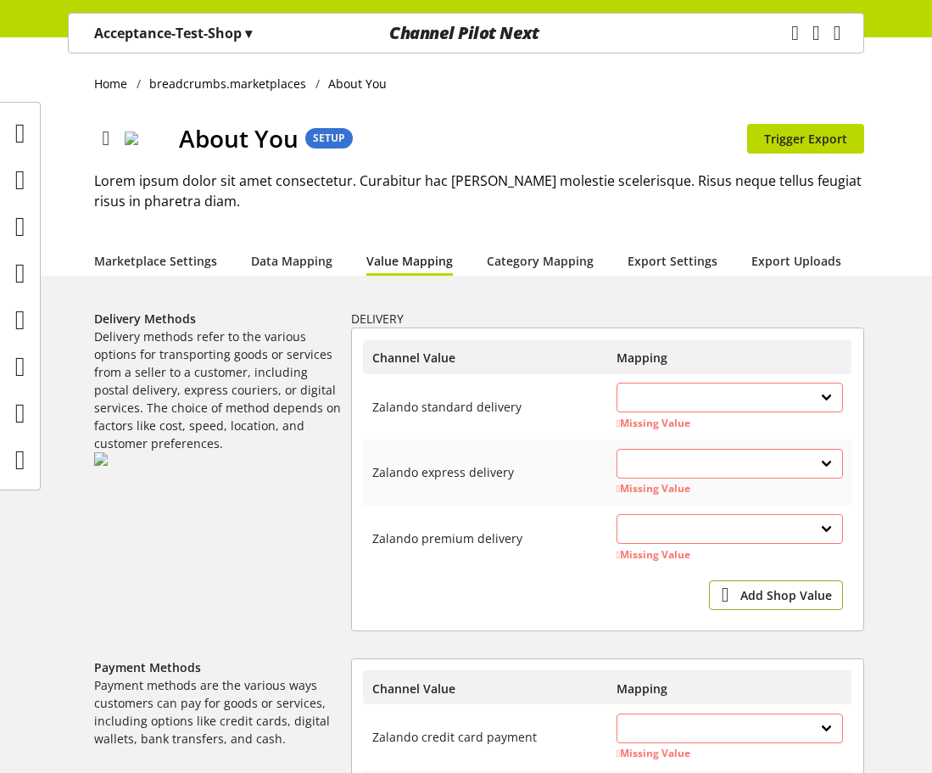
click at [760, 591] on span "Add Shop Value" at bounding box center [787, 595] width 92 height 18
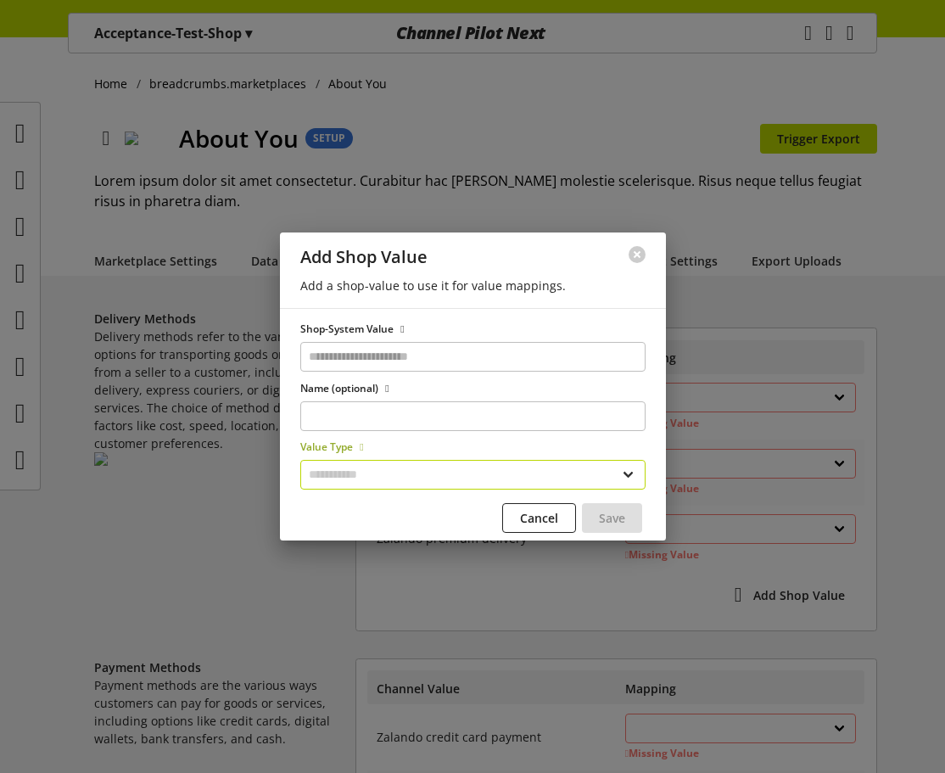
click at [592, 475] on select "**********" at bounding box center [472, 475] width 345 height 30
click at [639, 255] on div at bounding box center [637, 254] width 58 height 44
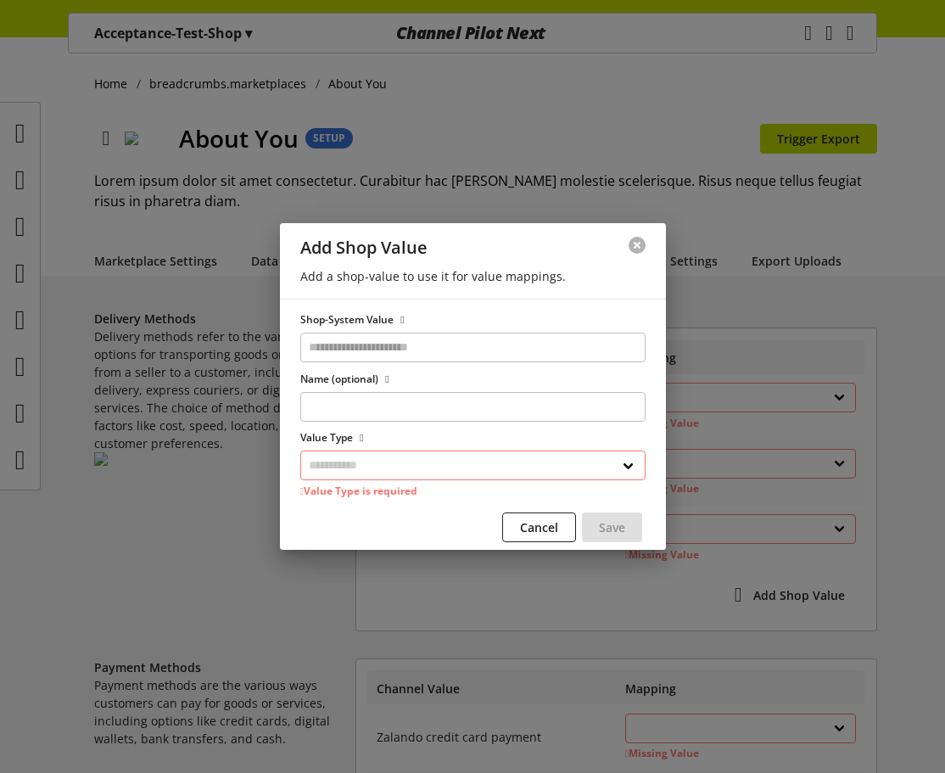
click at [632, 250] on button at bounding box center [637, 245] width 17 height 17
